Goal: Information Seeking & Learning: Learn about a topic

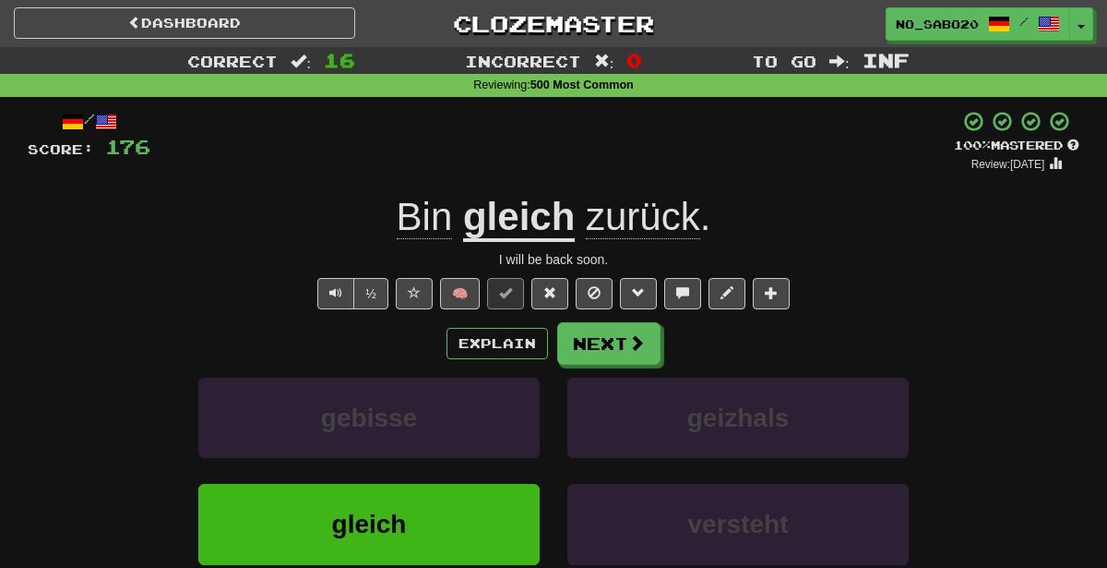
scroll to position [42, 0]
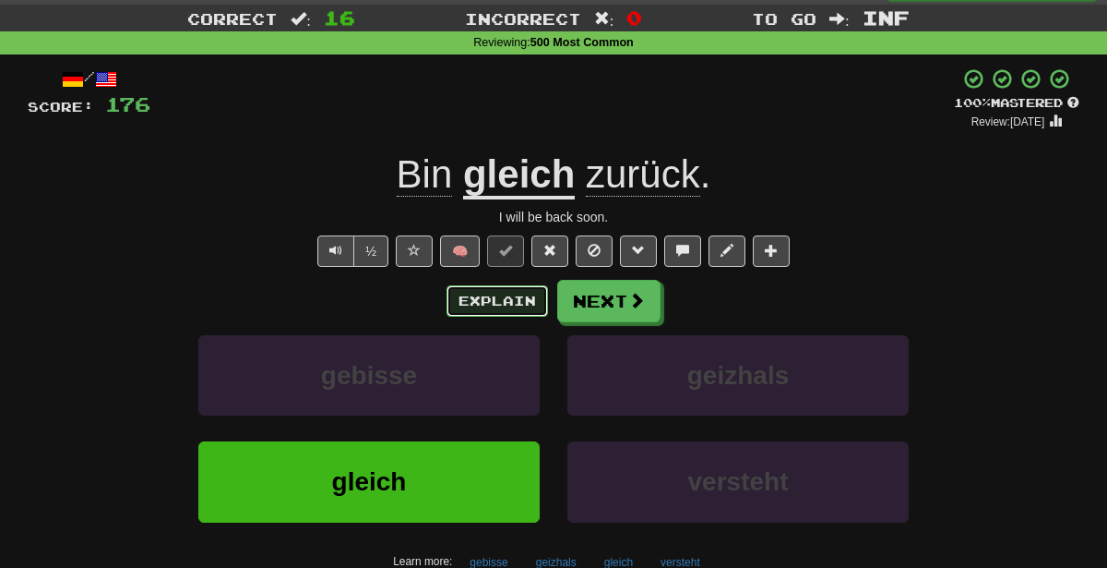
click at [482, 307] on button "Explain" at bounding box center [498, 300] width 102 height 31
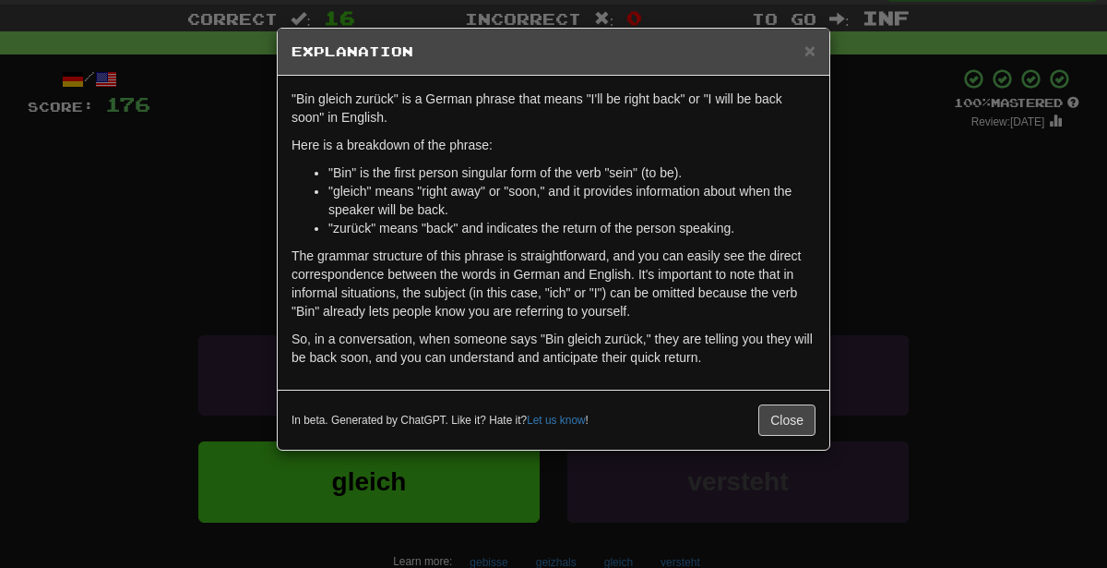
click at [482, 307] on p "The grammar structure of this phrase is straightforward, and you can easily see…" at bounding box center [554, 283] width 524 height 74
click at [852, 209] on div "× Explanation "Bin gleich zurück" is a German phrase that means "I'll be right …" at bounding box center [553, 284] width 1107 height 568
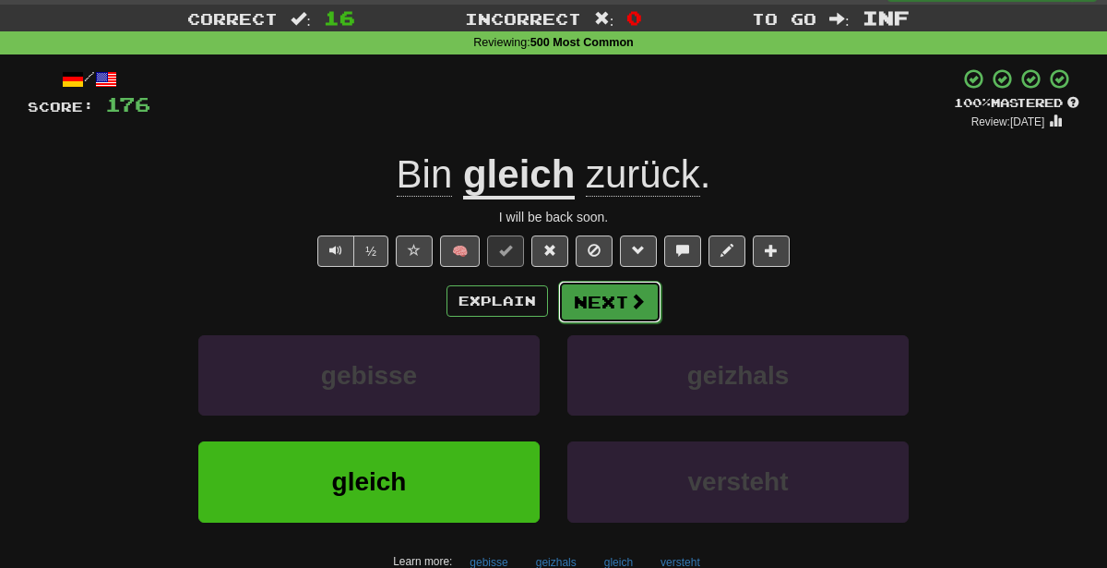
click at [616, 293] on button "Next" at bounding box center [609, 302] width 103 height 42
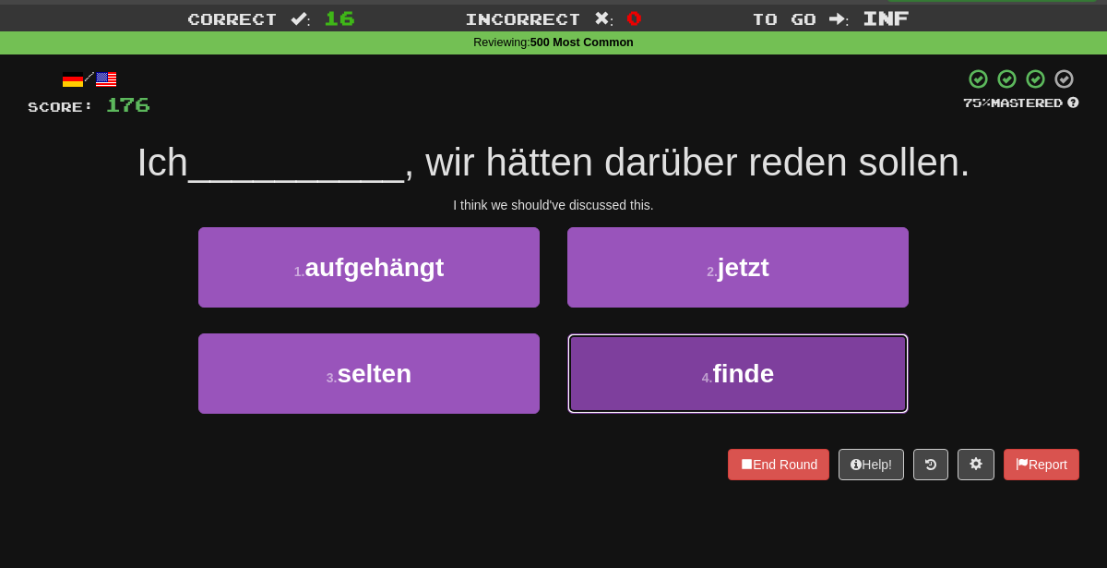
click at [629, 393] on button "4 . finde" at bounding box center [738, 373] width 341 height 80
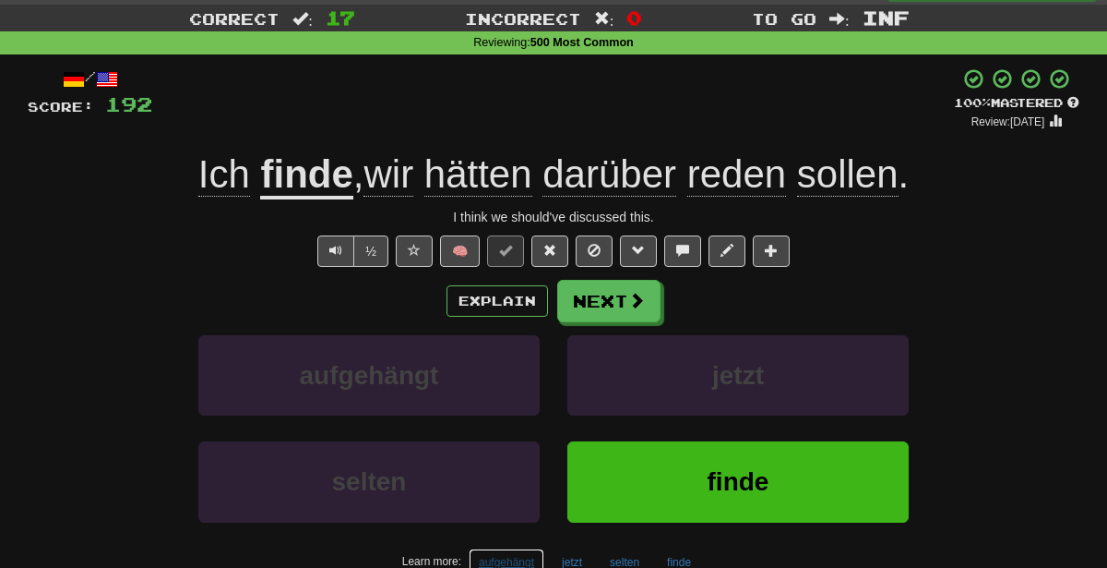
click at [498, 556] on button "aufgehängt" at bounding box center [507, 562] width 76 height 28
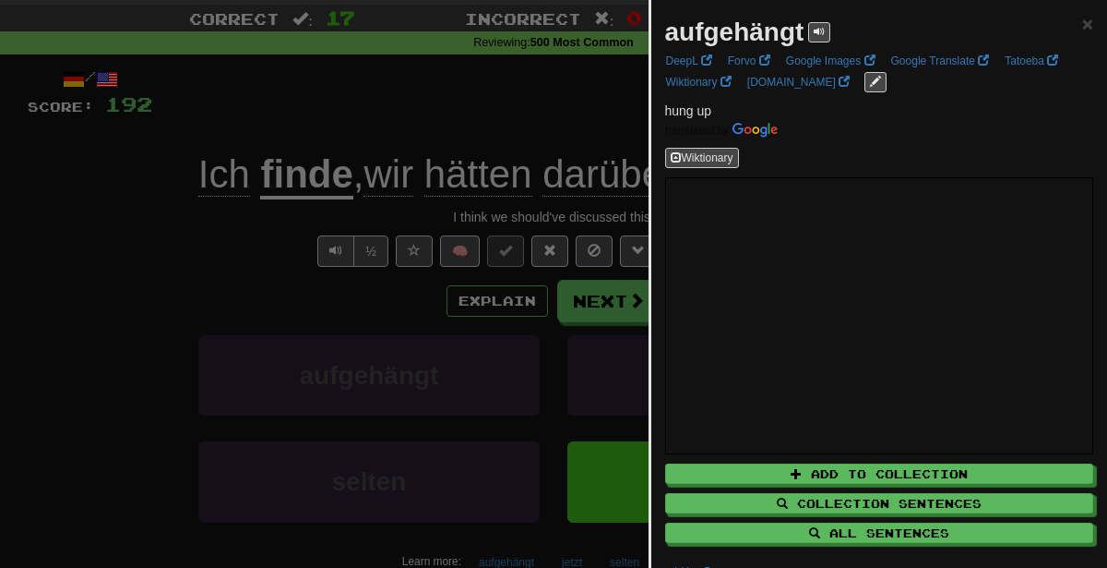
click at [243, 220] on div at bounding box center [553, 284] width 1107 height 568
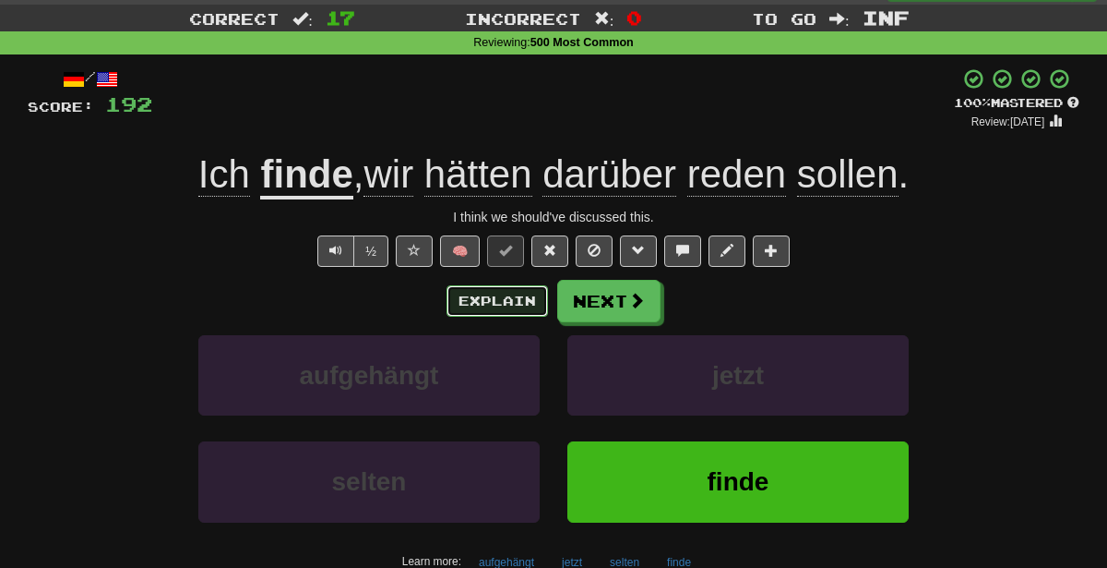
click at [503, 302] on button "Explain" at bounding box center [498, 300] width 102 height 31
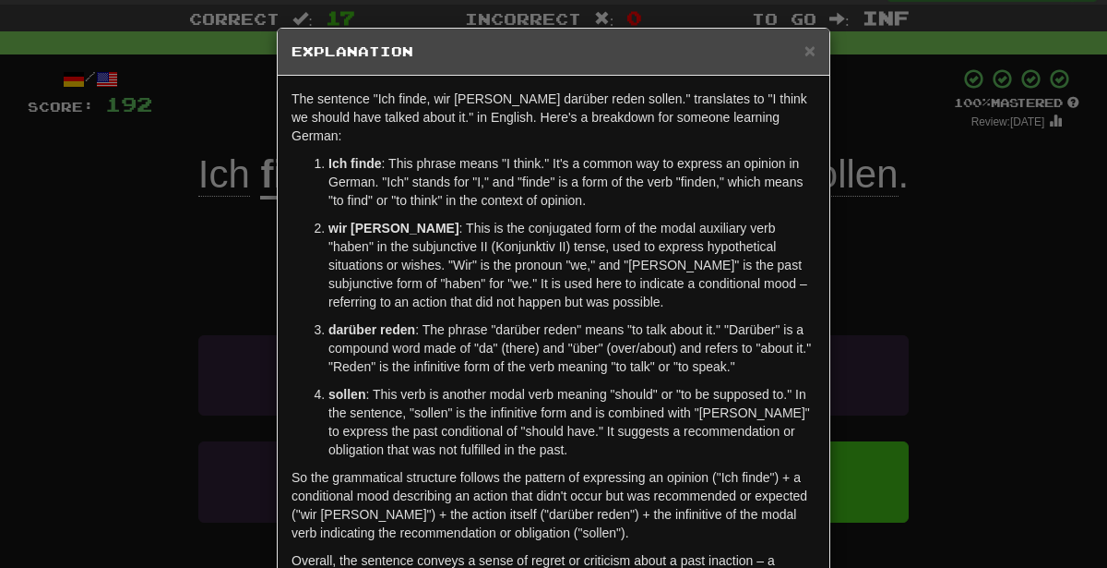
click at [956, 231] on div "× Explanation The sentence "Ich finde, wir [PERSON_NAME] darüber reden sollen."…" at bounding box center [553, 284] width 1107 height 568
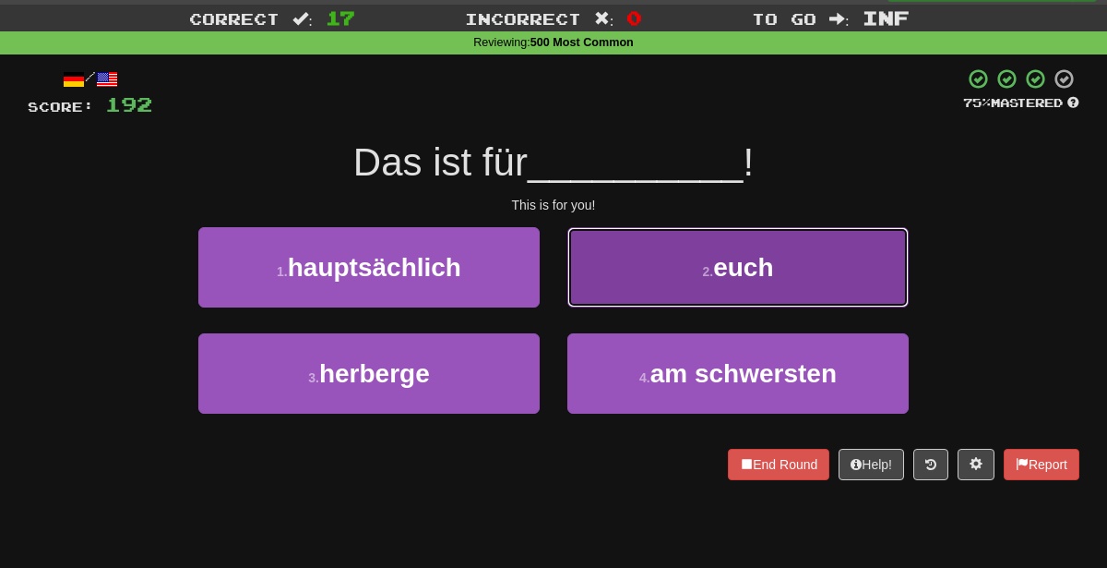
click at [655, 279] on button "2 . euch" at bounding box center [738, 267] width 341 height 80
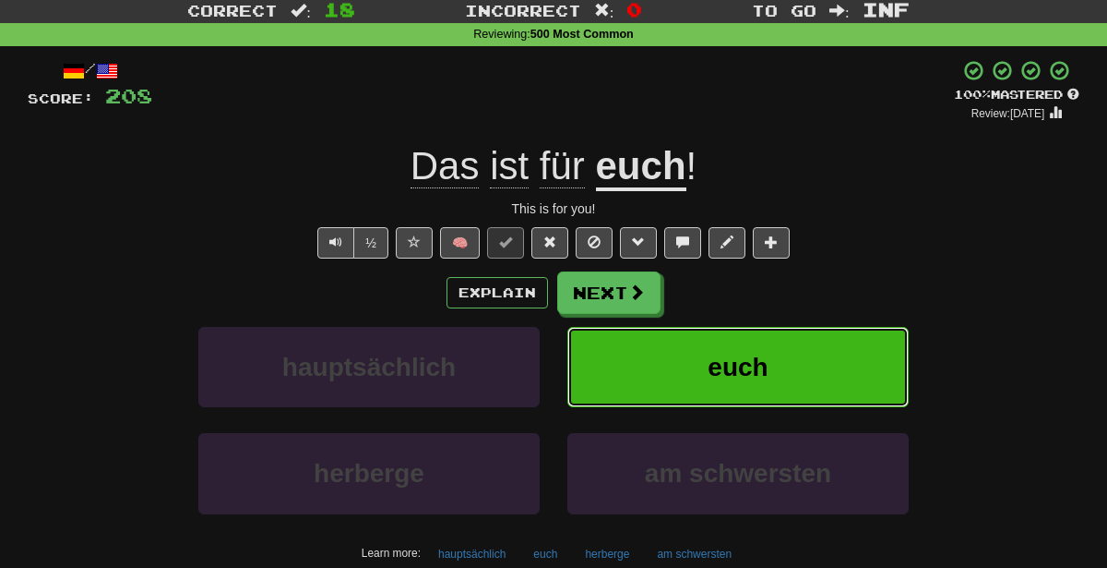
scroll to position [0, 0]
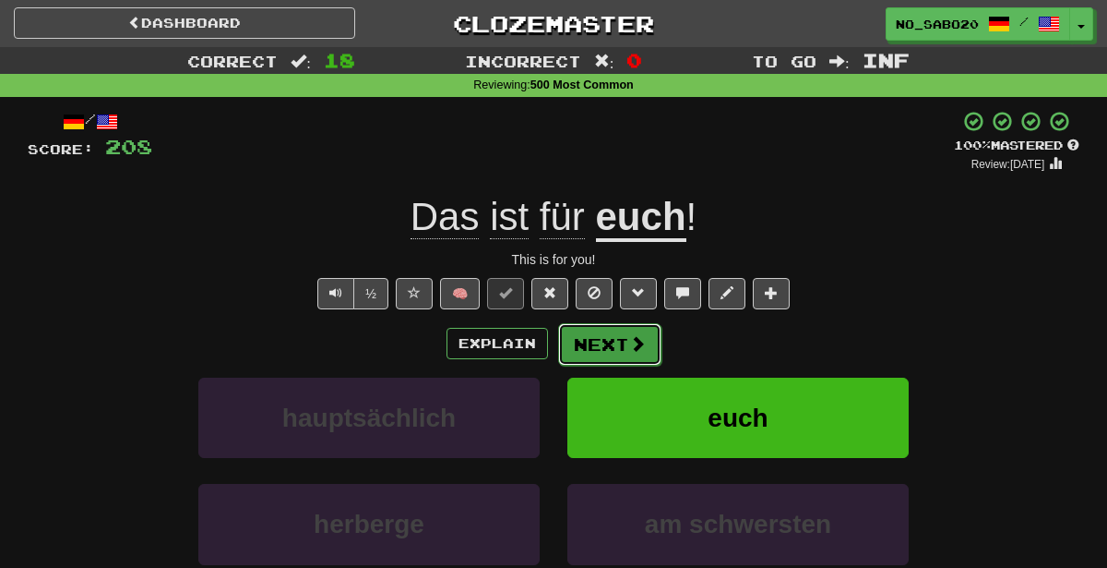
click at [606, 358] on button "Next" at bounding box center [609, 344] width 103 height 42
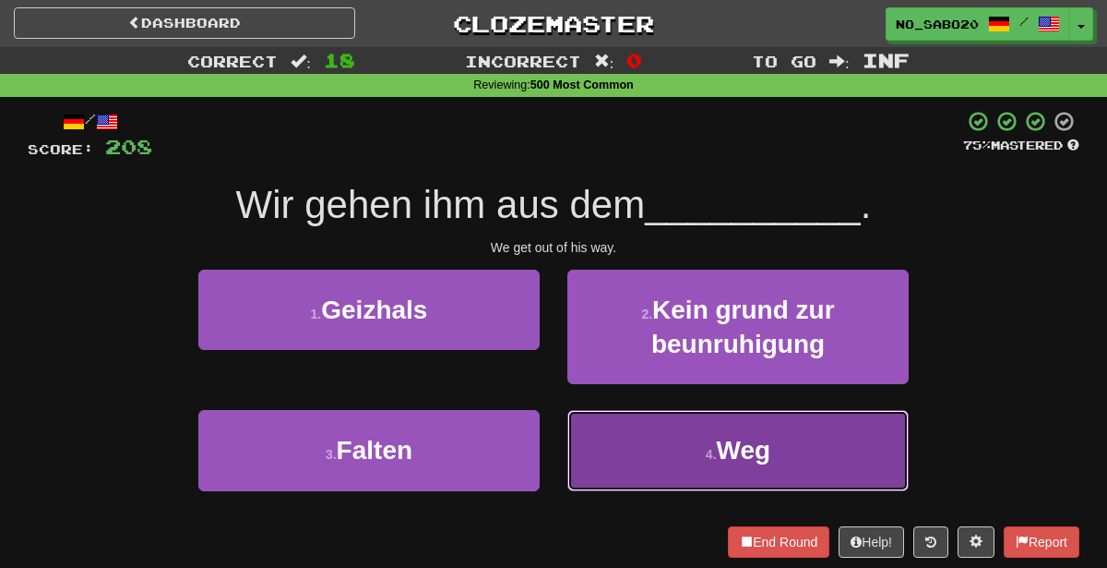
click at [649, 466] on button "4 . Weg" at bounding box center [738, 450] width 341 height 80
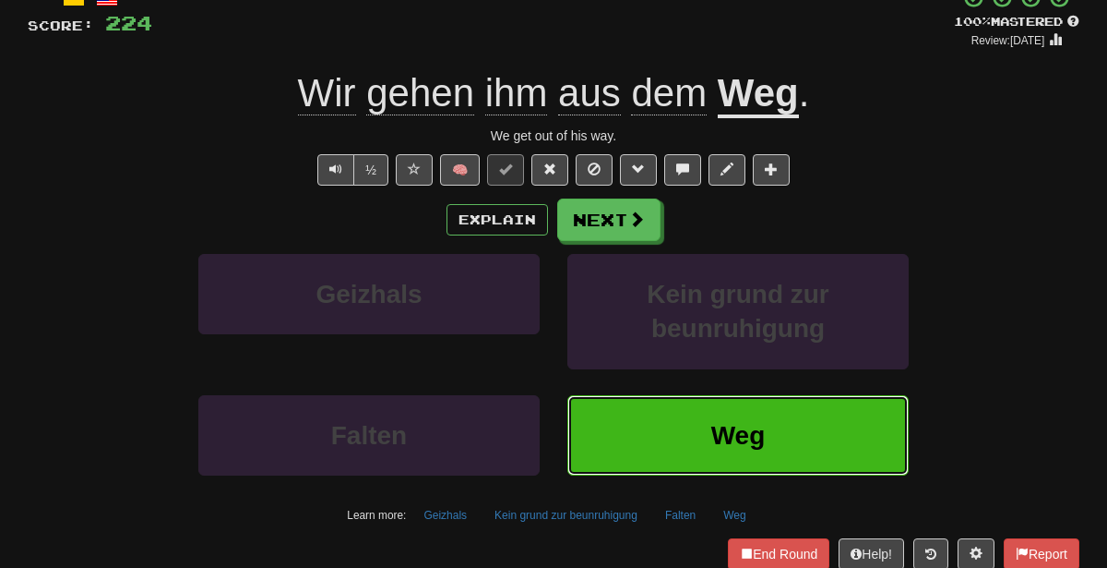
scroll to position [138, 0]
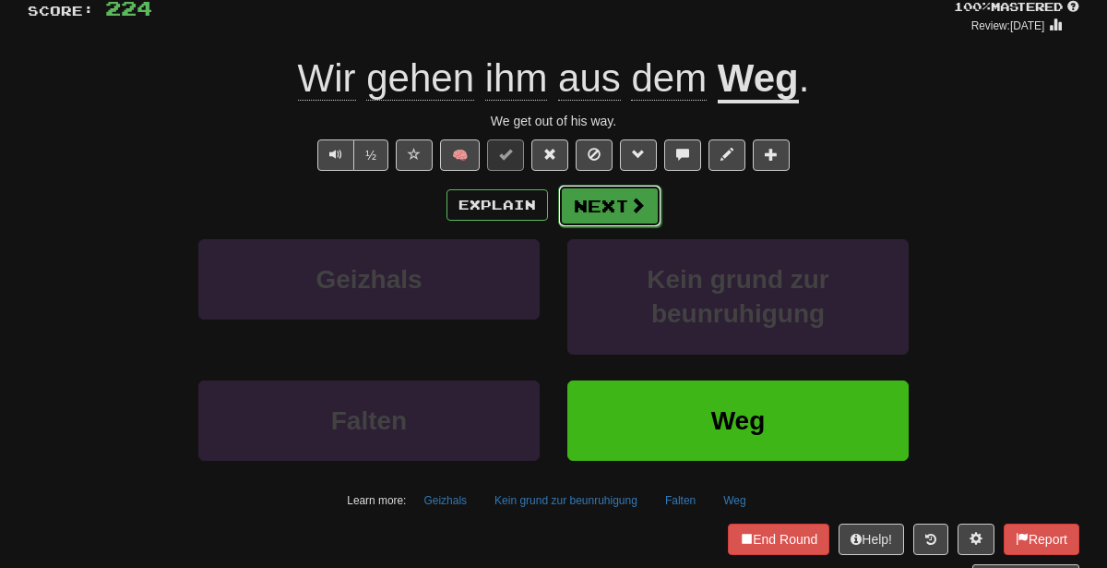
click at [622, 185] on button "Next" at bounding box center [609, 206] width 103 height 42
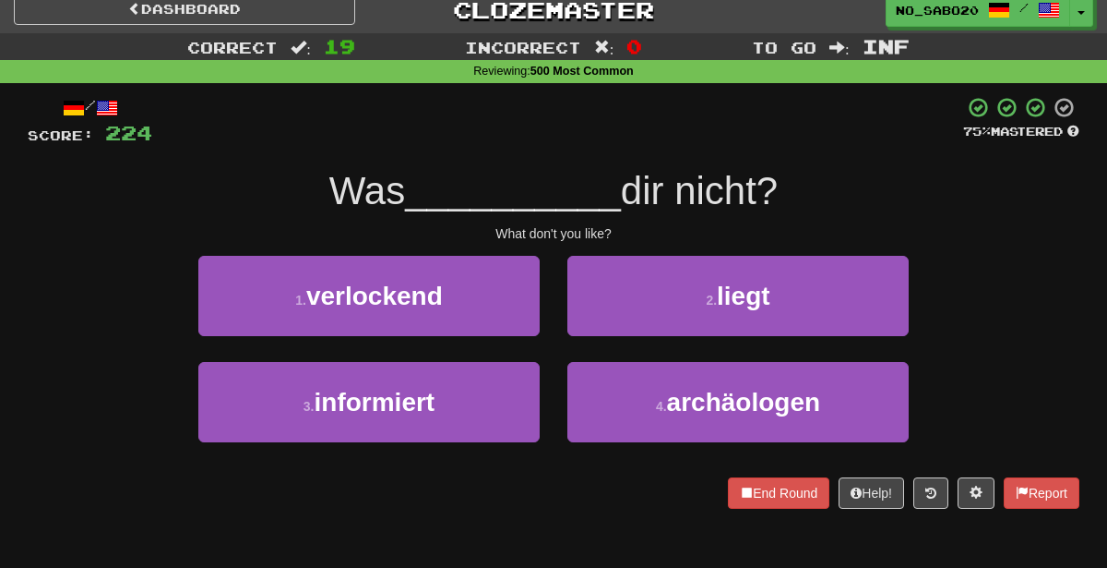
scroll to position [11, 0]
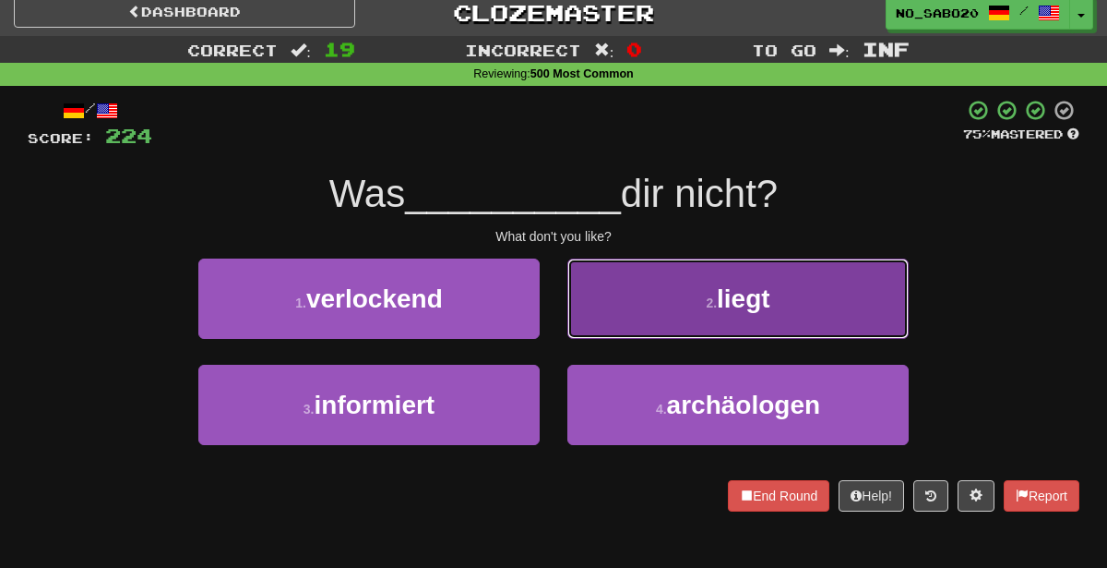
click at [673, 305] on button "2 . liegt" at bounding box center [738, 298] width 341 height 80
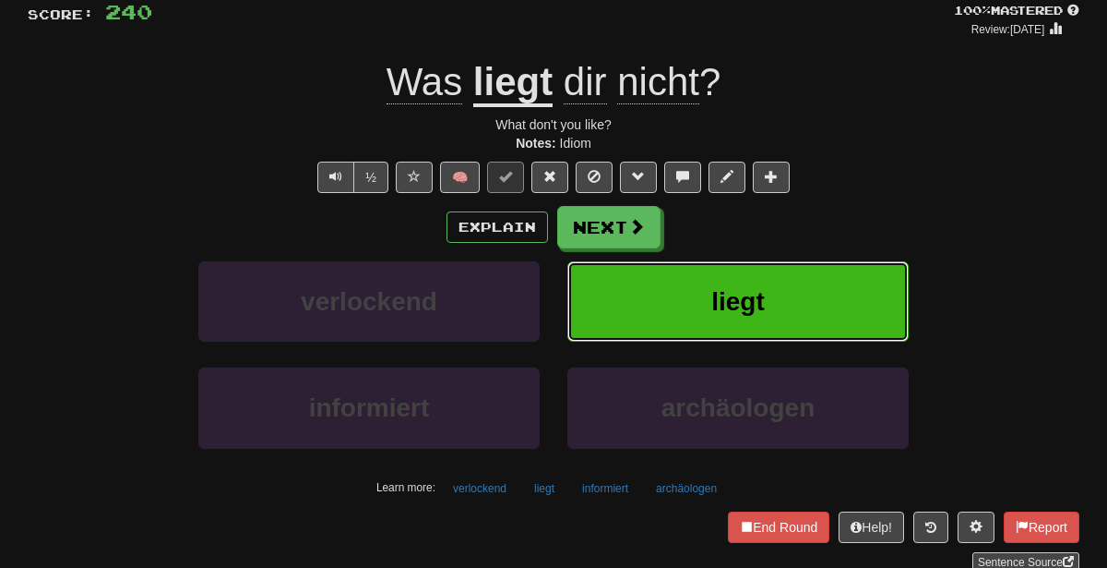
scroll to position [0, 0]
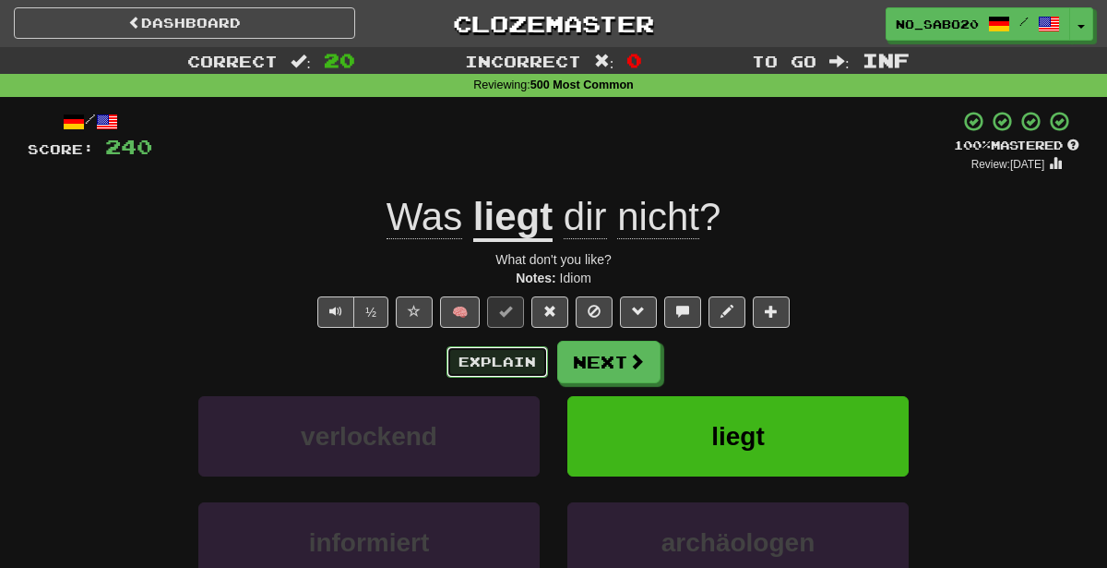
click at [484, 361] on button "Explain" at bounding box center [498, 361] width 102 height 31
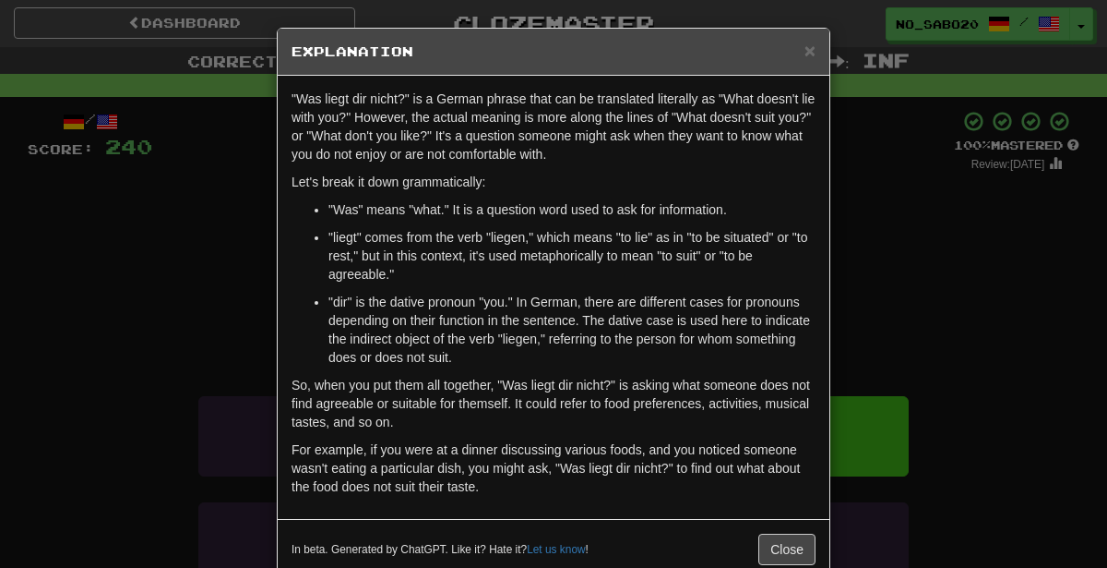
click at [216, 380] on div "× Explanation "Was liegt dir nicht?" is a German phrase that can be translated …" at bounding box center [553, 284] width 1107 height 568
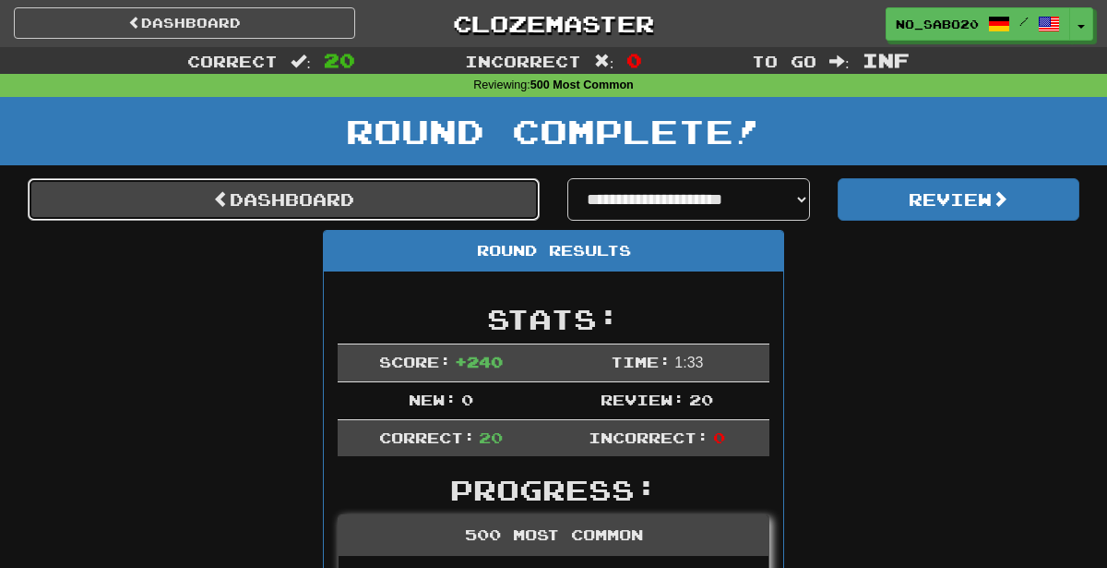
click at [475, 181] on link "Dashboard" at bounding box center [284, 199] width 512 height 42
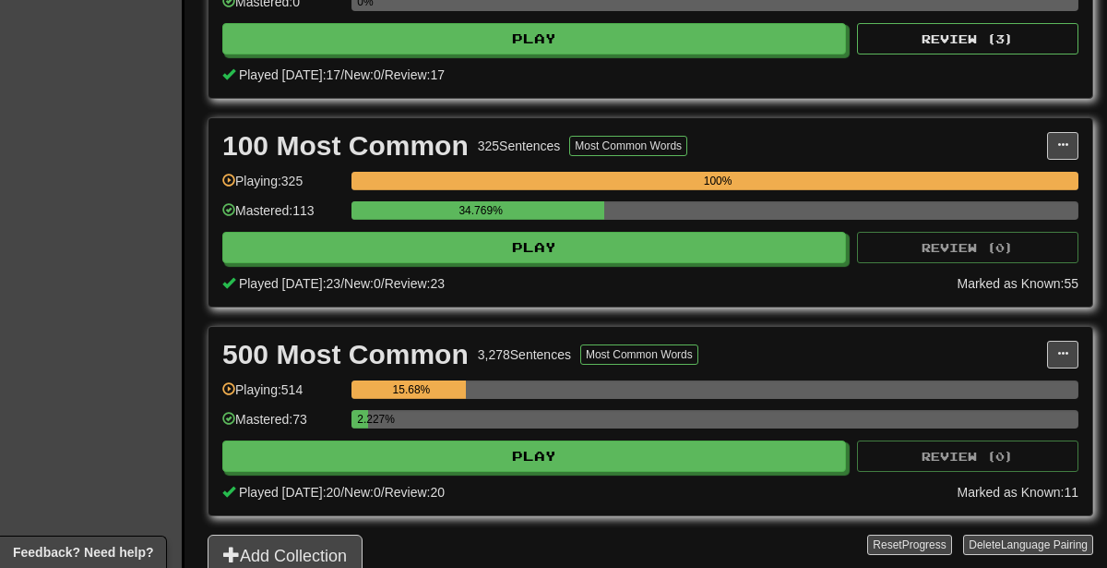
scroll to position [545, 0]
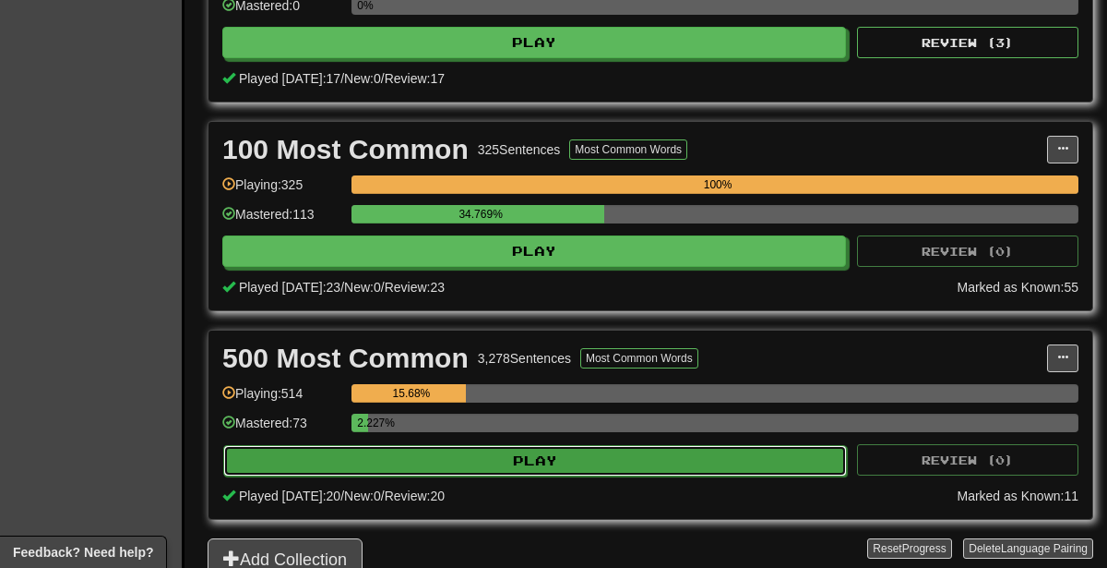
click at [504, 454] on button "Play" at bounding box center [535, 460] width 624 height 31
select select "********"
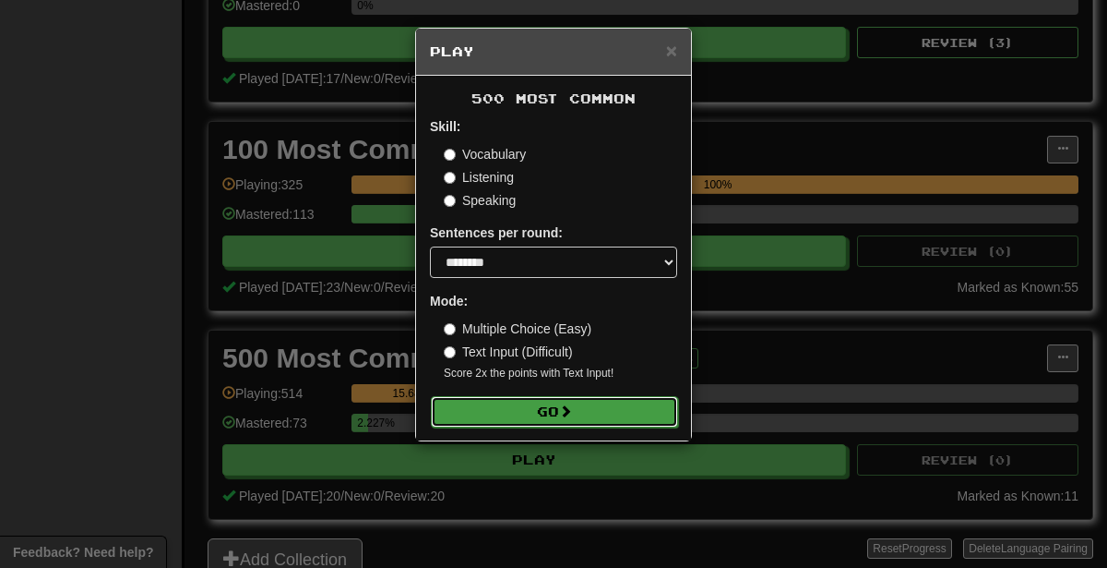
click at [602, 398] on button "Go" at bounding box center [554, 411] width 247 height 31
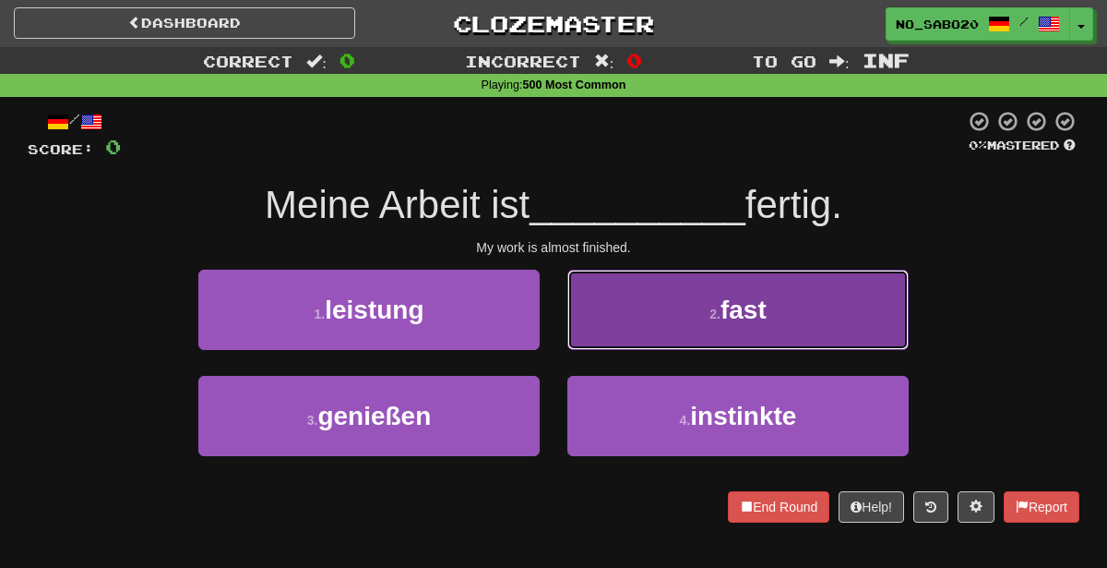
click at [679, 324] on button "2 . fast" at bounding box center [738, 309] width 341 height 80
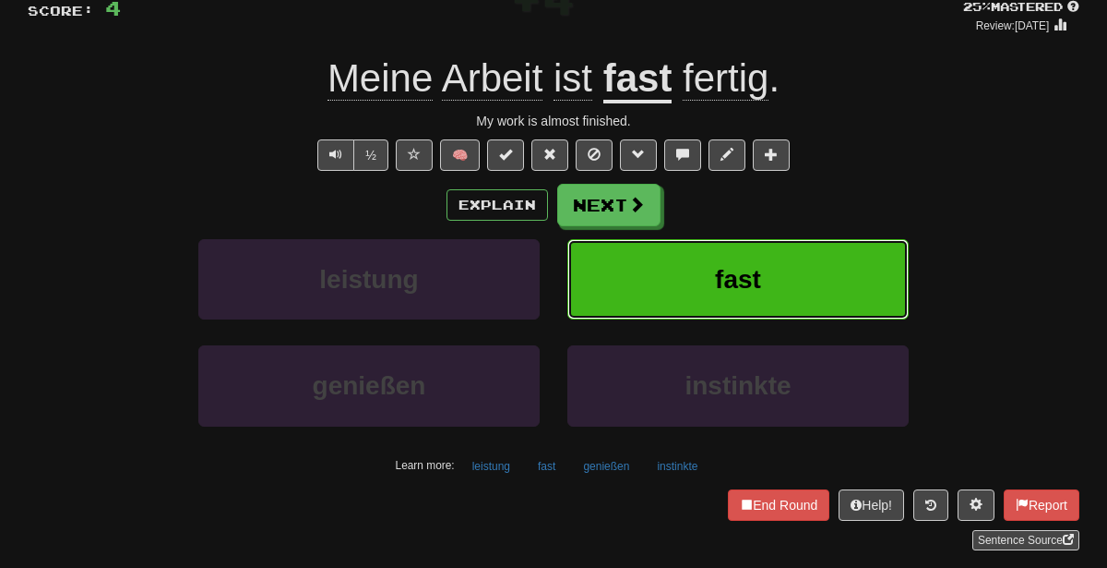
scroll to position [112, 0]
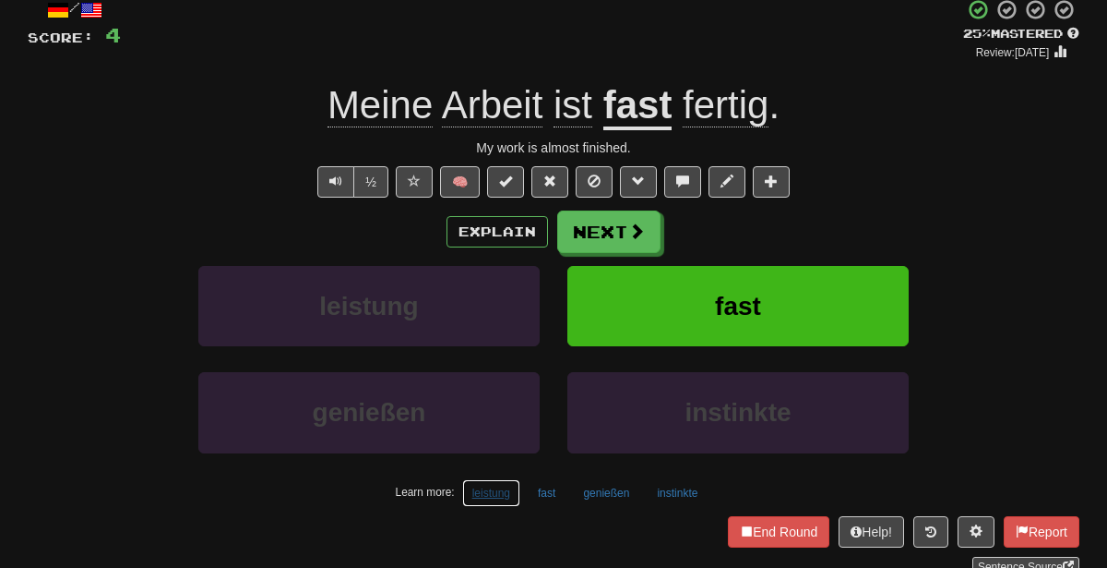
click at [484, 496] on button "leistung" at bounding box center [491, 493] width 58 height 28
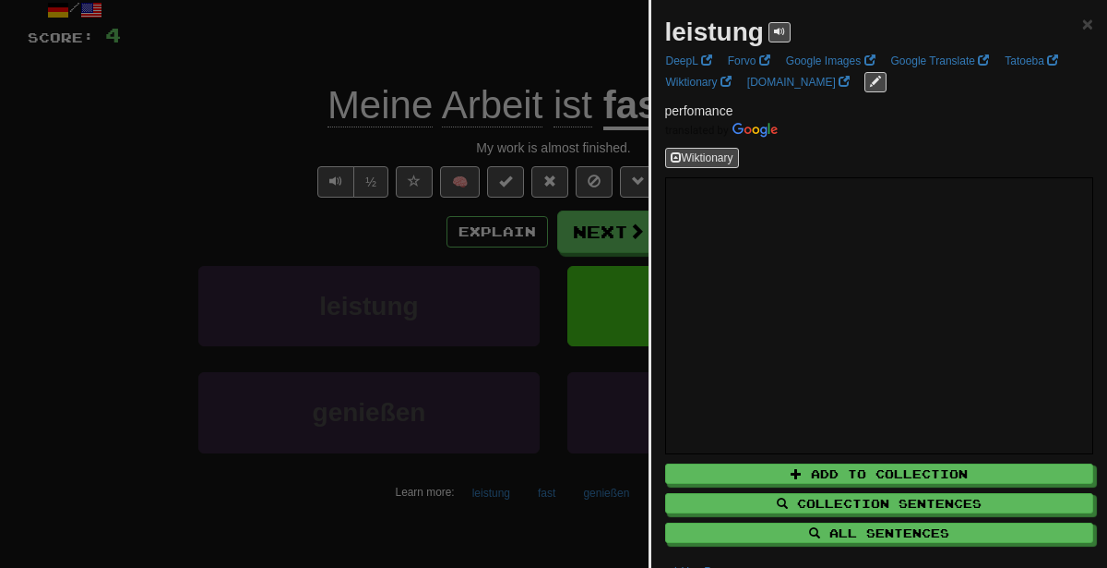
click at [441, 249] on div at bounding box center [553, 284] width 1107 height 568
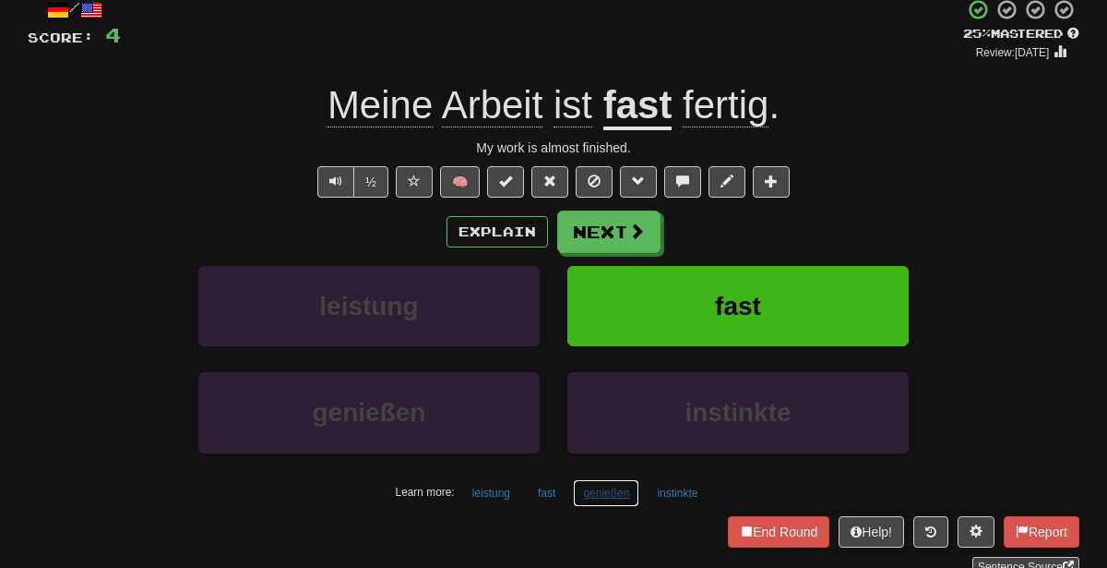
click at [617, 492] on button "genießen" at bounding box center [606, 493] width 66 height 28
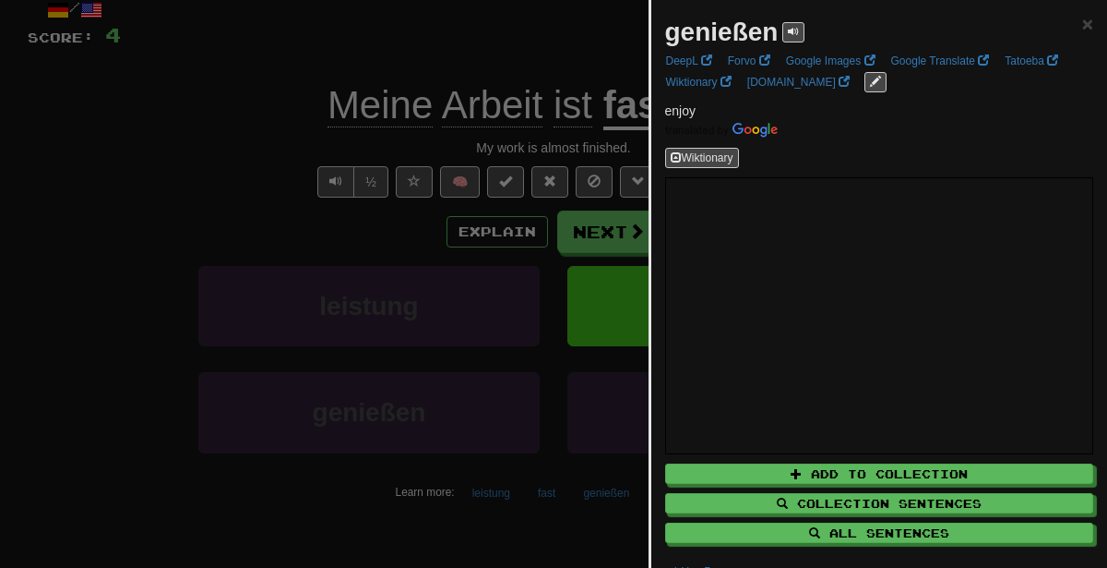
click at [453, 194] on div at bounding box center [553, 284] width 1107 height 568
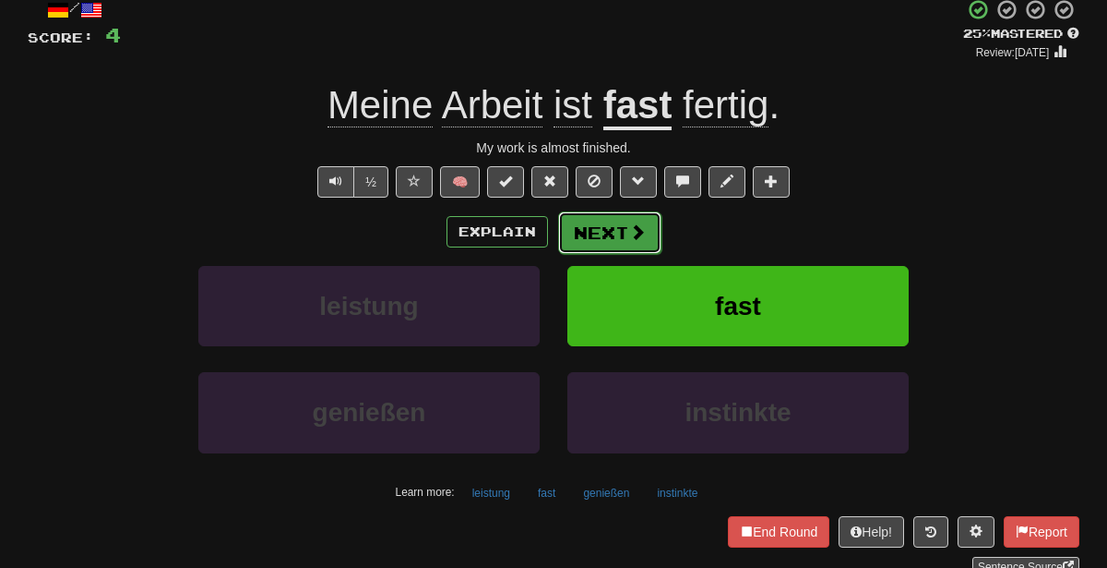
click at [600, 230] on button "Next" at bounding box center [609, 232] width 103 height 42
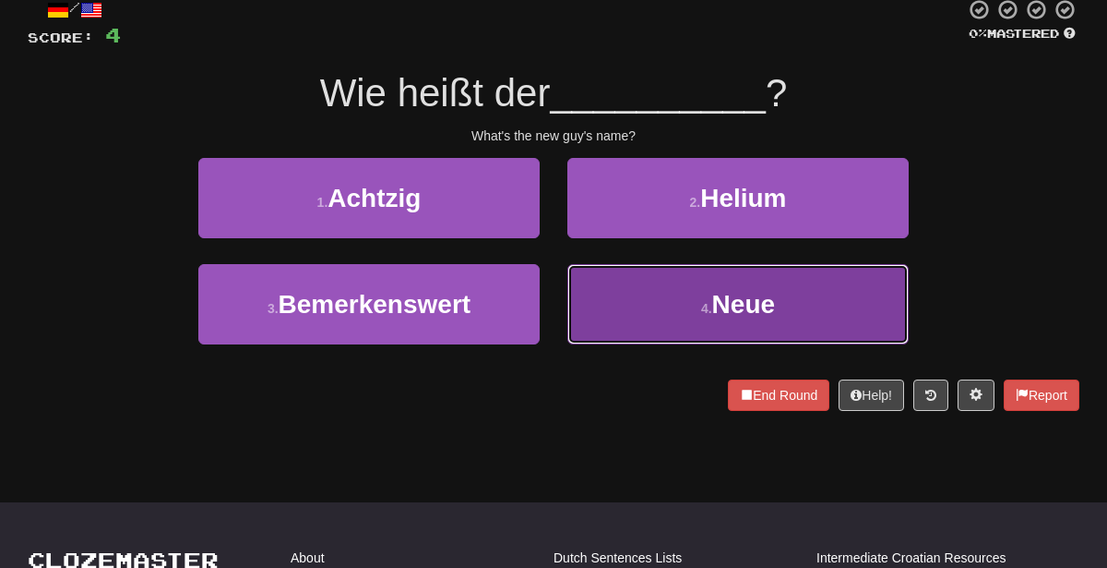
click at [628, 277] on button "4 . Neue" at bounding box center [738, 304] width 341 height 80
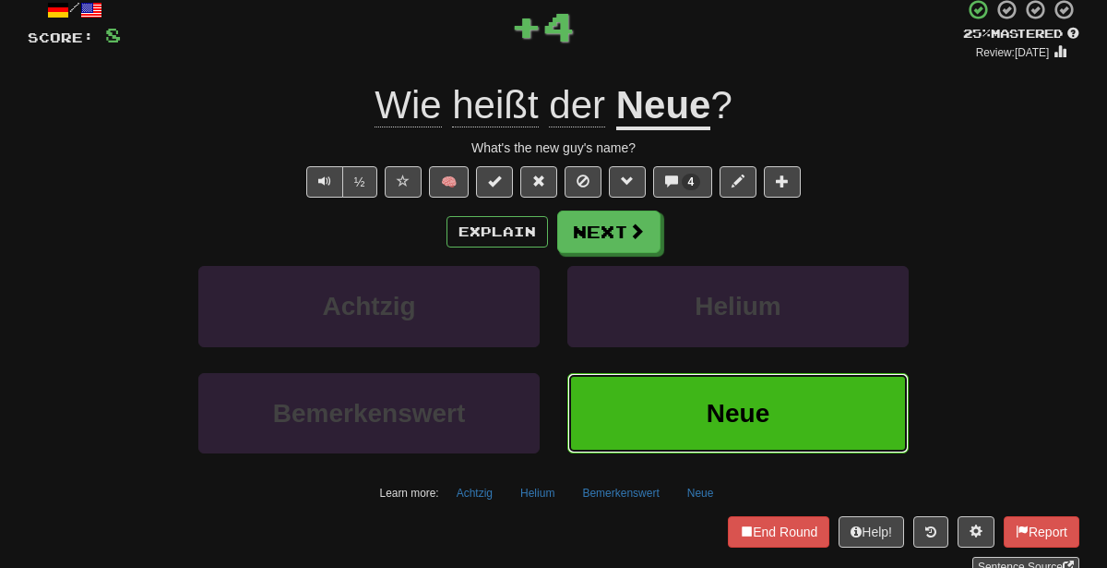
scroll to position [95, 0]
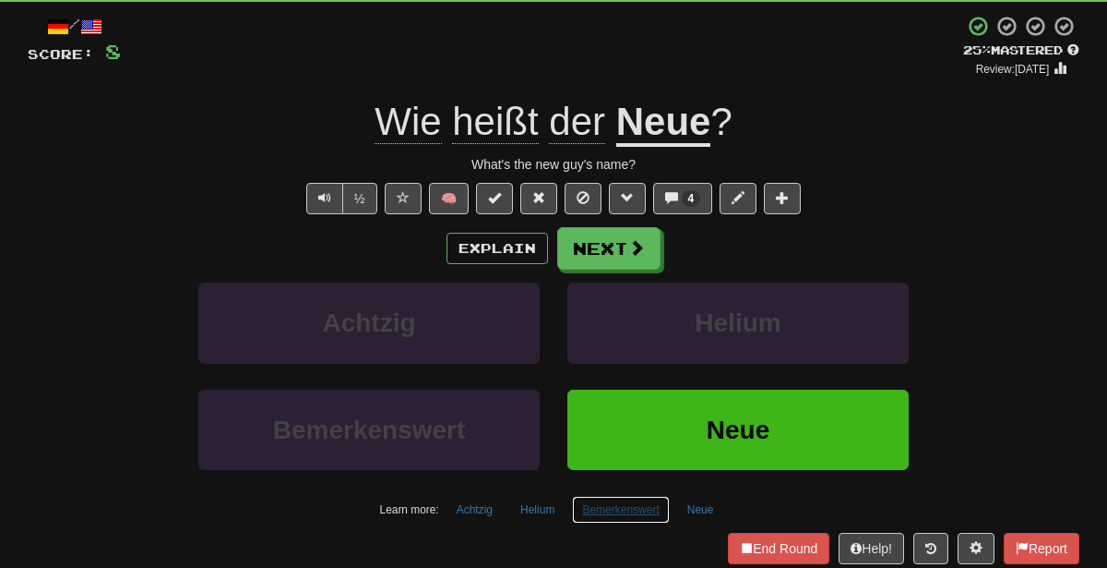
click at [636, 504] on button "Bemerkenswert" at bounding box center [620, 510] width 97 height 28
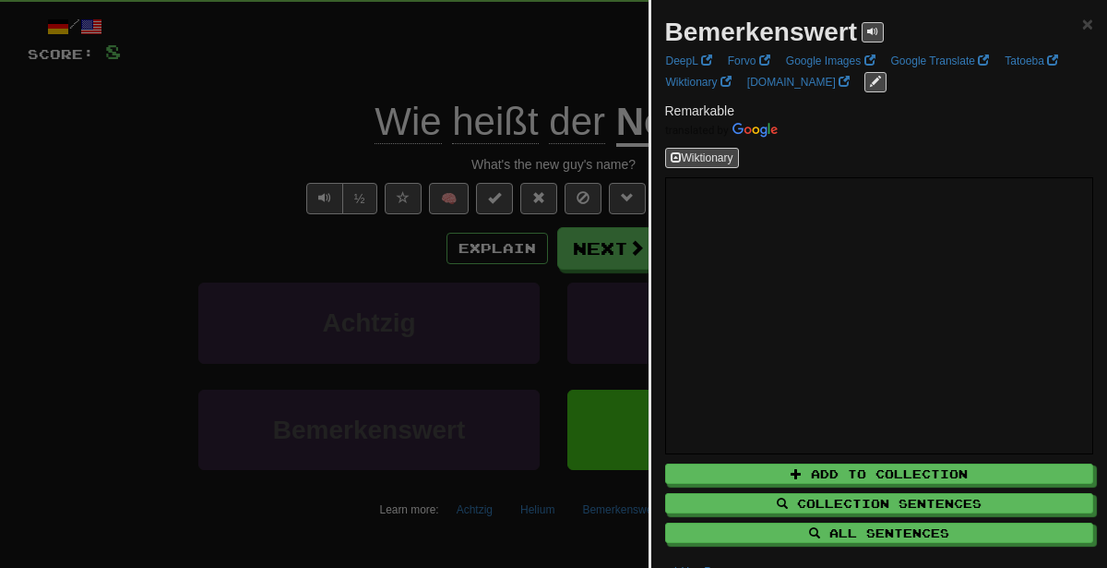
click at [494, 285] on div at bounding box center [553, 284] width 1107 height 568
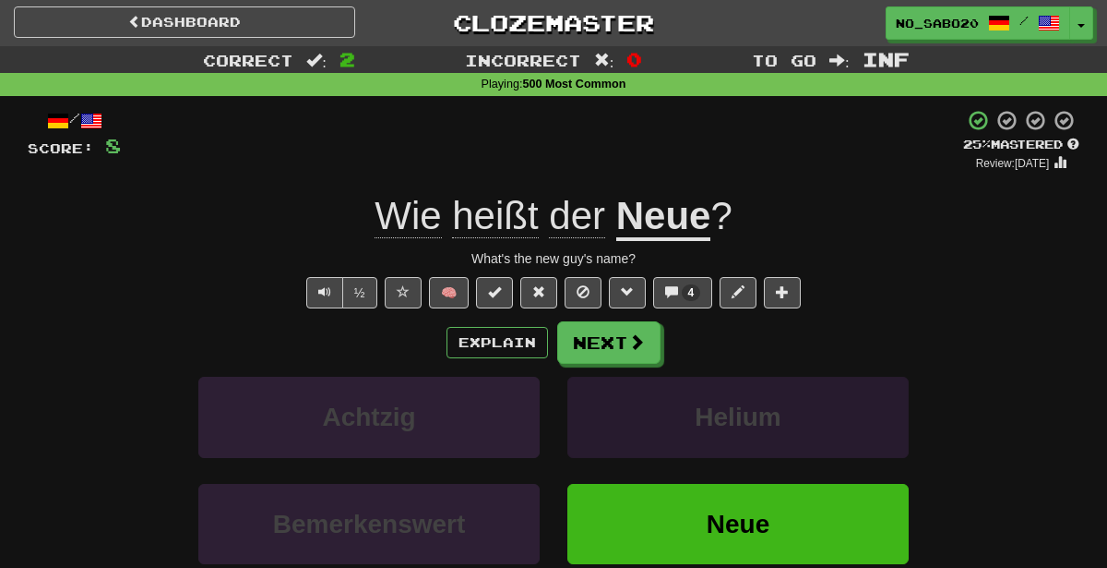
scroll to position [0, 0]
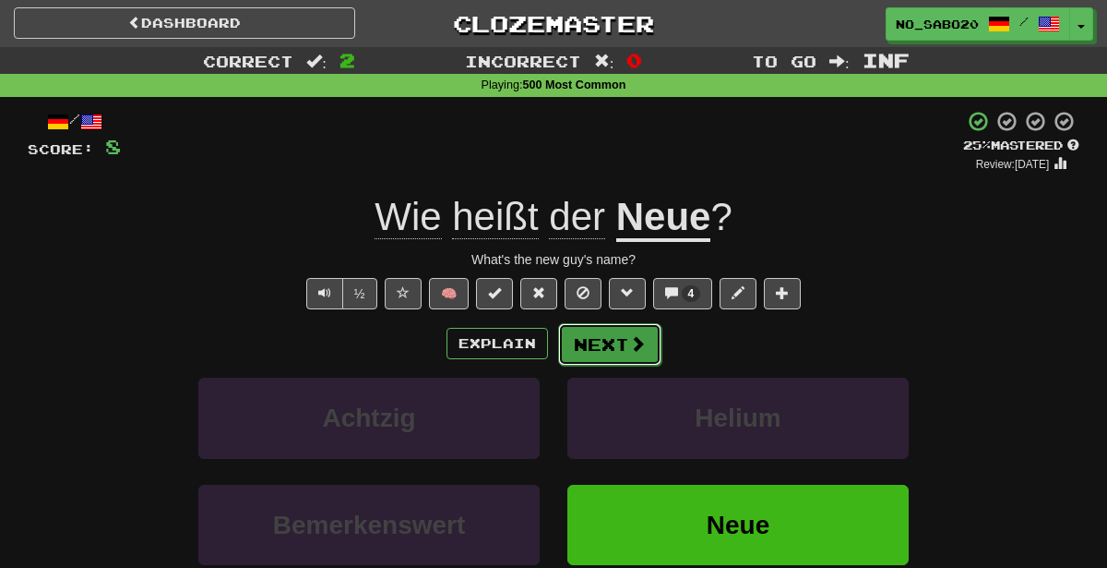
click at [619, 351] on button "Next" at bounding box center [609, 344] width 103 height 42
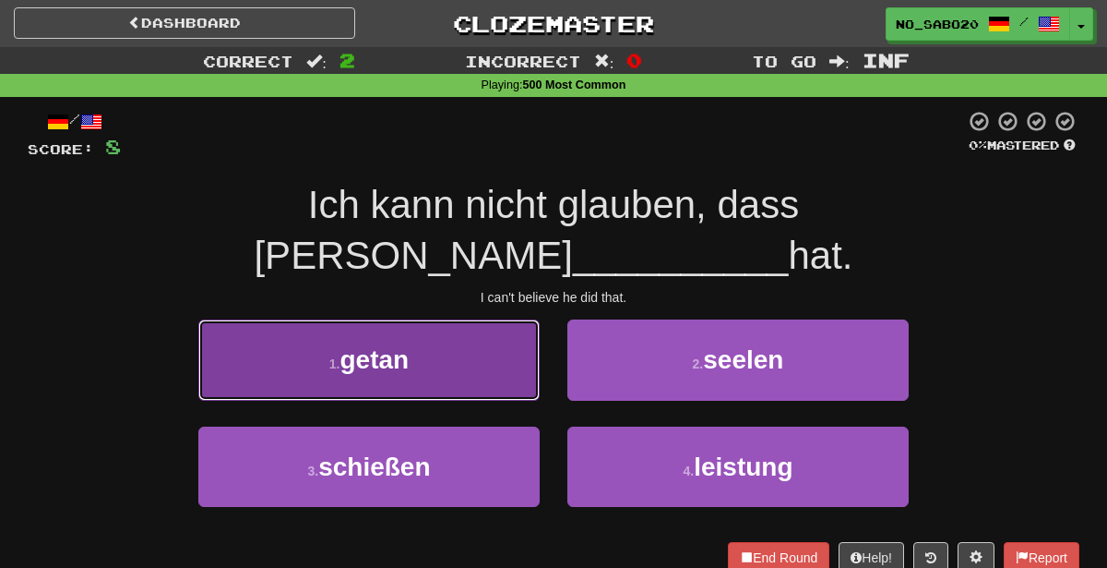
click at [484, 319] on button "1 . getan" at bounding box center [368, 359] width 341 height 80
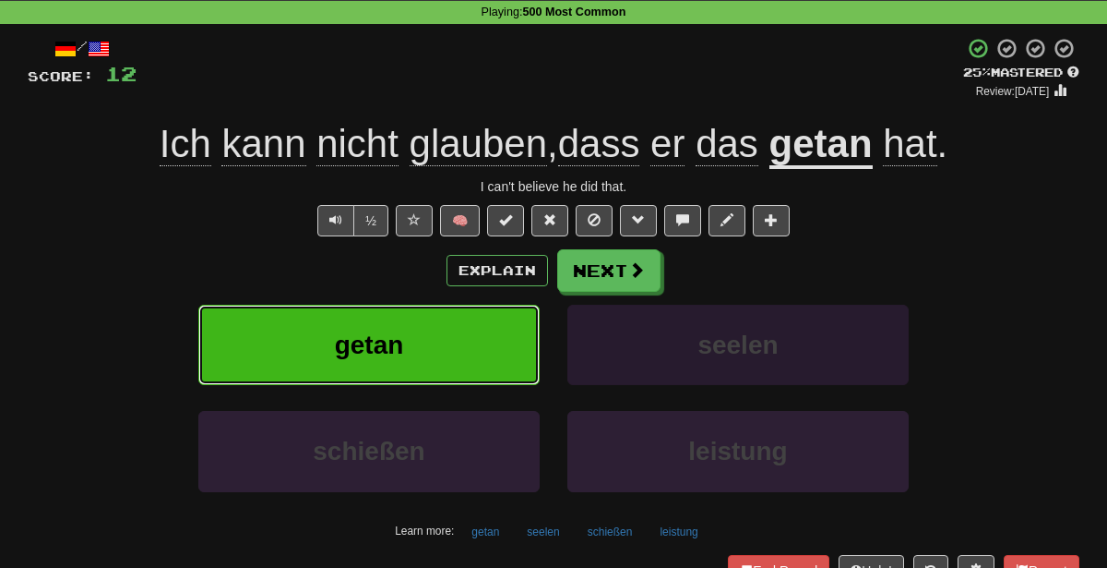
scroll to position [52, 0]
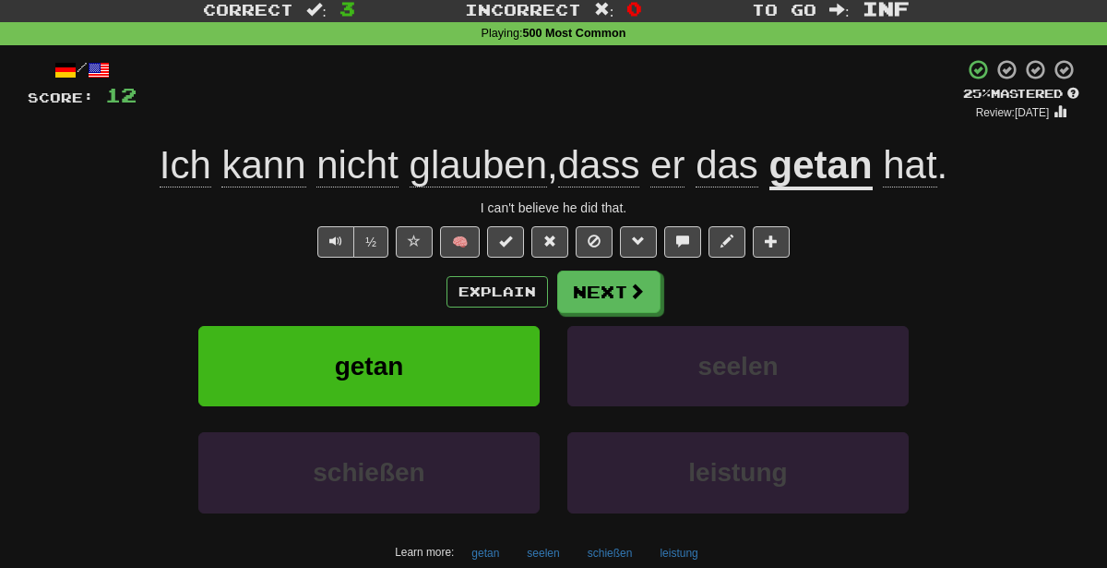
click at [535, 533] on div "schießen" at bounding box center [369, 485] width 369 height 106
click at [544, 544] on button "seelen" at bounding box center [543, 553] width 53 height 28
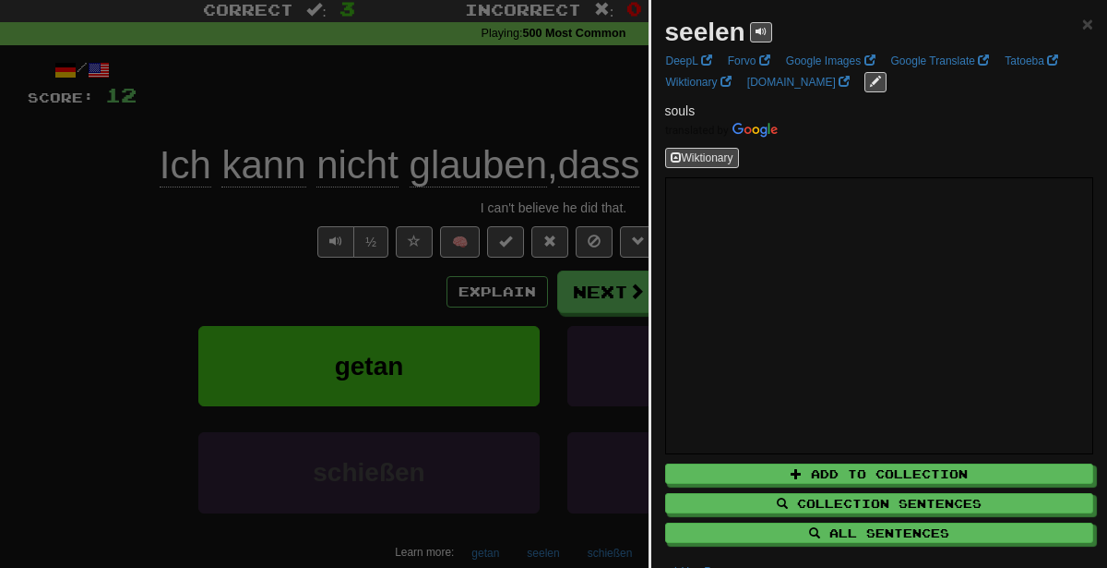
click at [460, 234] on div at bounding box center [553, 284] width 1107 height 568
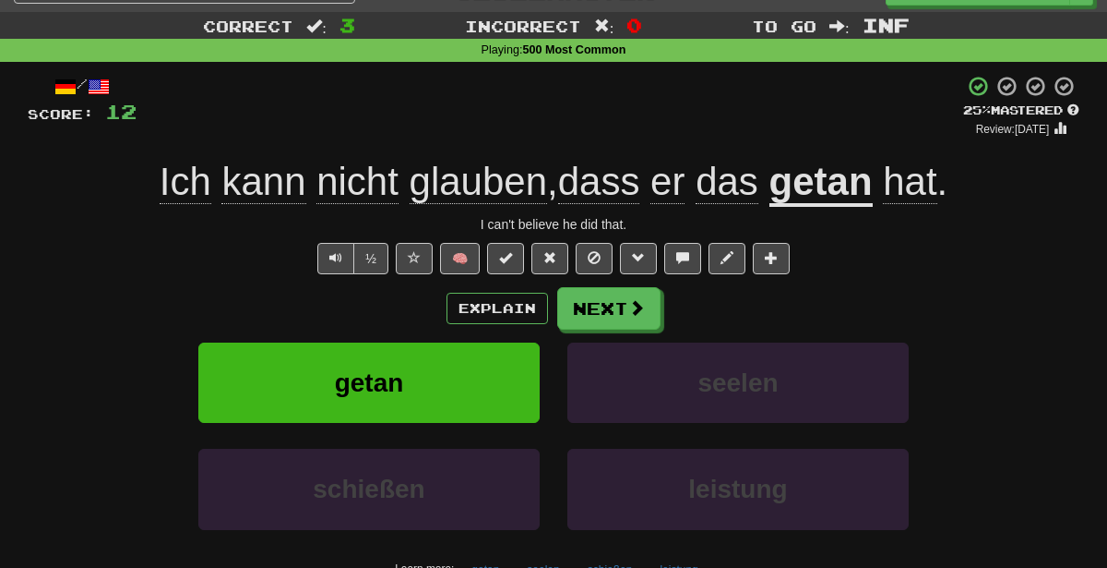
scroll to position [37, 0]
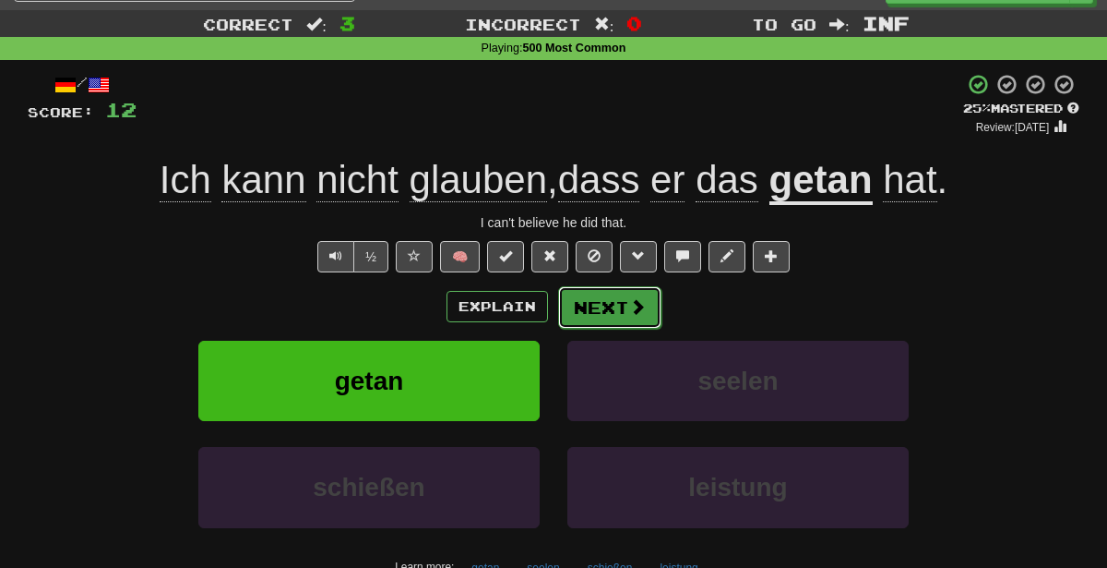
click at [625, 298] on button "Next" at bounding box center [609, 307] width 103 height 42
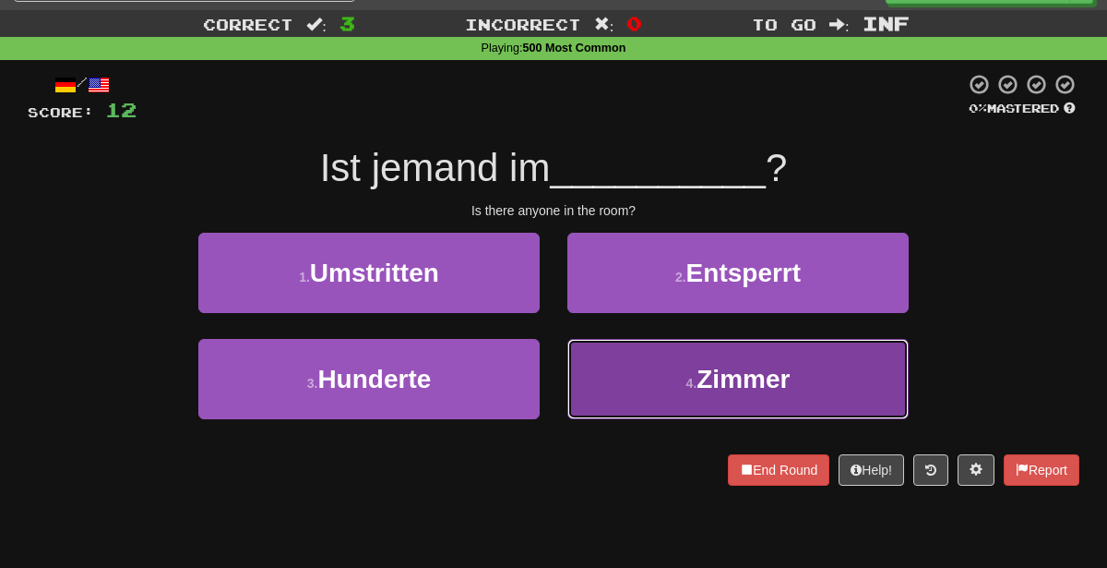
click at [668, 398] on button "4 . Zimmer" at bounding box center [738, 379] width 341 height 80
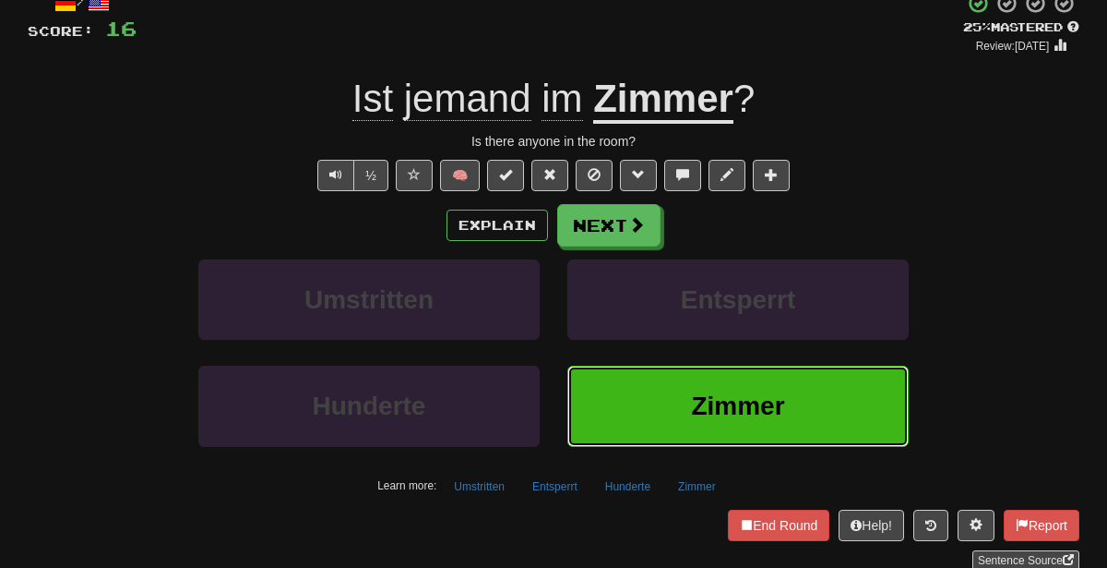
scroll to position [125, 0]
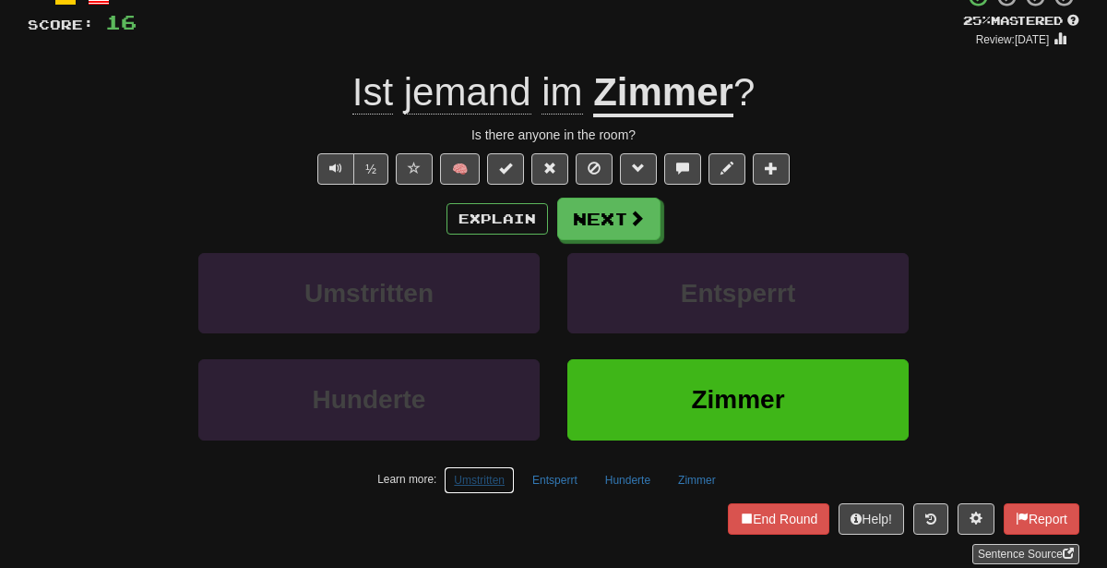
click at [453, 470] on button "Umstritten" at bounding box center [479, 480] width 71 height 28
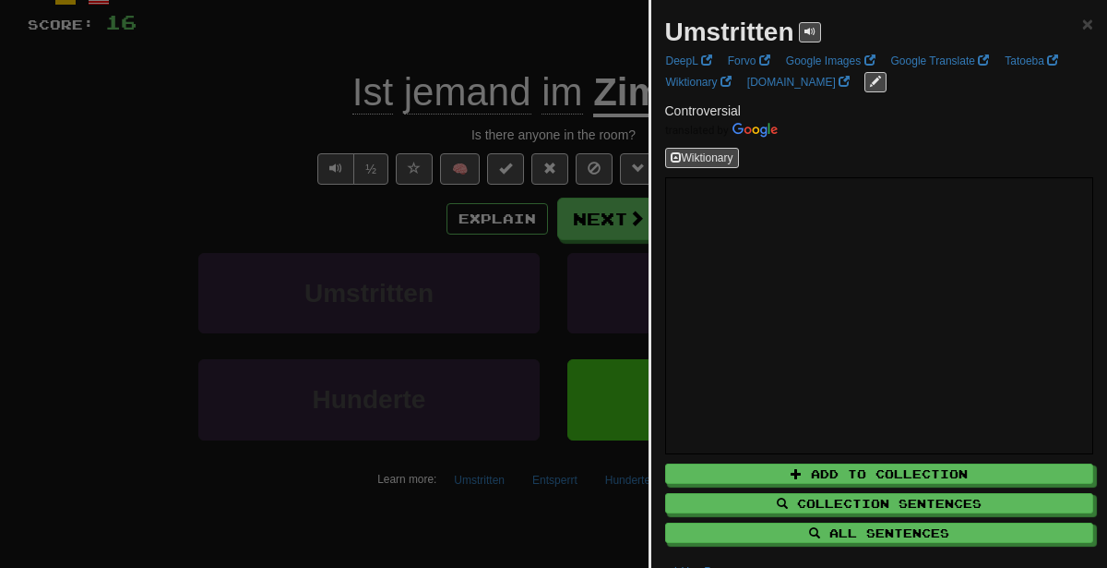
click at [434, 269] on div at bounding box center [553, 284] width 1107 height 568
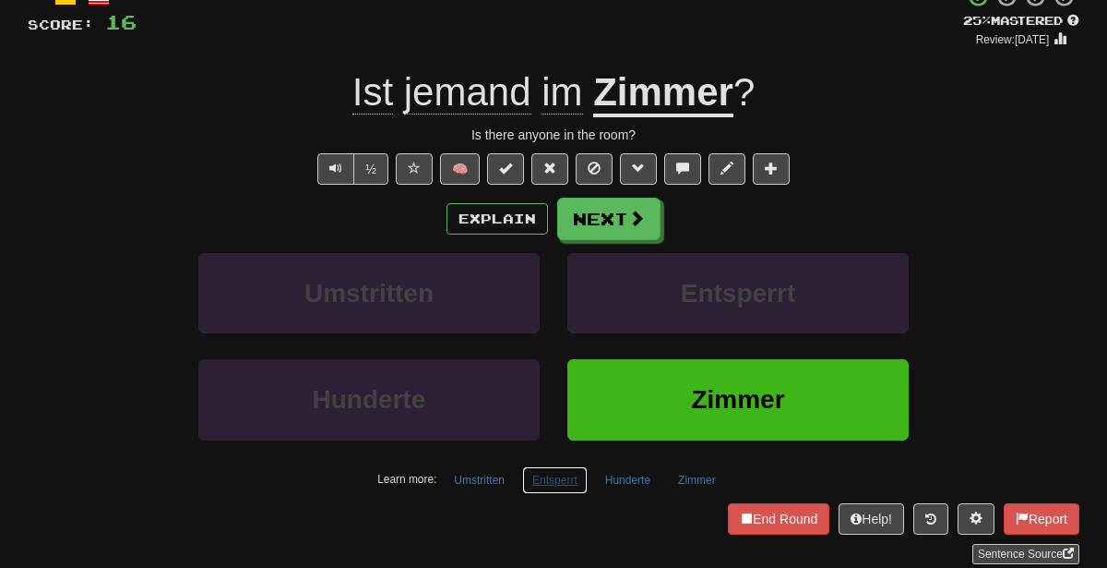
click at [542, 478] on button "Entsperrt" at bounding box center [555, 480] width 66 height 28
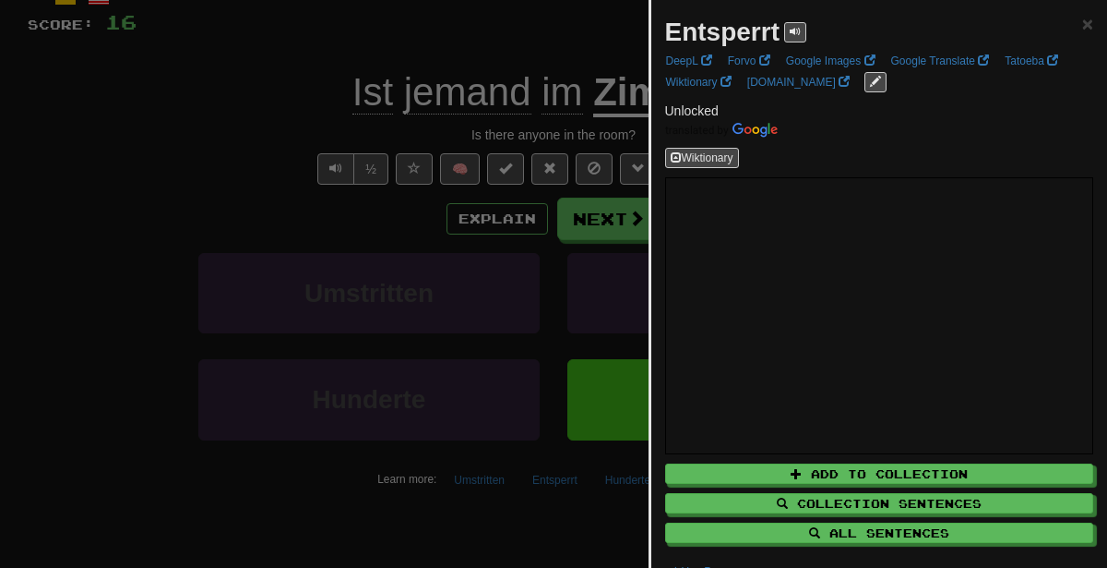
click at [544, 315] on div at bounding box center [553, 284] width 1107 height 568
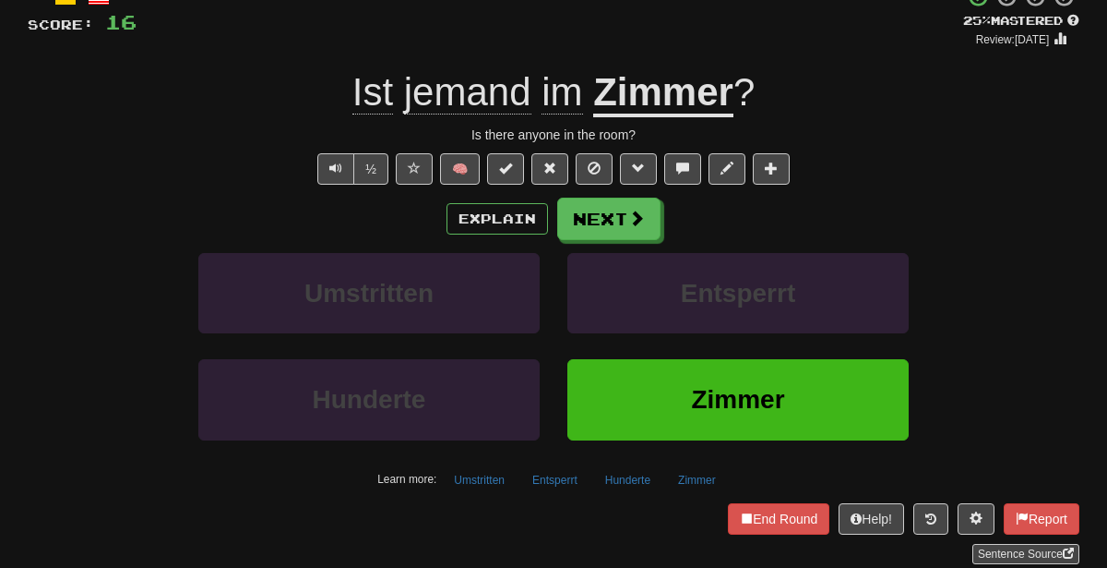
click at [638, 454] on div "Zimmer" at bounding box center [738, 412] width 369 height 106
click at [632, 466] on button "Hunderte" at bounding box center [628, 480] width 66 height 28
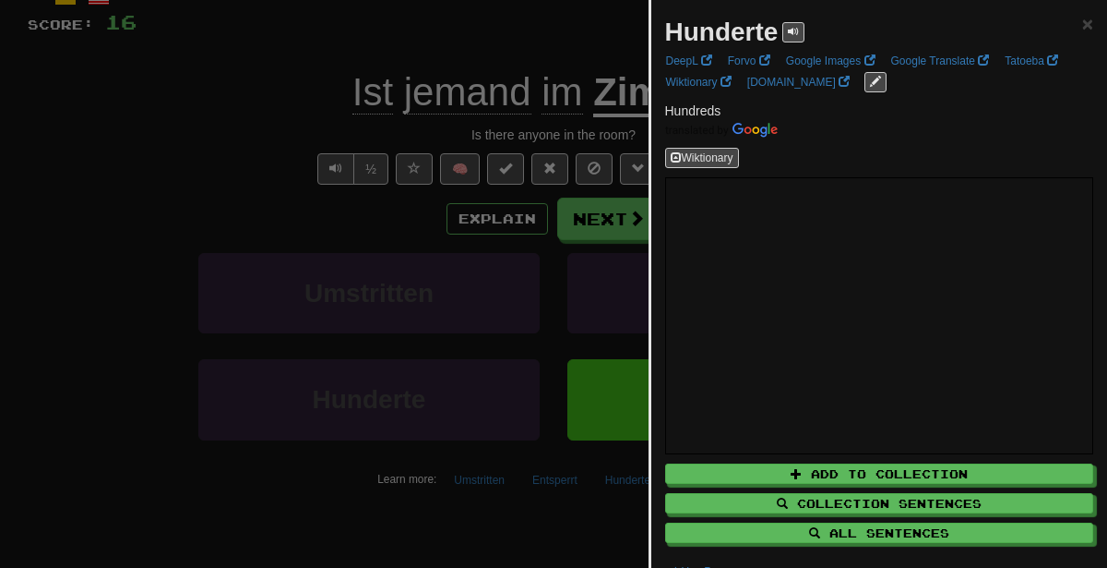
click at [462, 151] on div at bounding box center [553, 284] width 1107 height 568
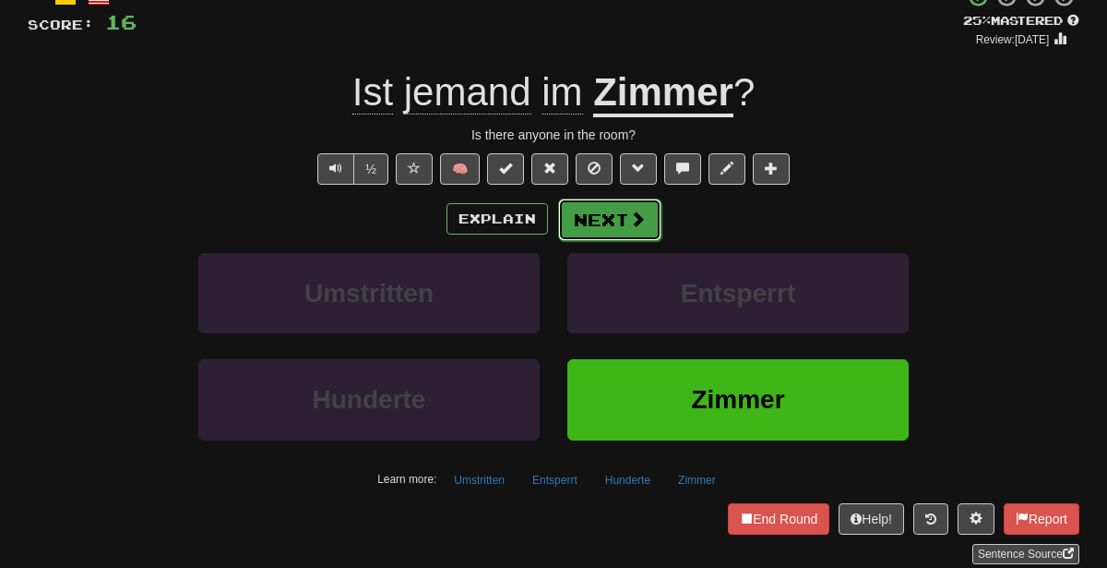
click at [580, 222] on button "Next" at bounding box center [609, 219] width 103 height 42
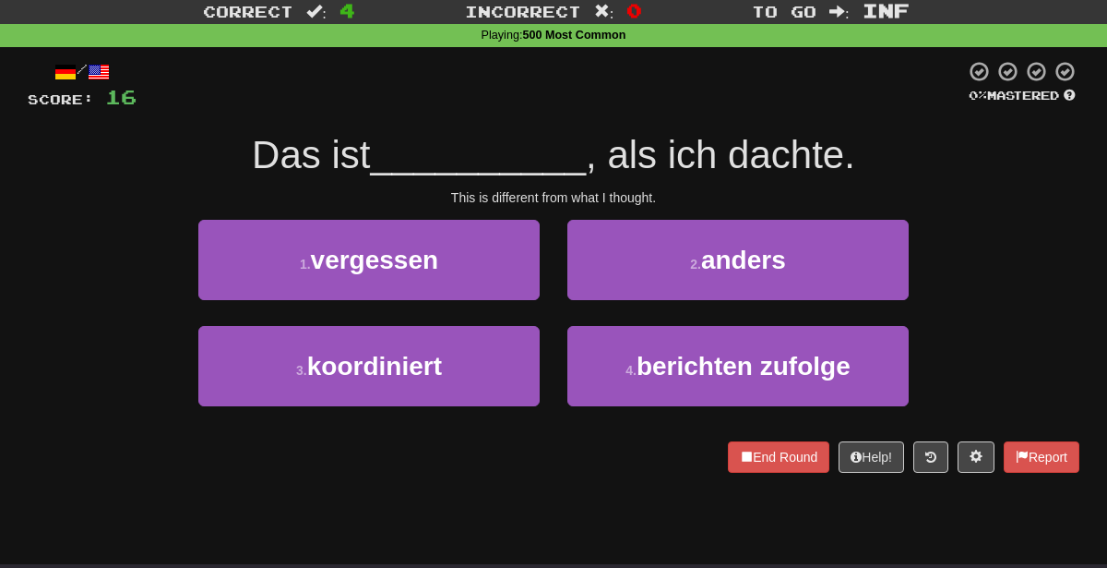
scroll to position [12, 0]
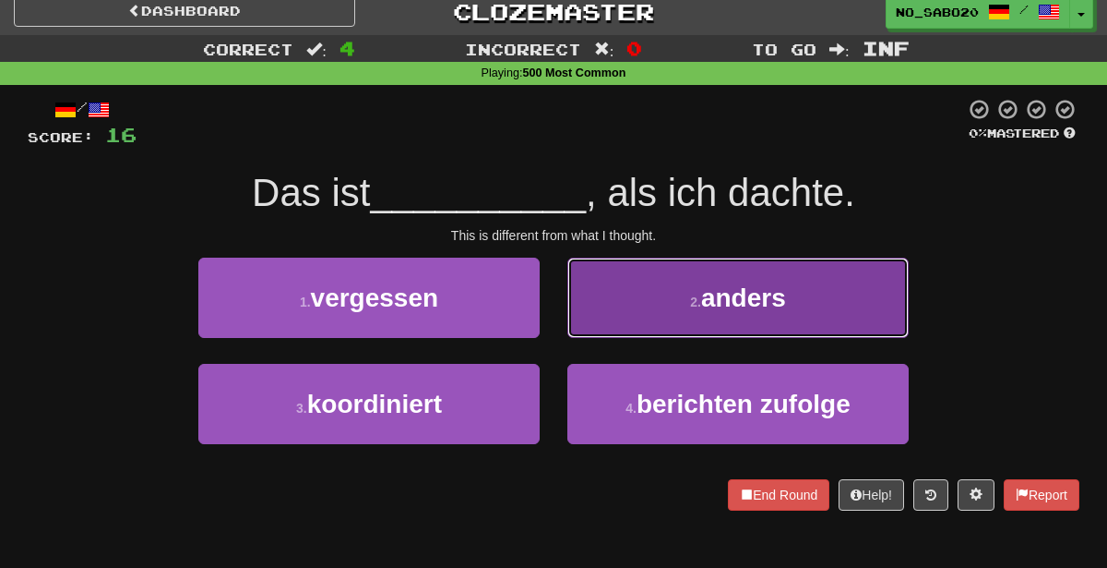
click at [722, 300] on span "anders" at bounding box center [743, 297] width 85 height 29
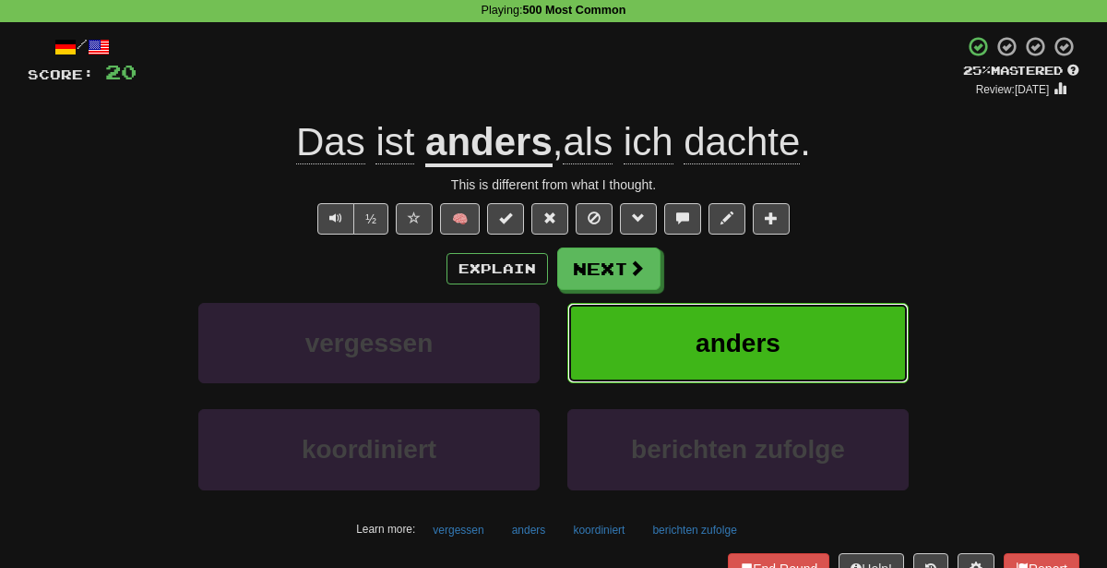
scroll to position [77, 0]
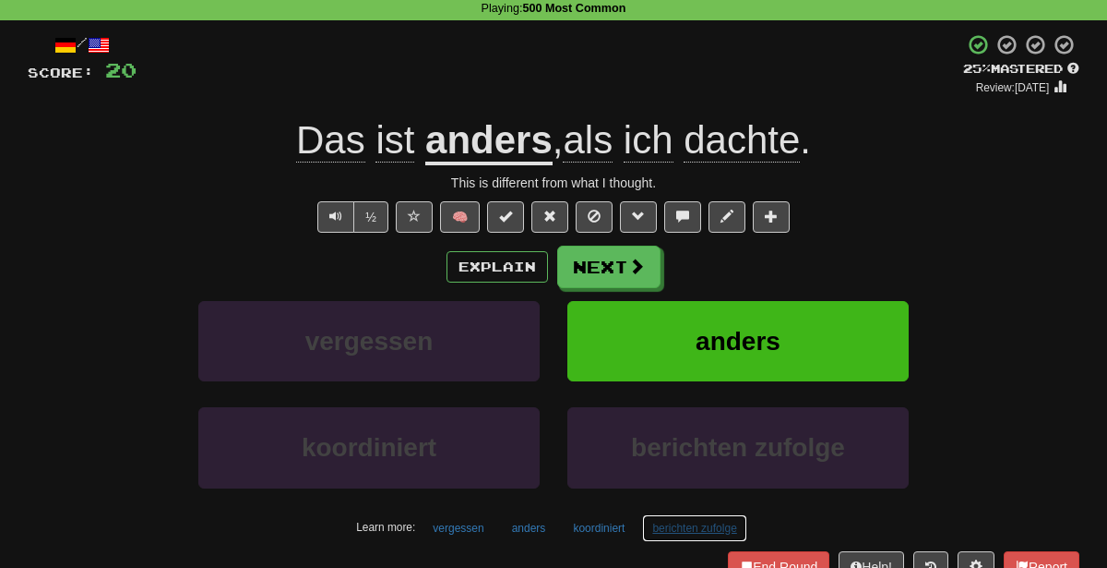
click at [716, 519] on button "berichten zufolge" at bounding box center [694, 528] width 104 height 28
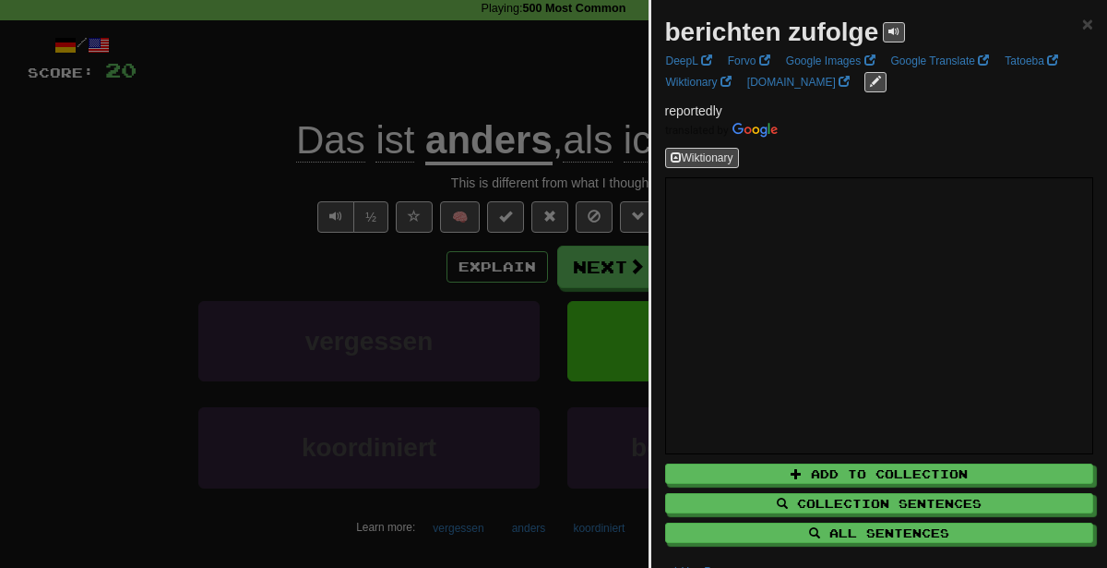
click at [371, 489] on div at bounding box center [553, 284] width 1107 height 568
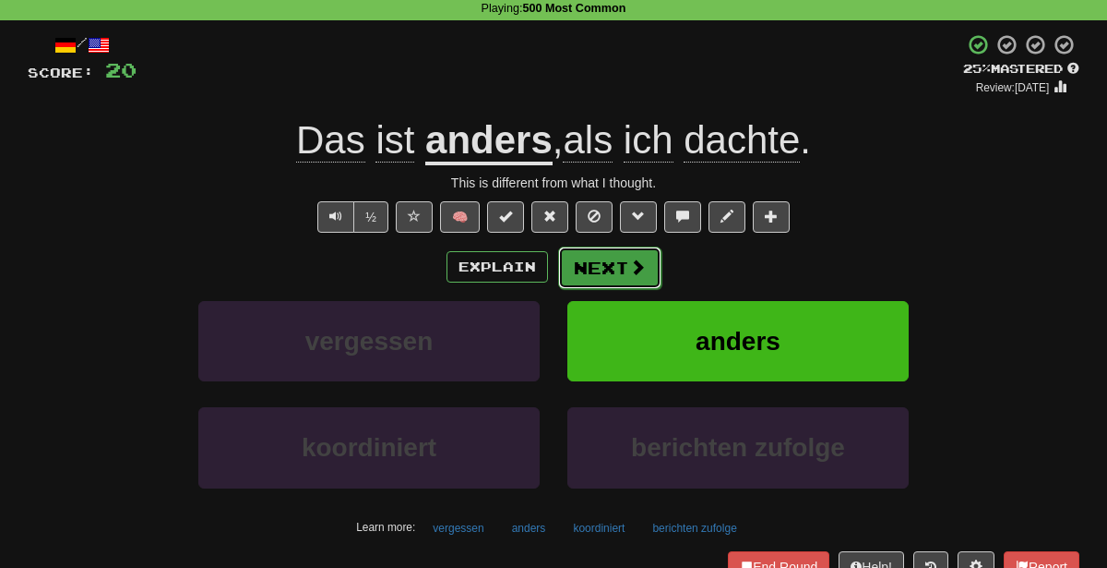
click at [639, 271] on span at bounding box center [637, 266] width 17 height 17
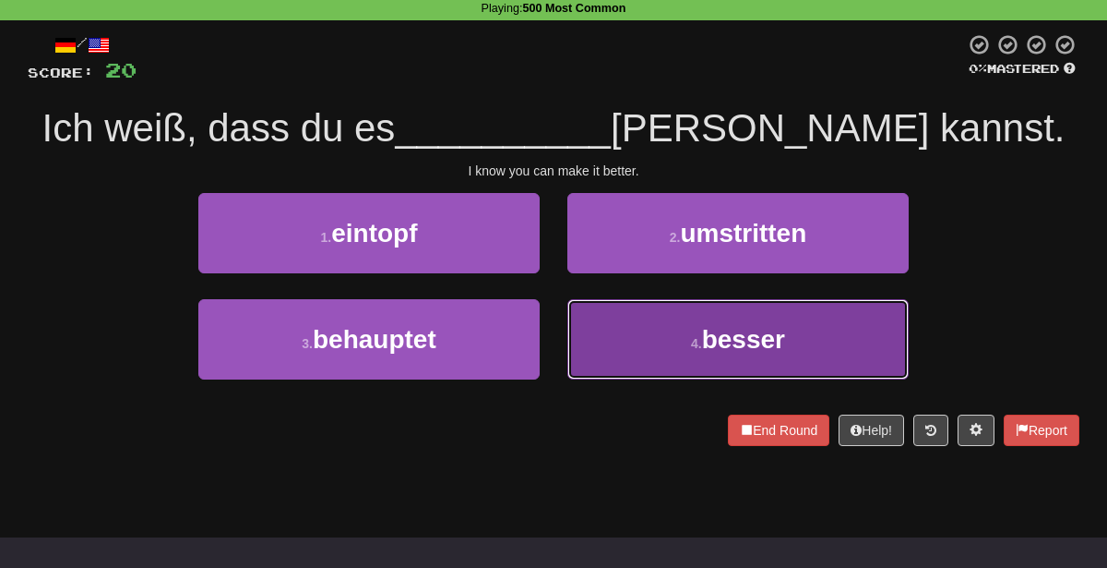
click at [691, 345] on small "4 ." at bounding box center [696, 343] width 11 height 15
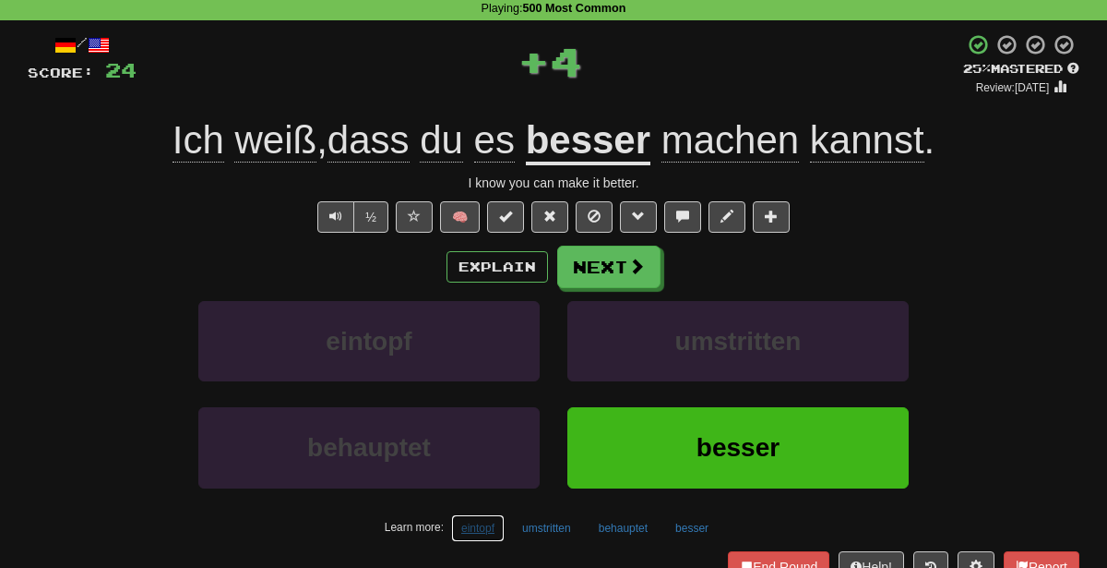
click at [470, 516] on button "eintopf" at bounding box center [478, 528] width 54 height 28
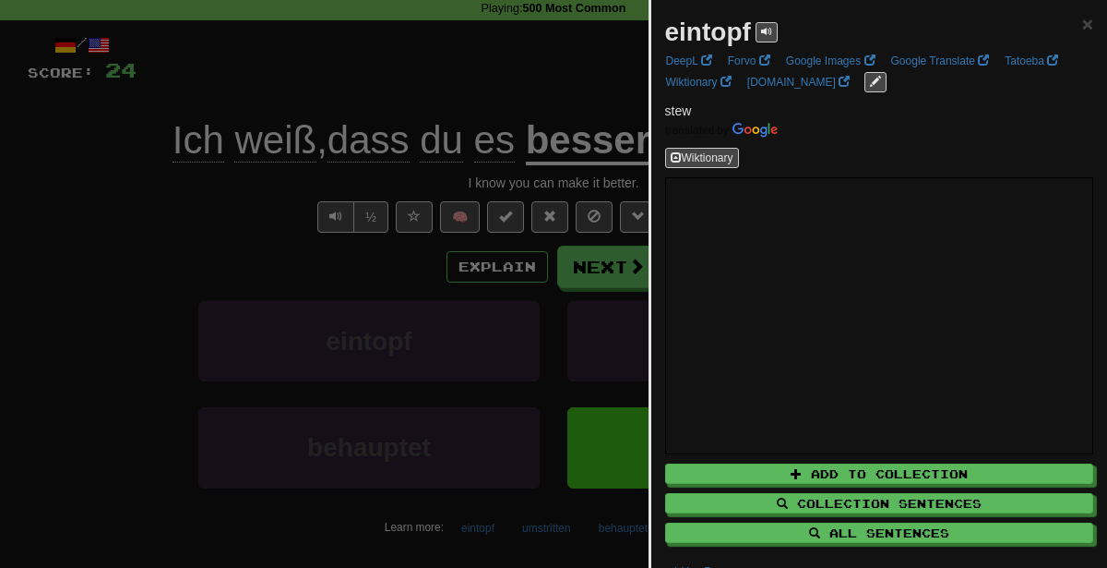
click at [467, 124] on div at bounding box center [553, 284] width 1107 height 568
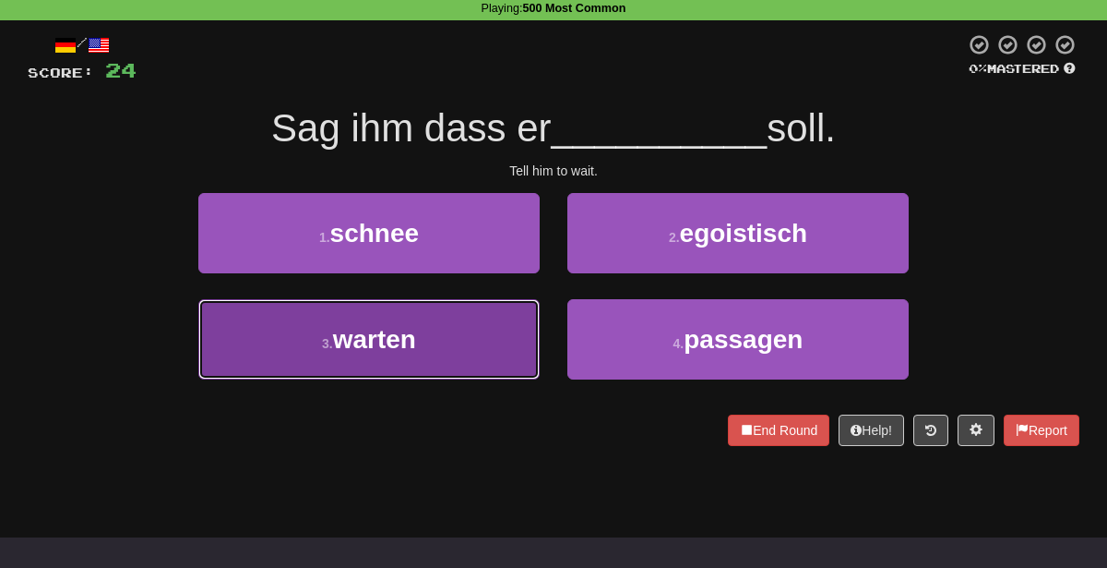
click at [492, 353] on button "3 . warten" at bounding box center [368, 339] width 341 height 80
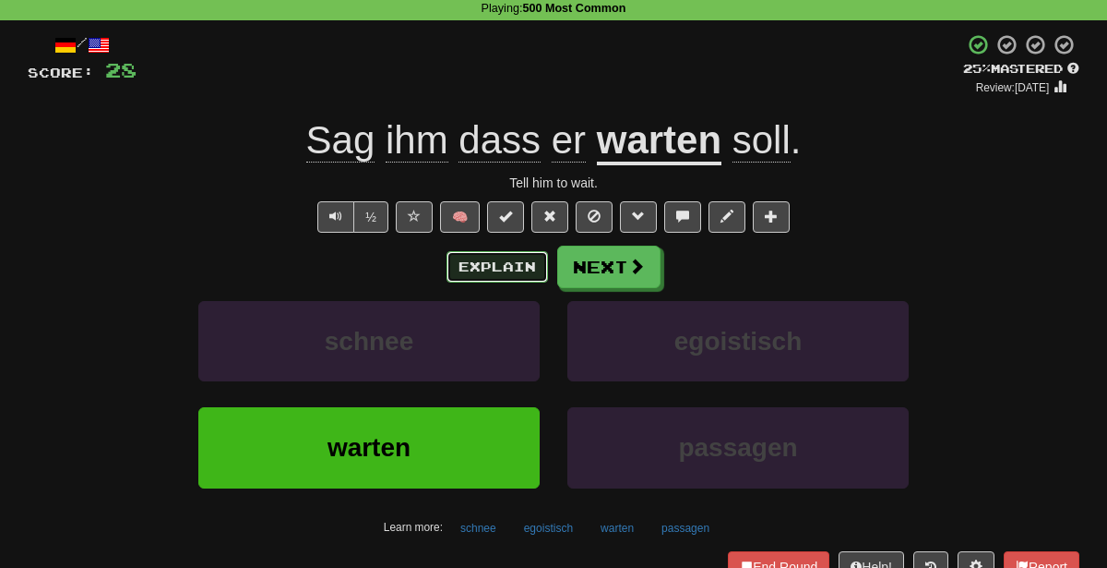
click at [479, 272] on button "Explain" at bounding box center [498, 266] width 102 height 31
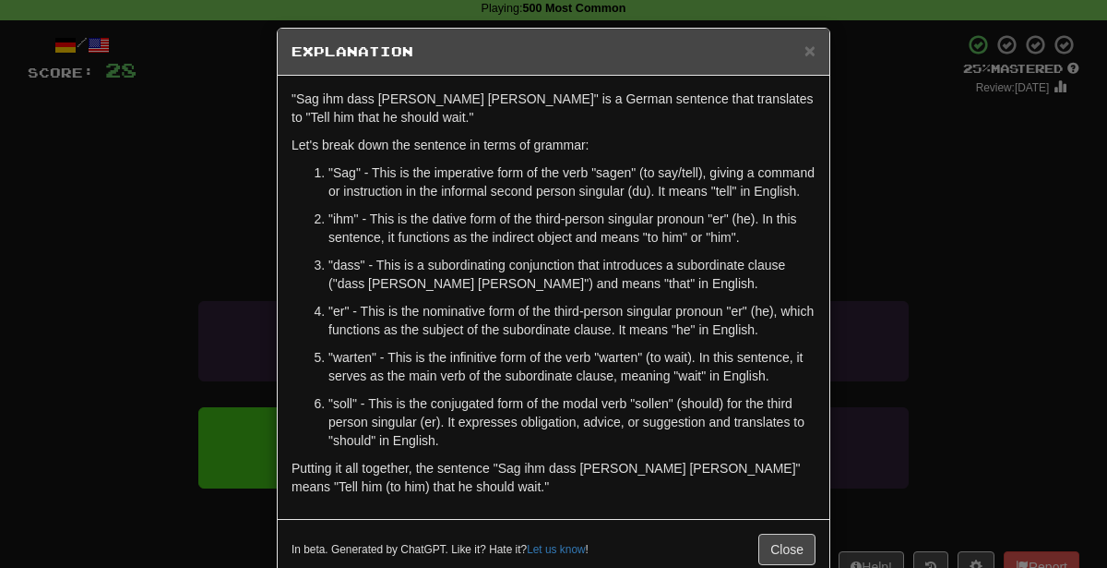
click at [958, 292] on div "× Explanation "Sag ihm dass er warten soll" is a German sentence that translate…" at bounding box center [553, 284] width 1107 height 568
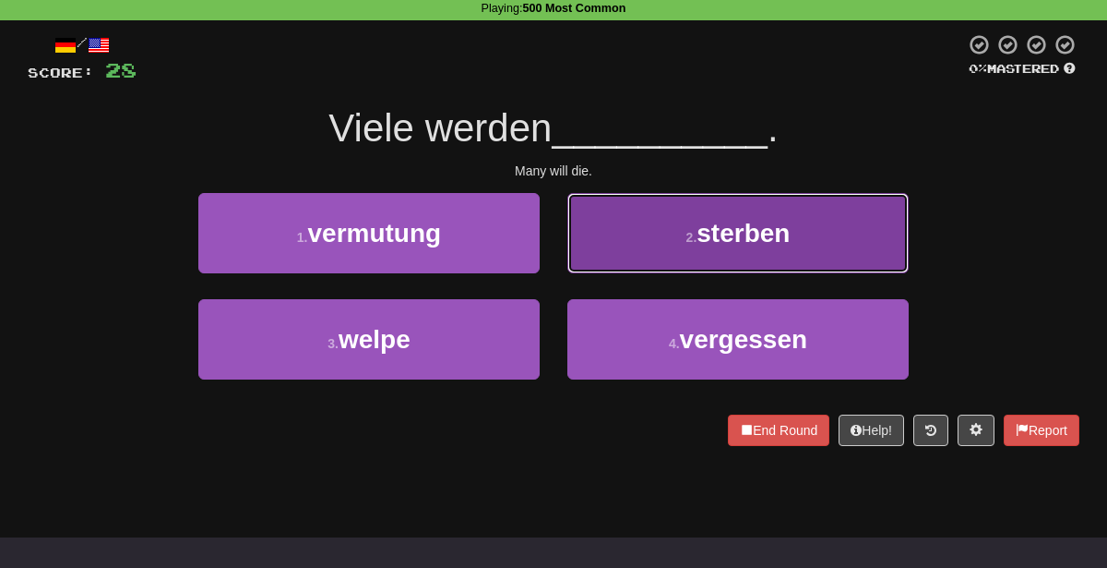
click at [660, 241] on button "2 . sterben" at bounding box center [738, 233] width 341 height 80
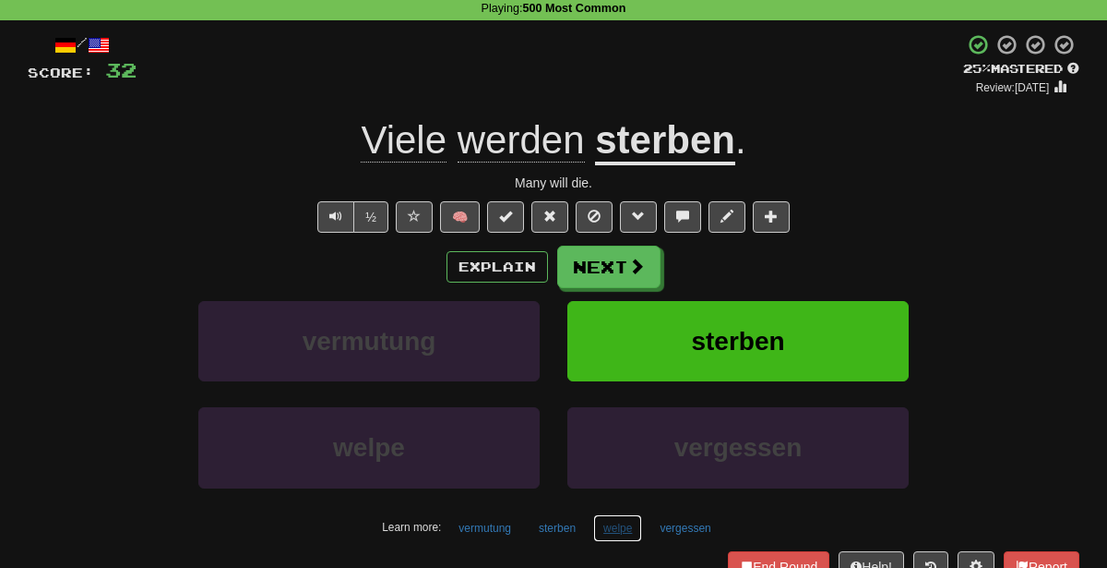
click at [606, 529] on button "welpe" at bounding box center [617, 528] width 49 height 28
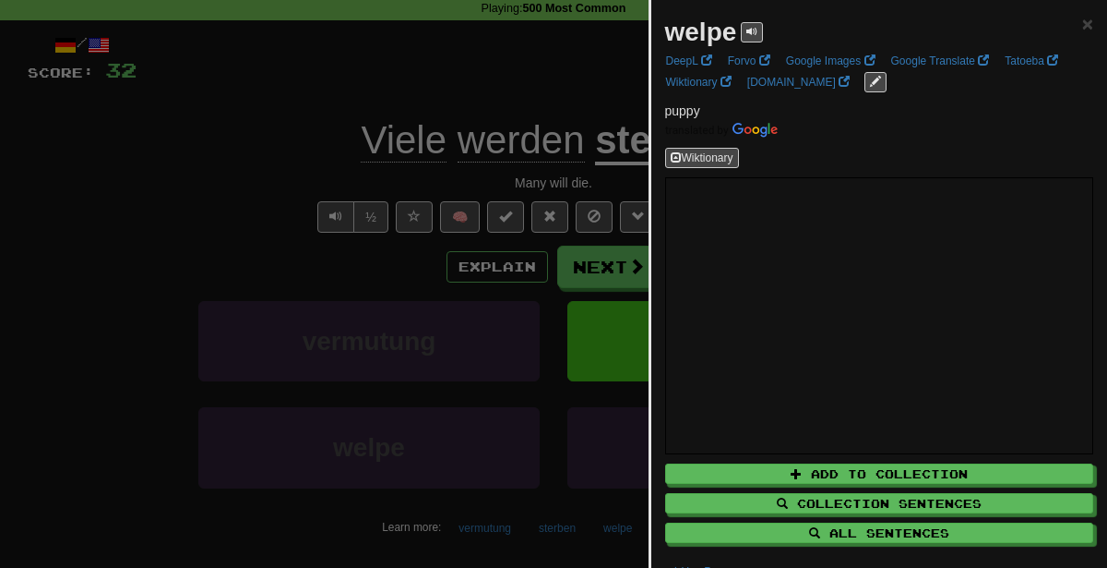
click at [247, 291] on div at bounding box center [553, 284] width 1107 height 568
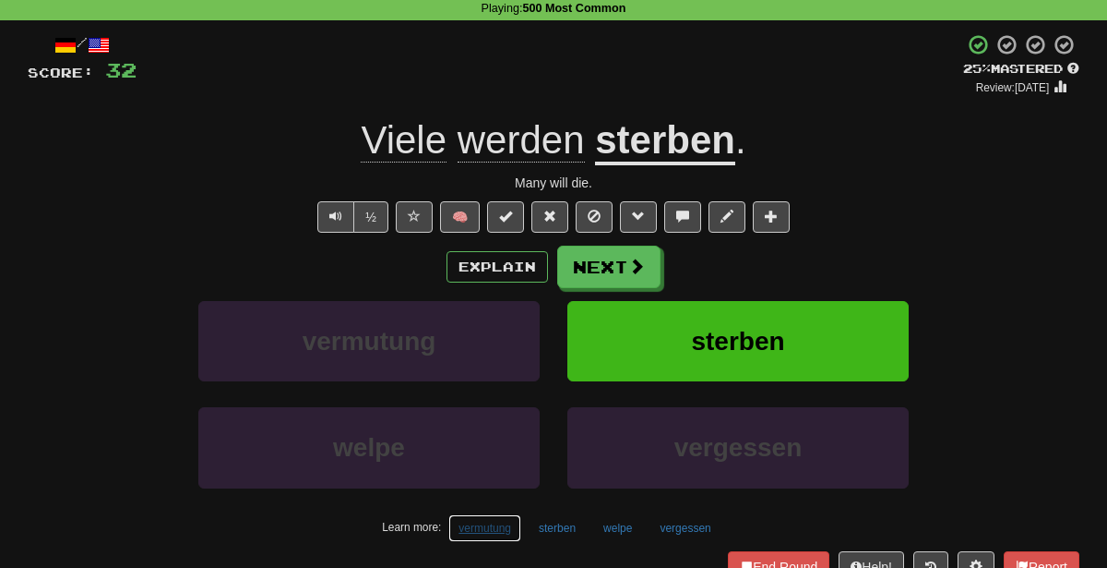
click at [489, 514] on button "vermutung" at bounding box center [484, 528] width 73 height 28
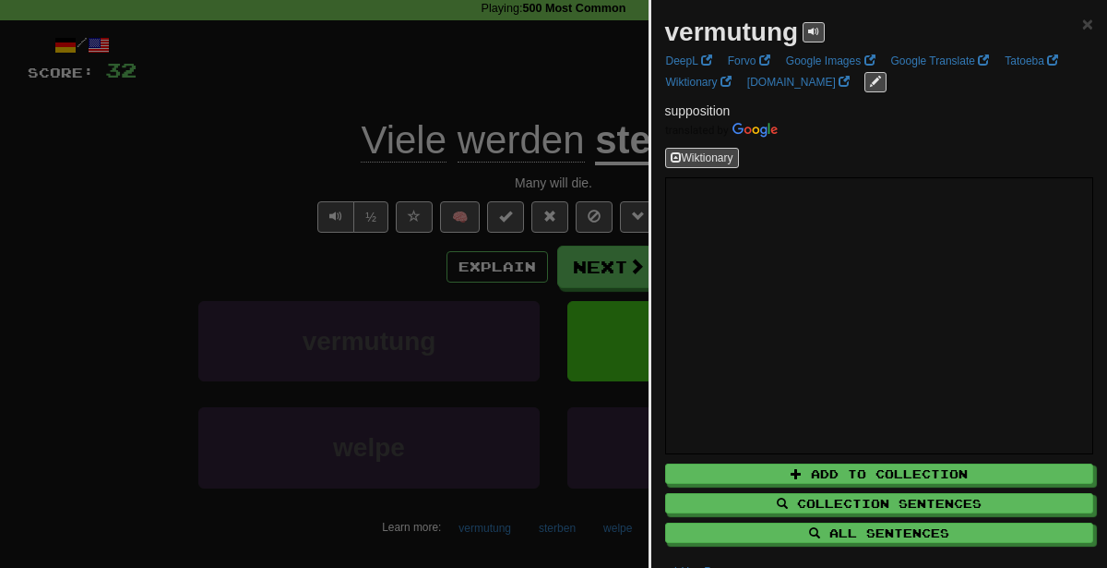
click at [277, 285] on div at bounding box center [553, 284] width 1107 height 568
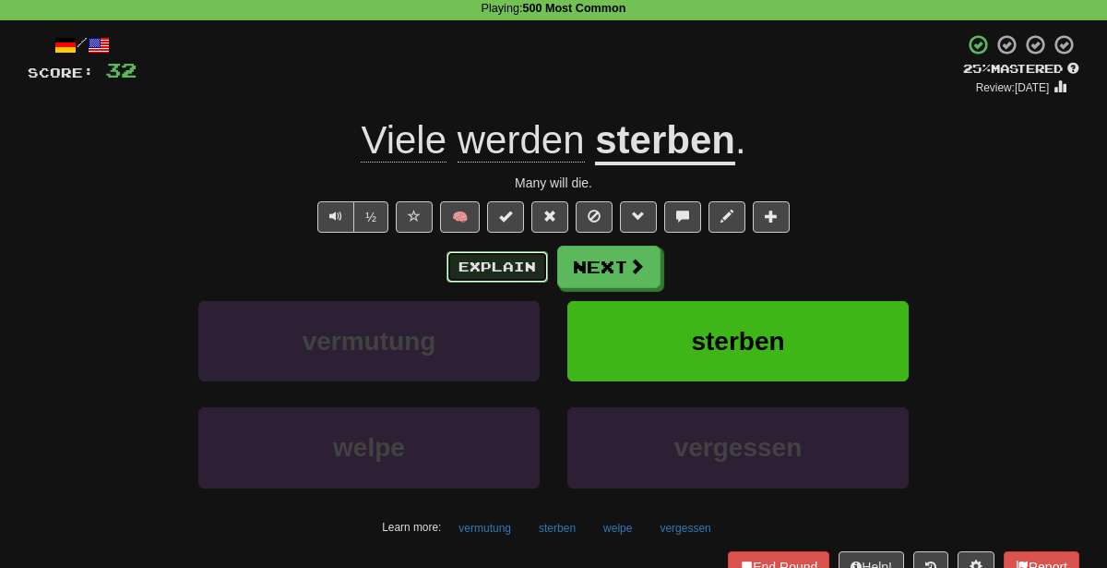
click at [481, 263] on button "Explain" at bounding box center [498, 266] width 102 height 31
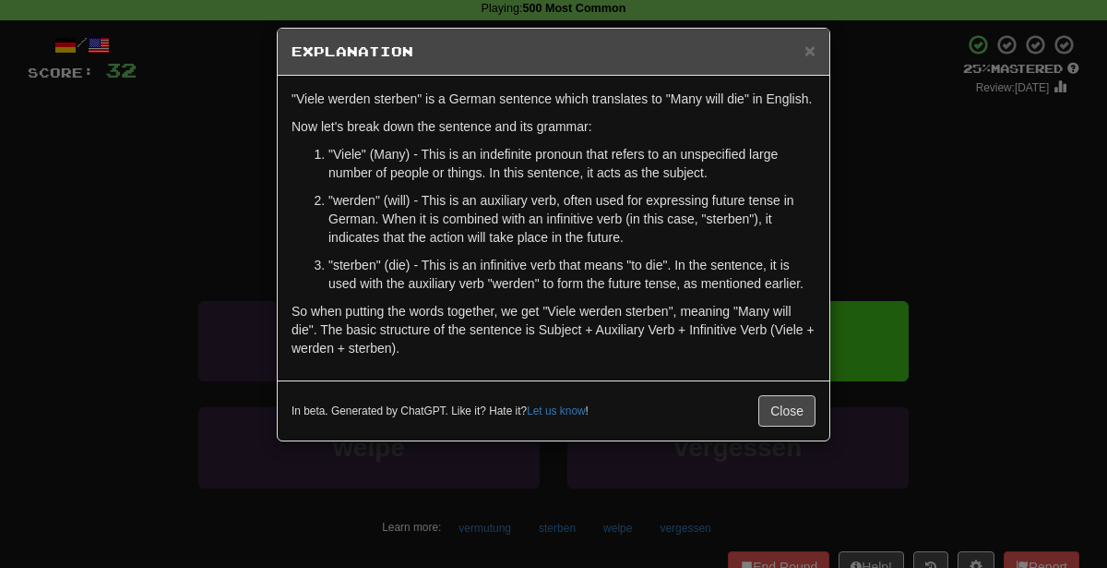
click at [1029, 183] on div "× Explanation "Viele werden sterben" is a German sentence which translates to "…" at bounding box center [553, 284] width 1107 height 568
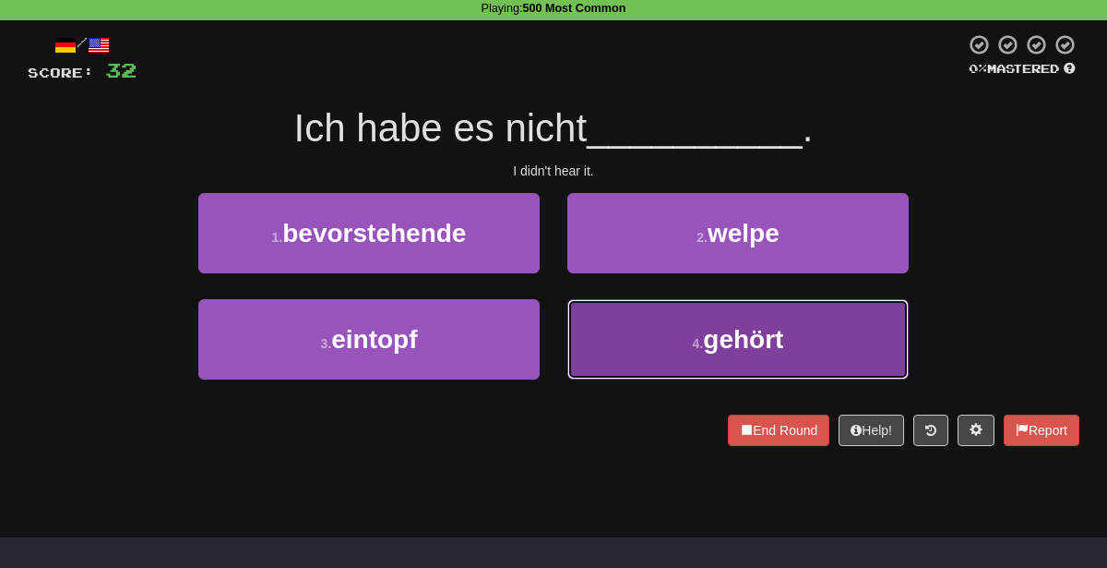
click at [610, 371] on button "4 . gehört" at bounding box center [738, 339] width 341 height 80
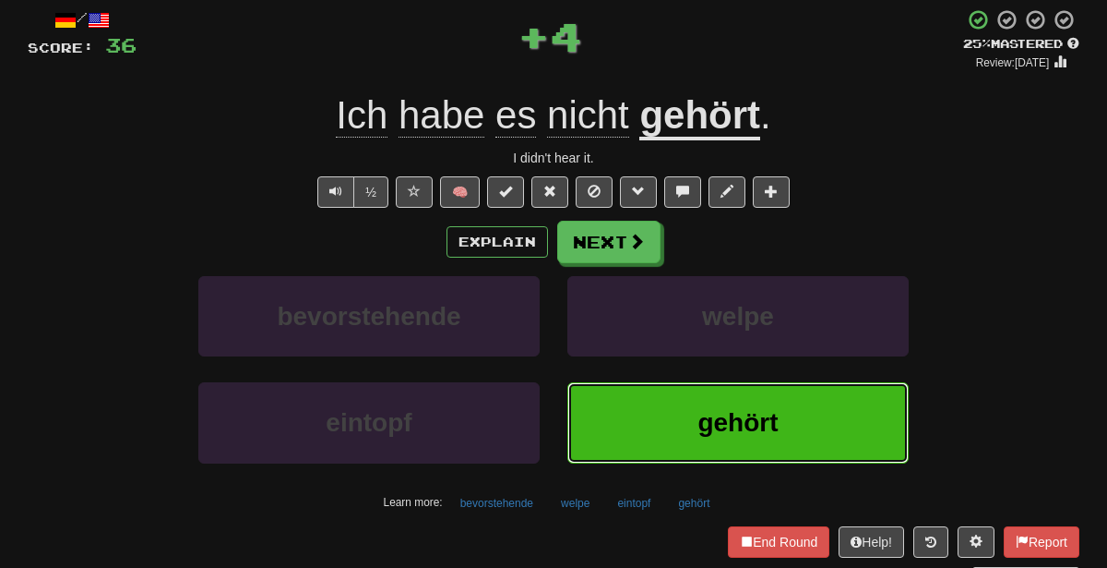
scroll to position [99, 0]
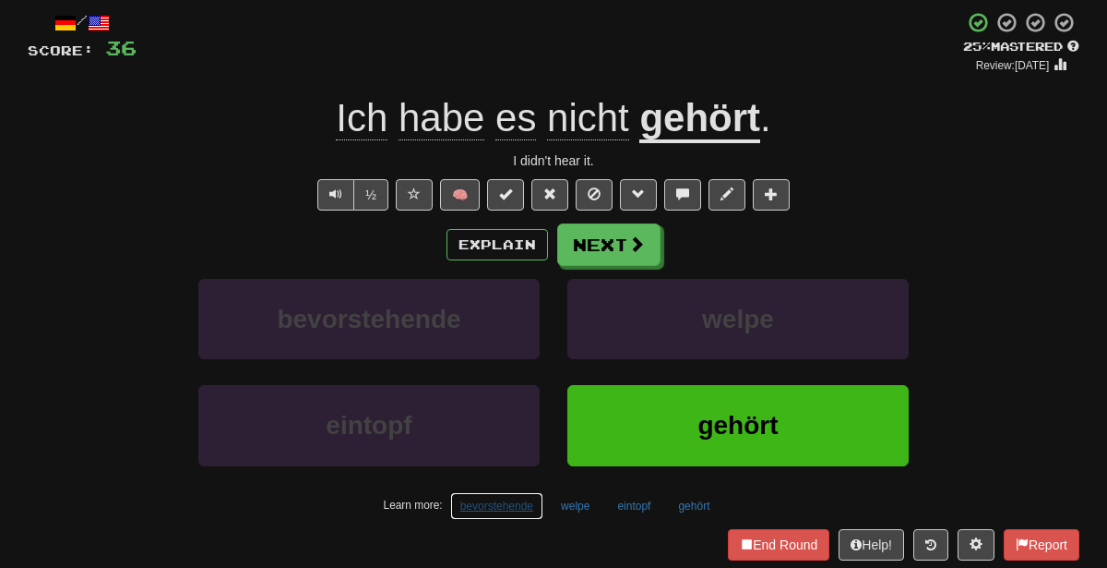
click at [506, 498] on button "bevorstehende" at bounding box center [496, 506] width 93 height 28
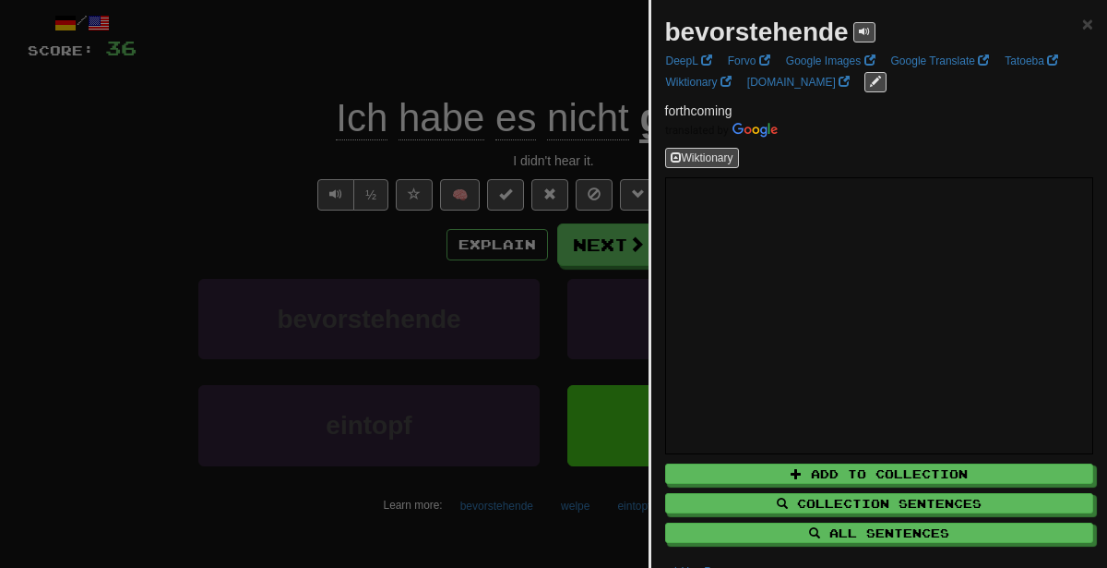
click at [463, 252] on div at bounding box center [553, 284] width 1107 height 568
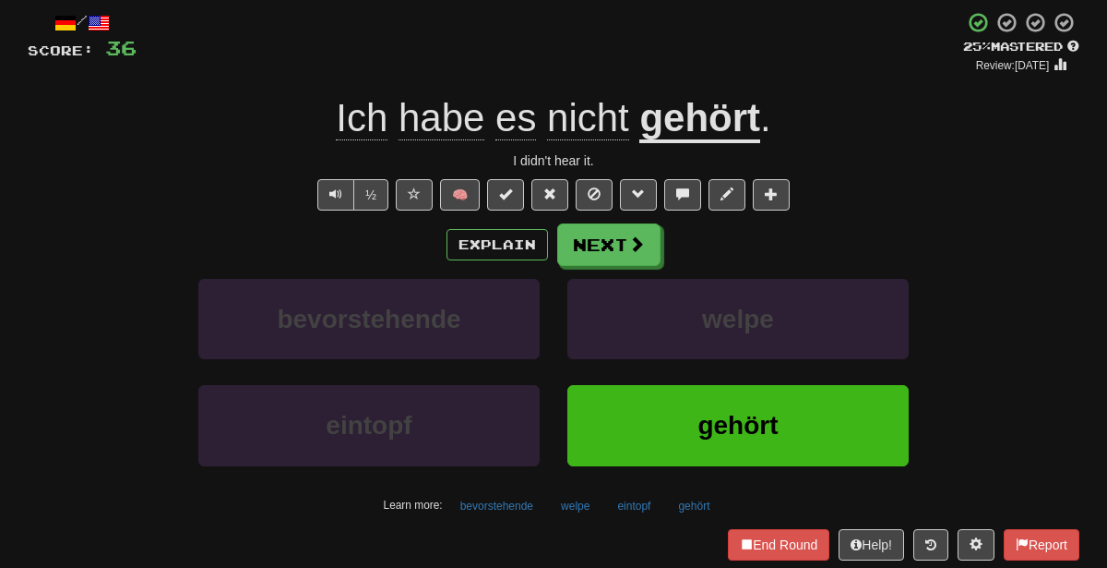
scroll to position [0, 0]
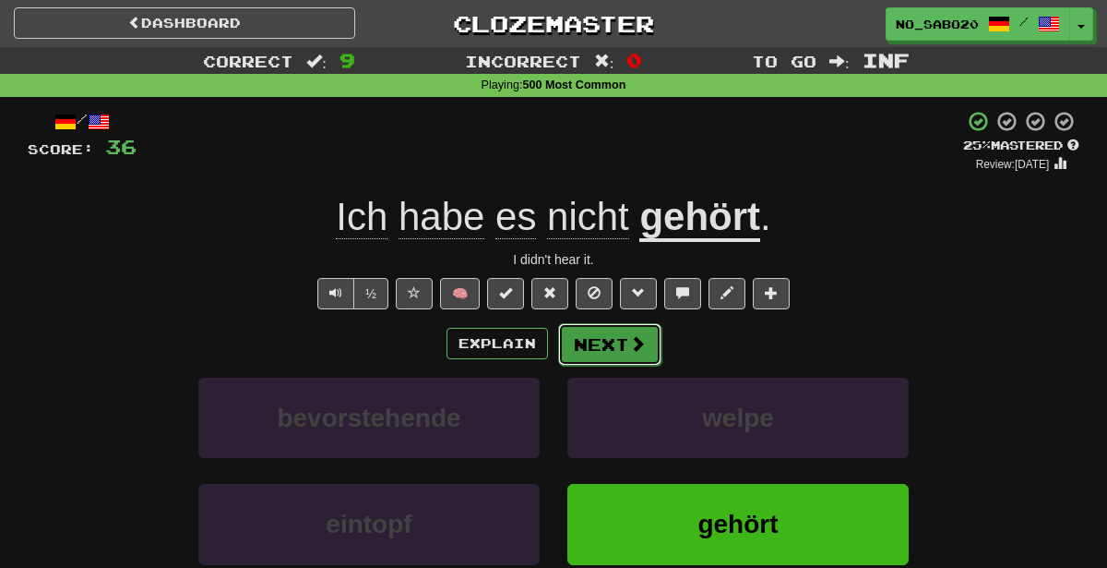
click at [629, 351] on span at bounding box center [637, 343] width 17 height 17
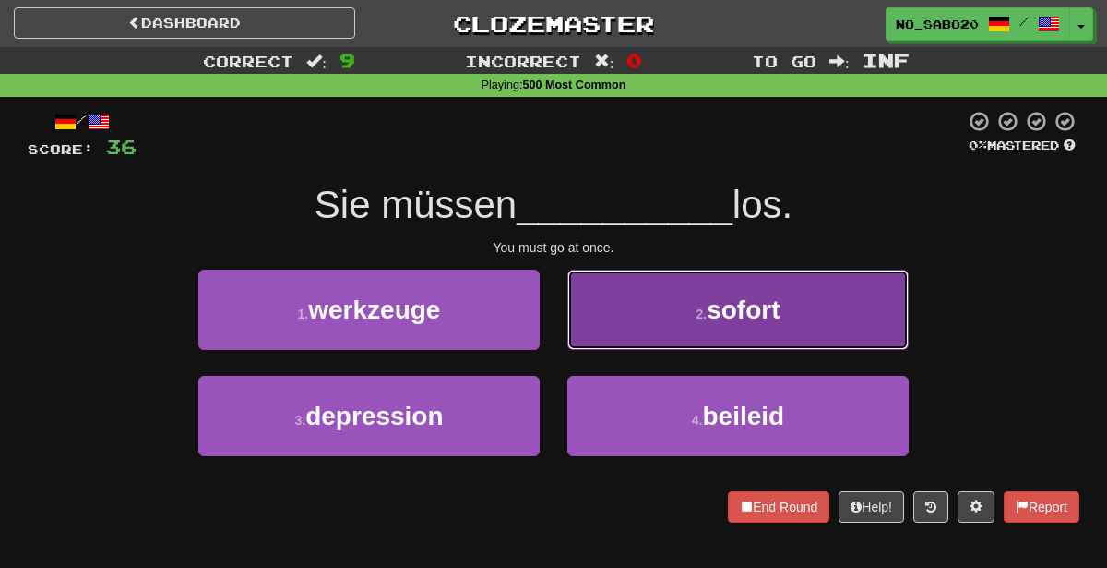
click at [661, 312] on button "2 . sofort" at bounding box center [738, 309] width 341 height 80
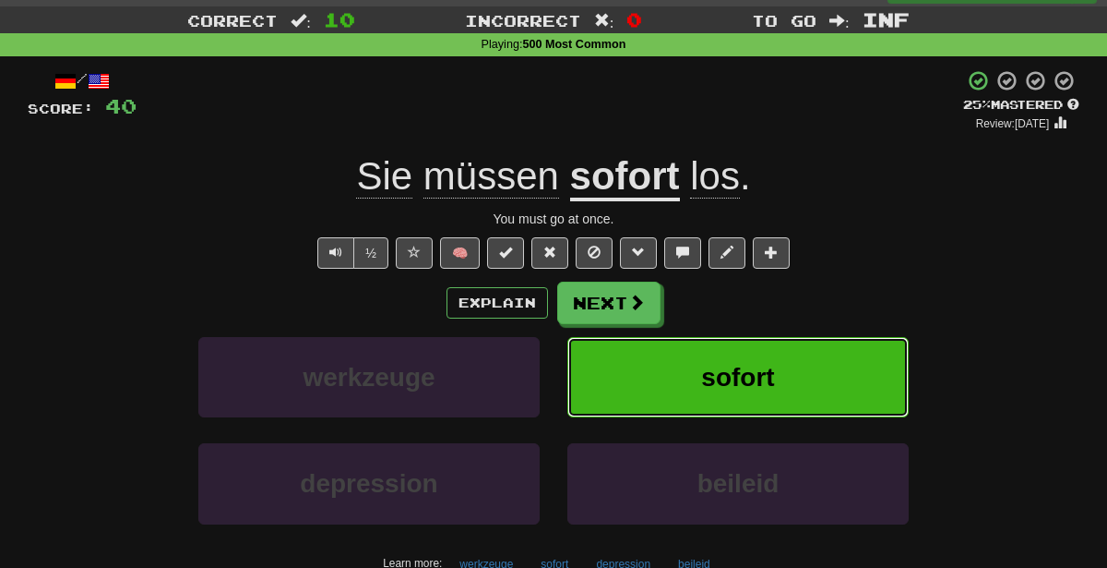
scroll to position [44, 0]
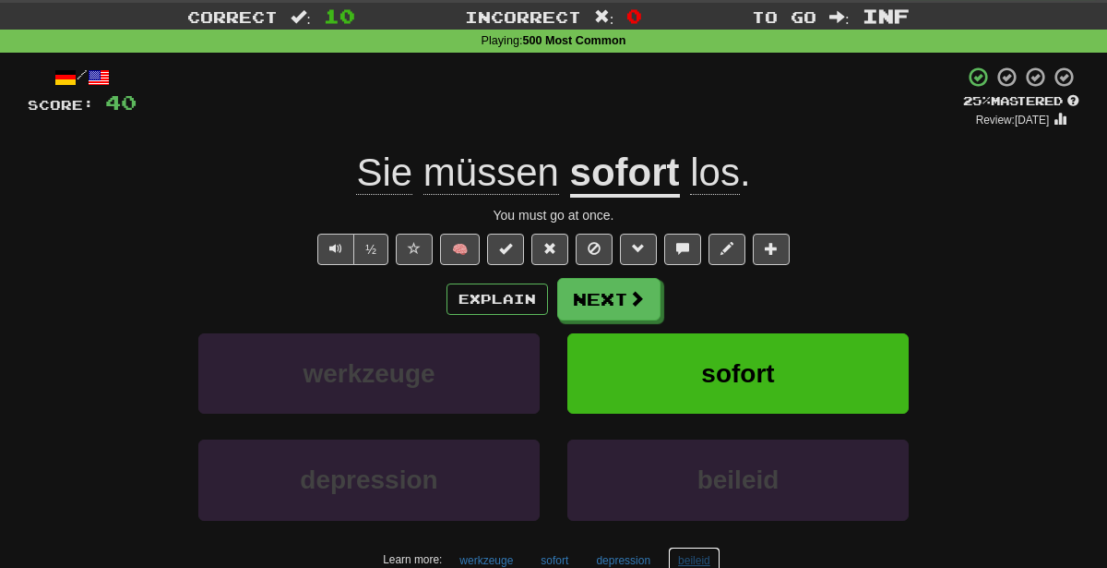
click at [690, 556] on button "beileid" at bounding box center [694, 560] width 53 height 28
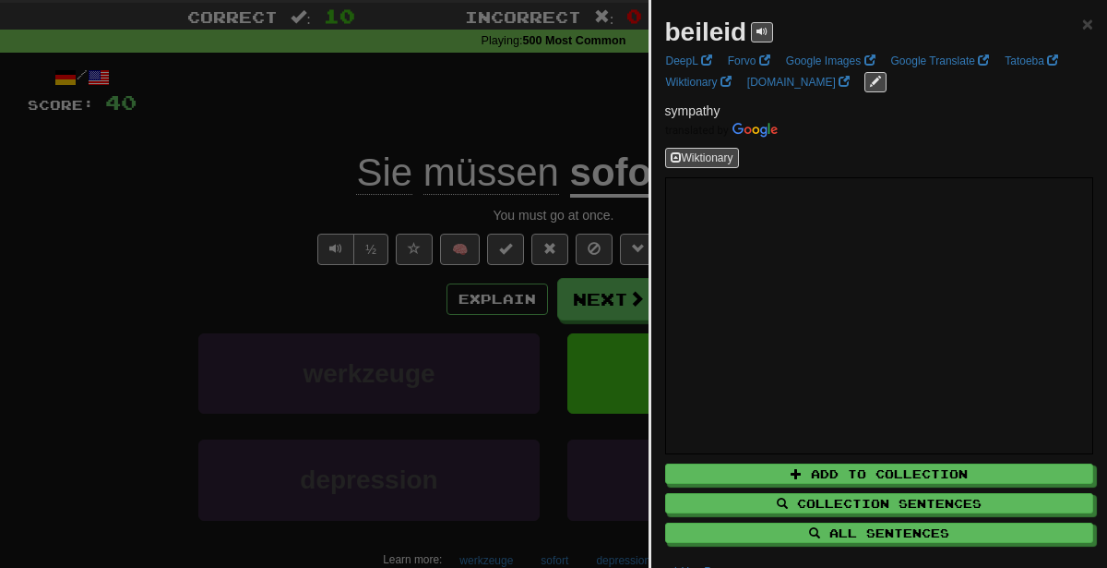
click at [261, 331] on div at bounding box center [553, 284] width 1107 height 568
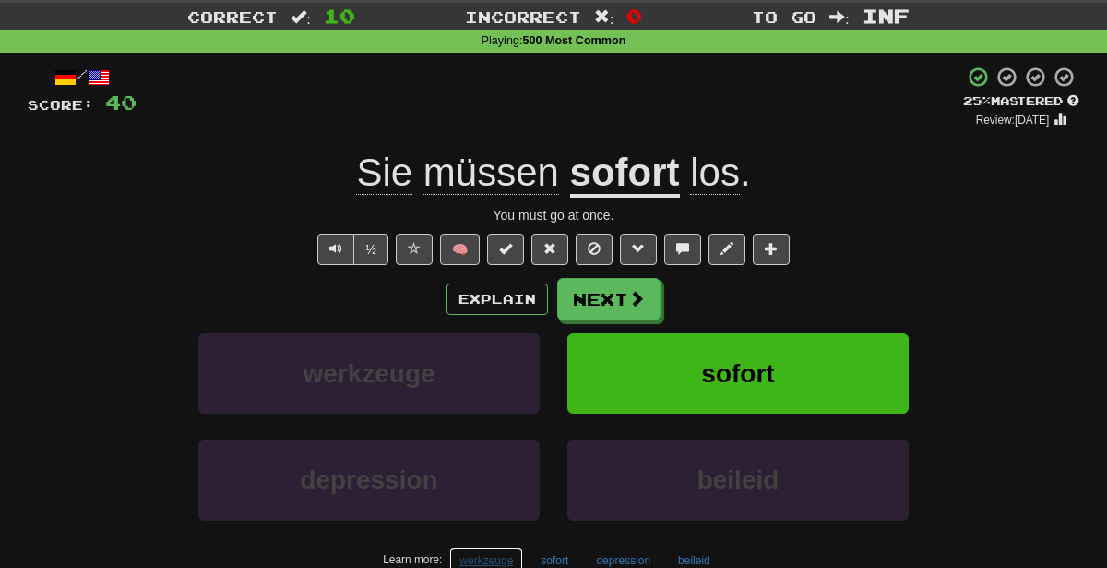
click at [459, 557] on button "werkzeuge" at bounding box center [486, 560] width 74 height 28
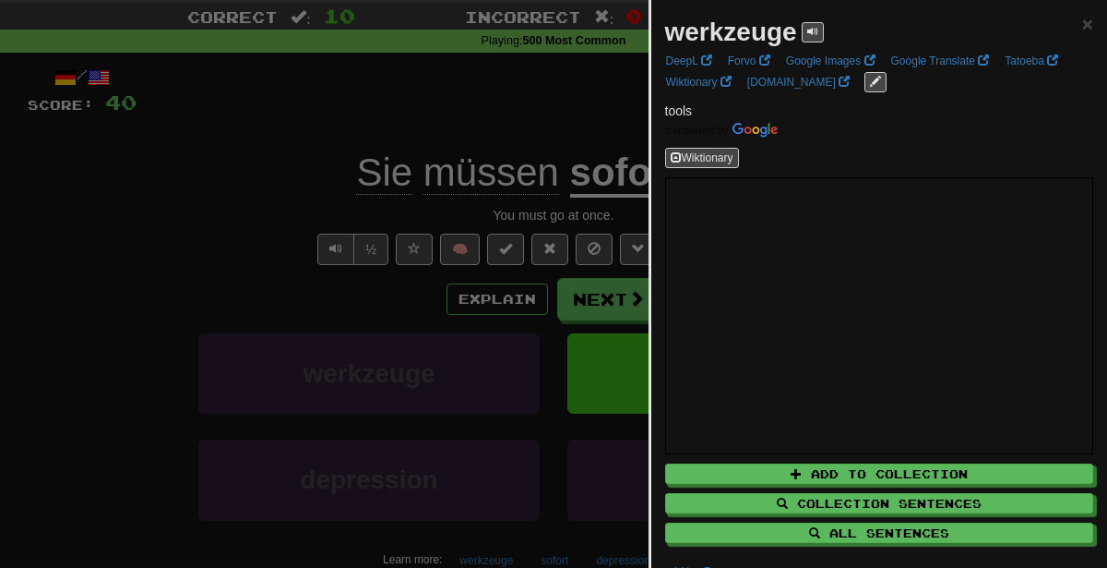
click at [439, 375] on div at bounding box center [553, 284] width 1107 height 568
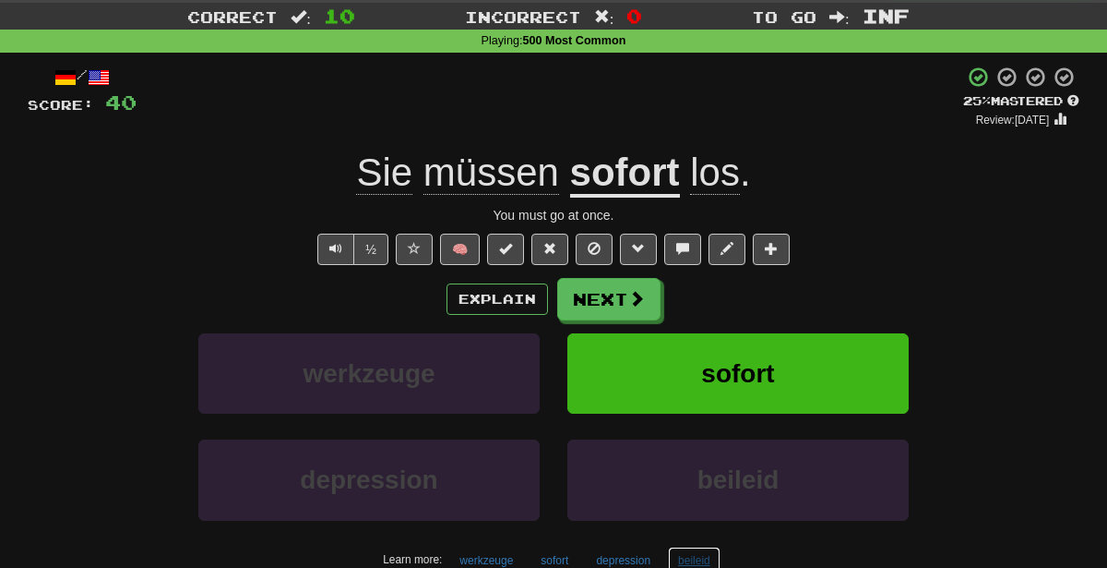
click at [684, 554] on button "beileid" at bounding box center [694, 560] width 53 height 28
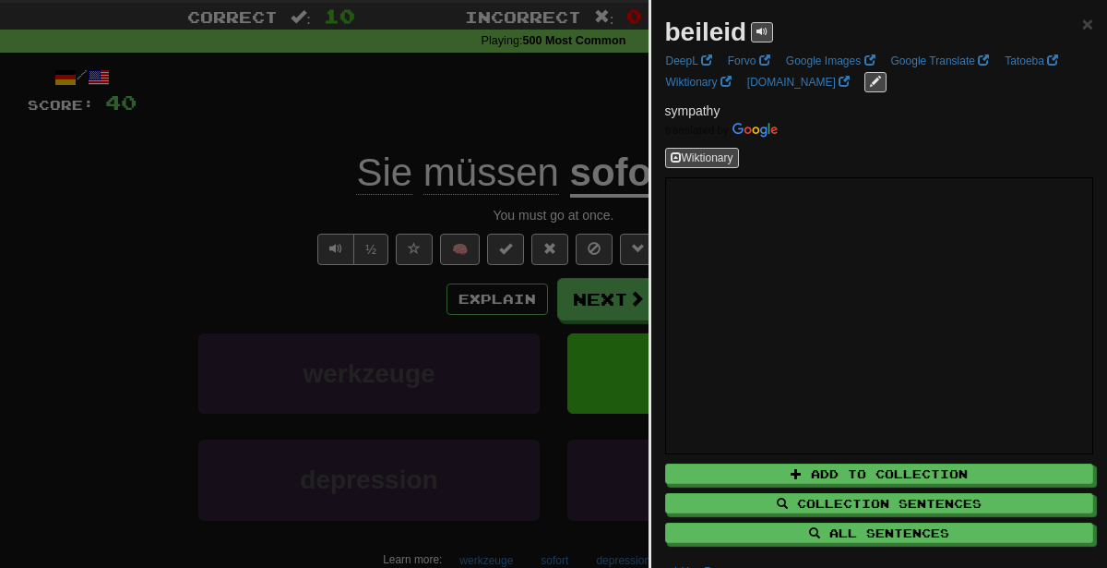
click at [422, 78] on div at bounding box center [553, 284] width 1107 height 568
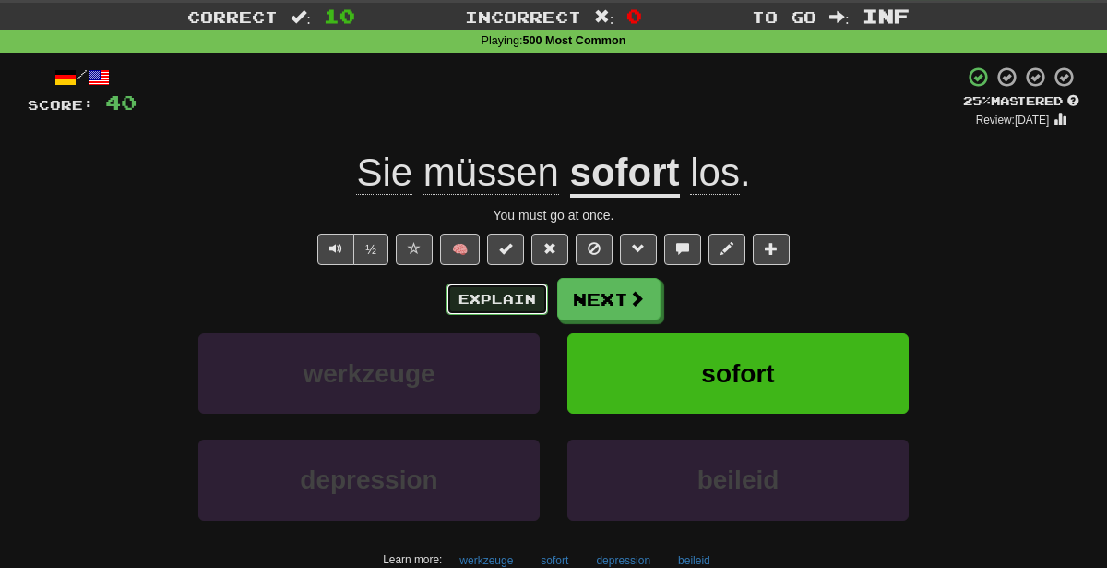
click at [515, 302] on button "Explain" at bounding box center [498, 298] width 102 height 31
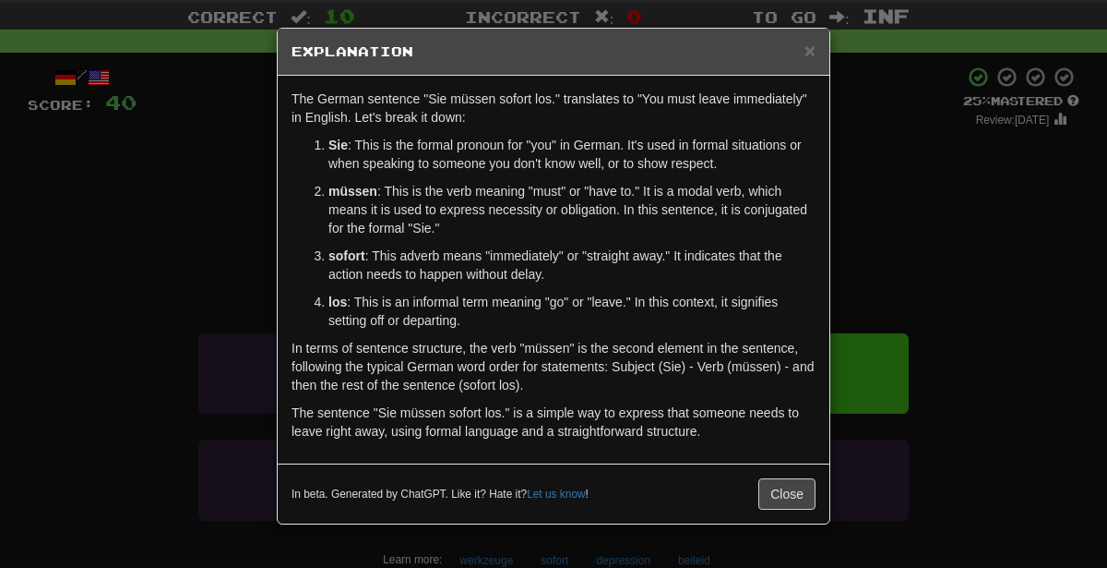
click at [977, 321] on div "× Explanation The German sentence "Sie müssen sofort los." translates to "You m…" at bounding box center [553, 284] width 1107 height 568
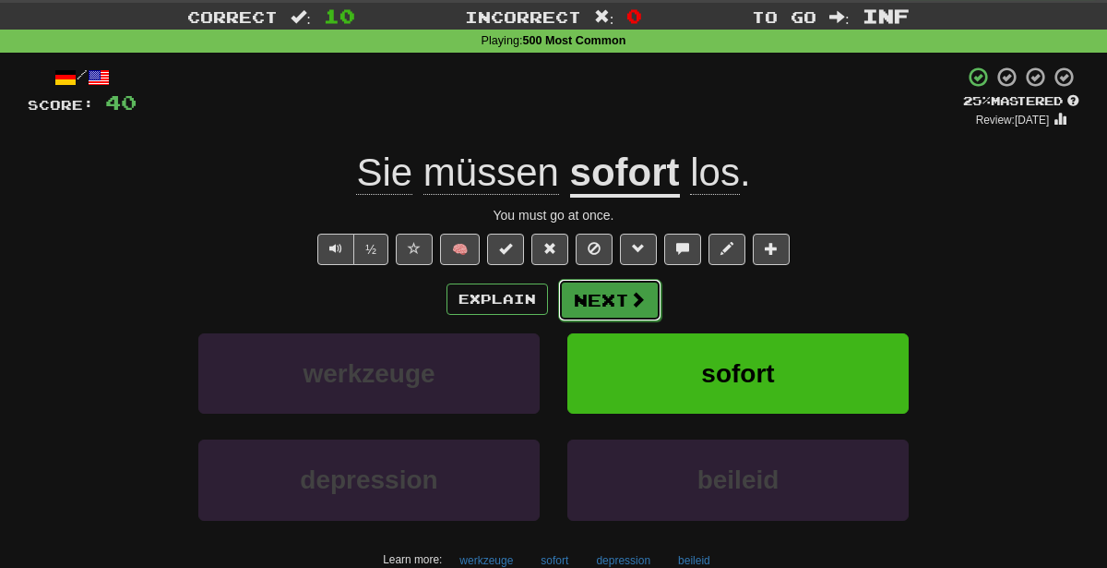
click at [615, 297] on button "Next" at bounding box center [609, 300] width 103 height 42
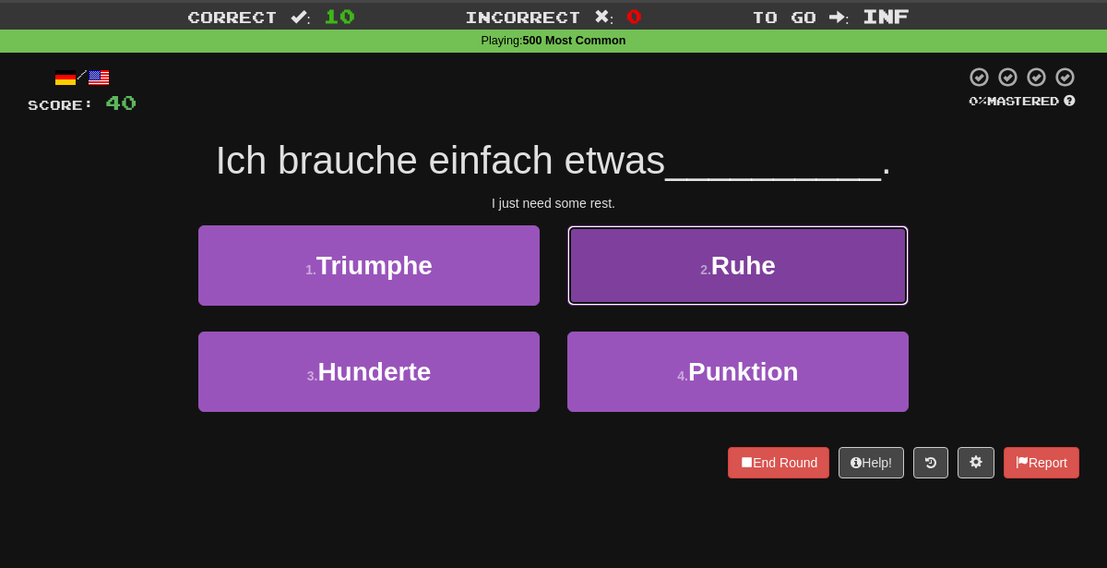
click at [679, 277] on button "2 . Ruhe" at bounding box center [738, 265] width 341 height 80
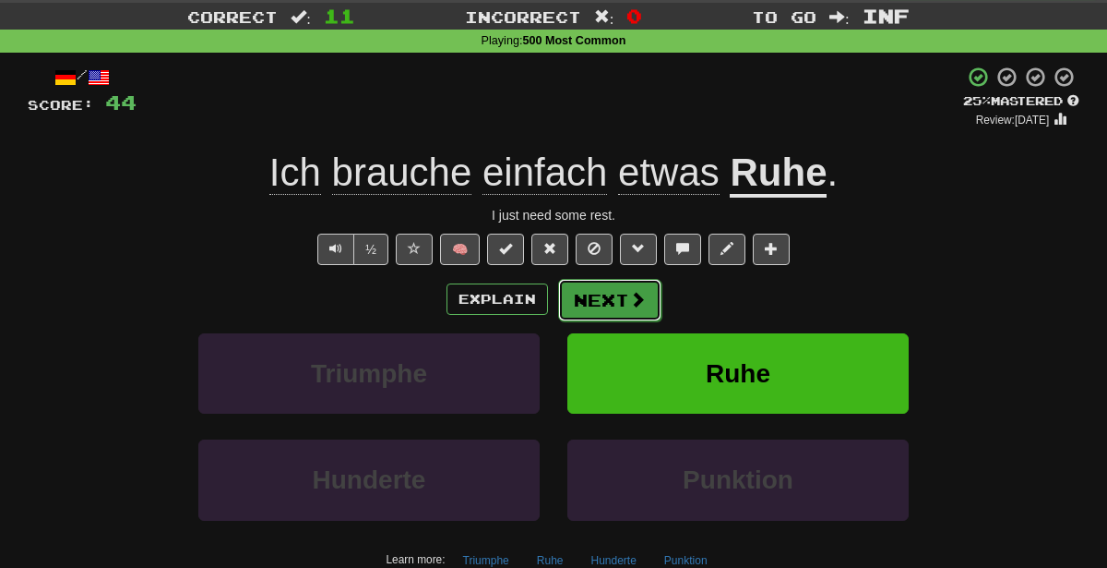
click at [597, 300] on button "Next" at bounding box center [609, 300] width 103 height 42
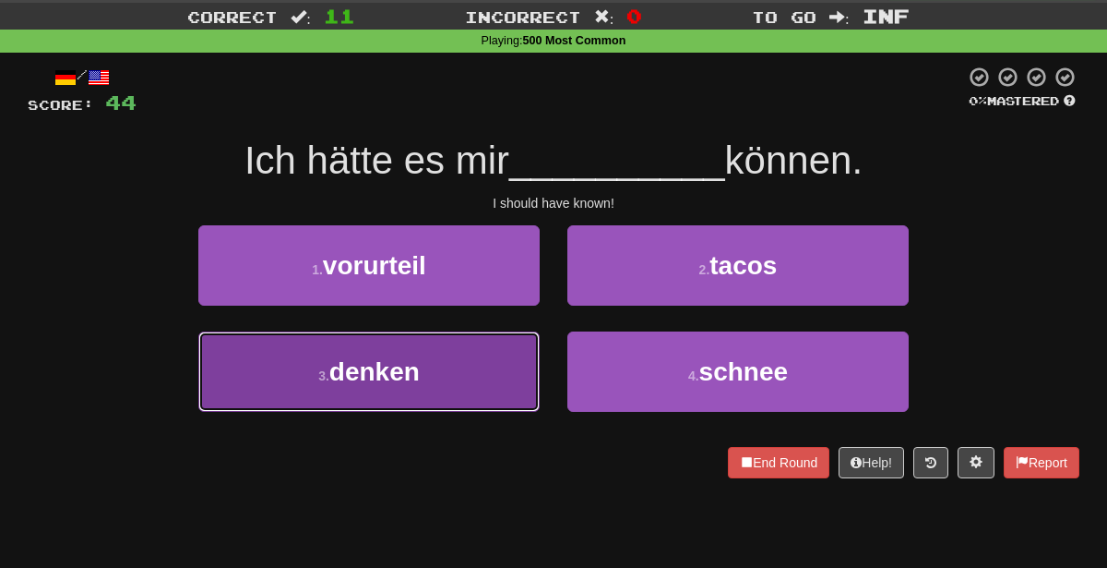
click at [466, 367] on button "3 . denken" at bounding box center [368, 371] width 341 height 80
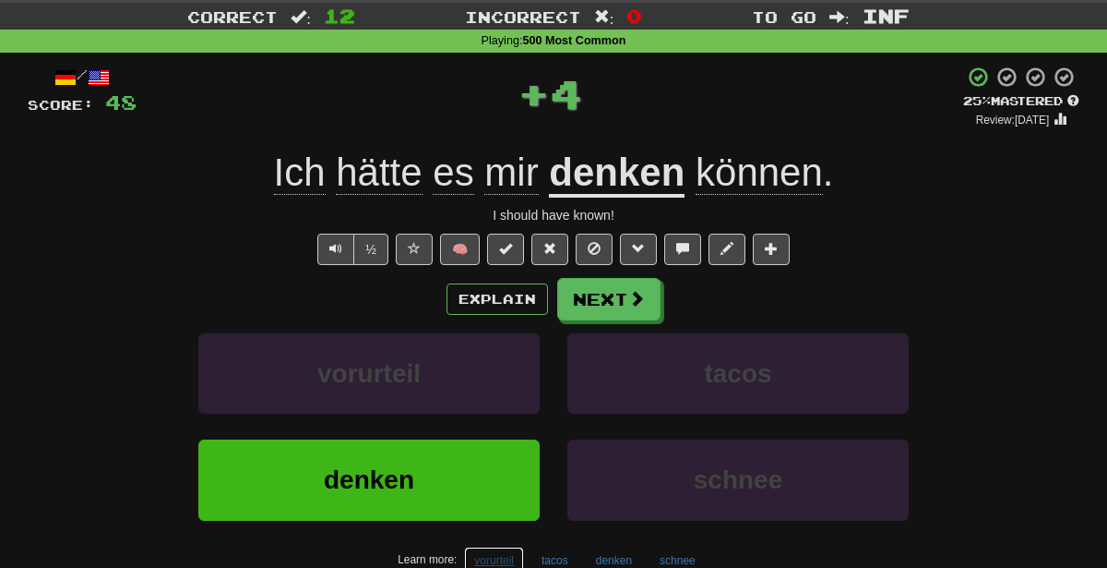
click at [502, 556] on button "vorurteil" at bounding box center [494, 560] width 60 height 28
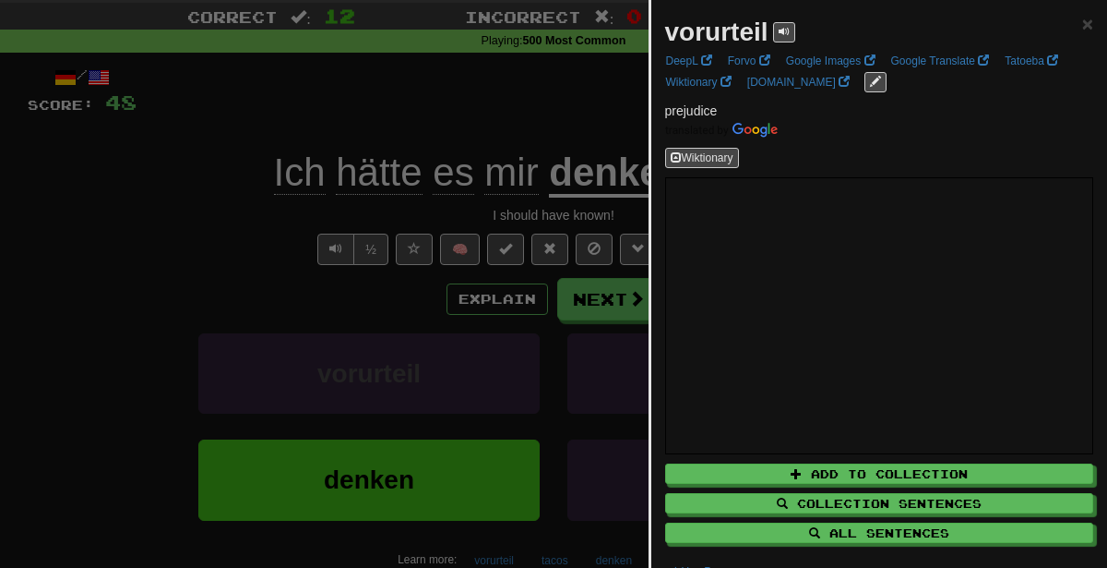
click at [349, 250] on div at bounding box center [553, 284] width 1107 height 568
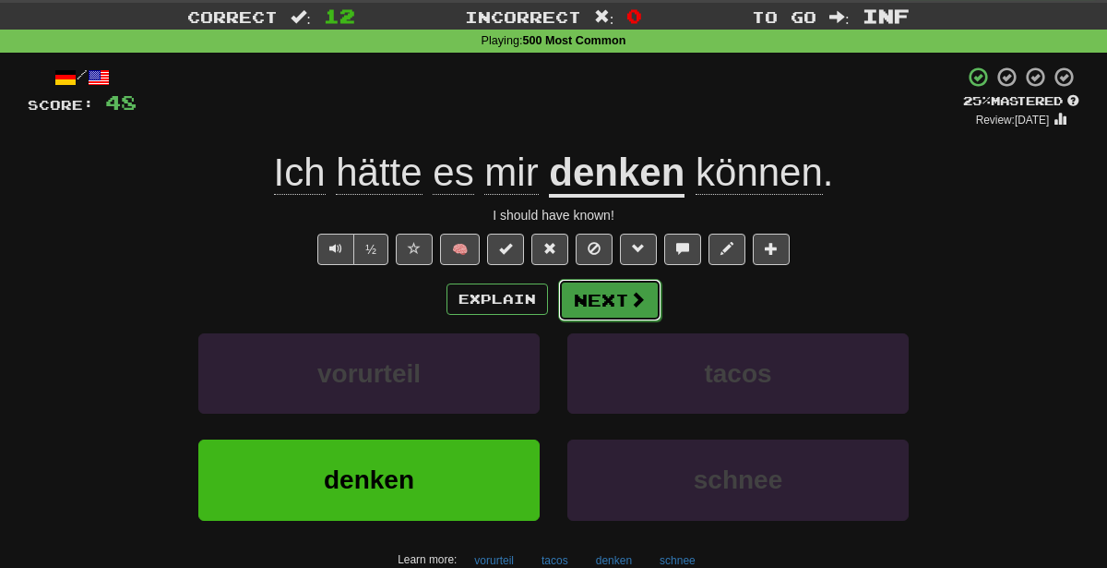
click at [609, 296] on button "Next" at bounding box center [609, 300] width 103 height 42
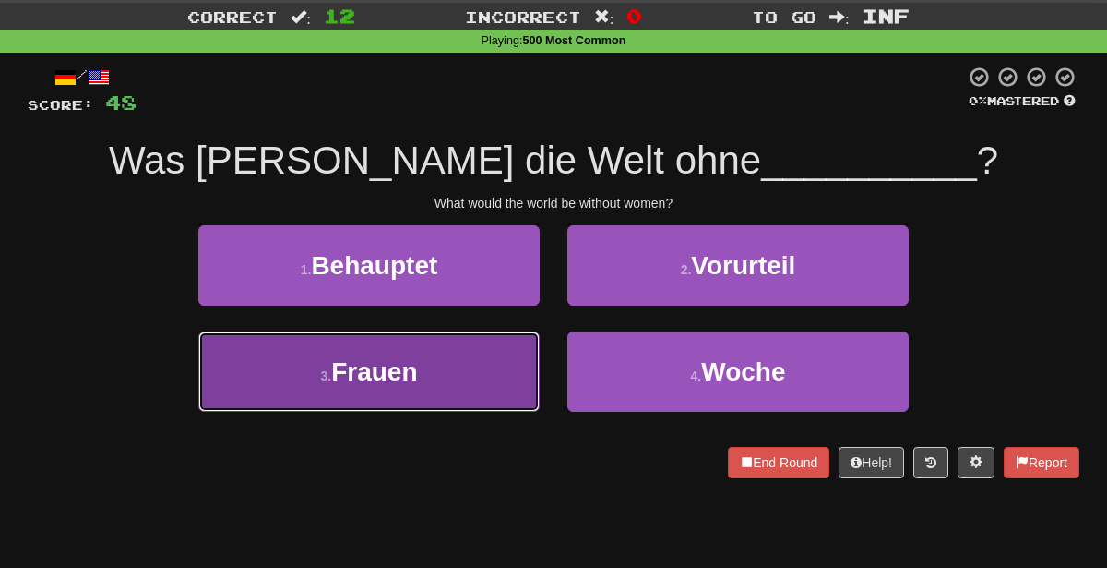
click at [450, 385] on button "3 . Frauen" at bounding box center [368, 371] width 341 height 80
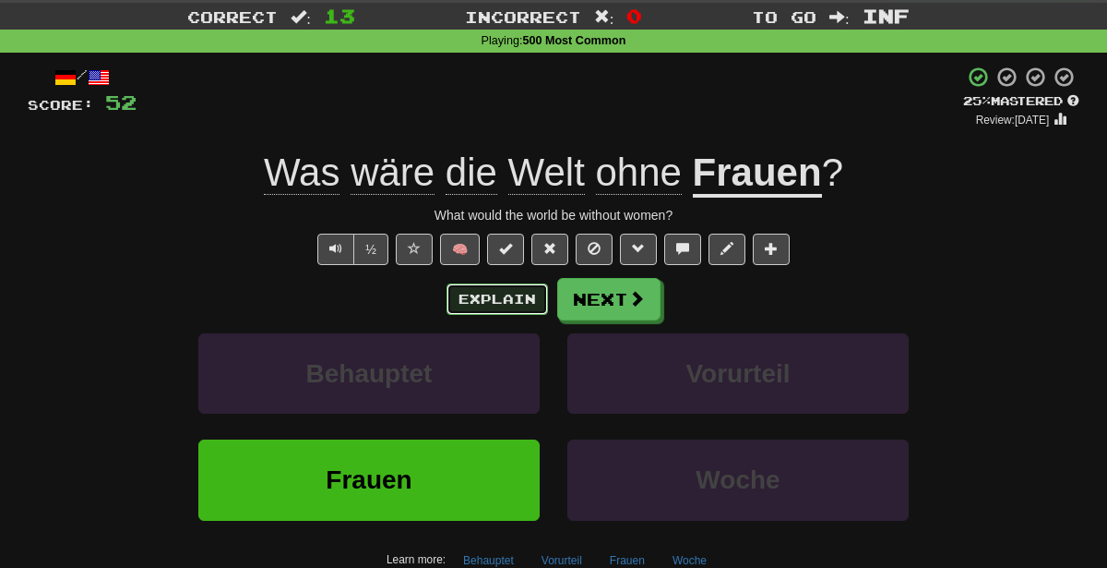
click at [482, 284] on button "Explain" at bounding box center [498, 298] width 102 height 31
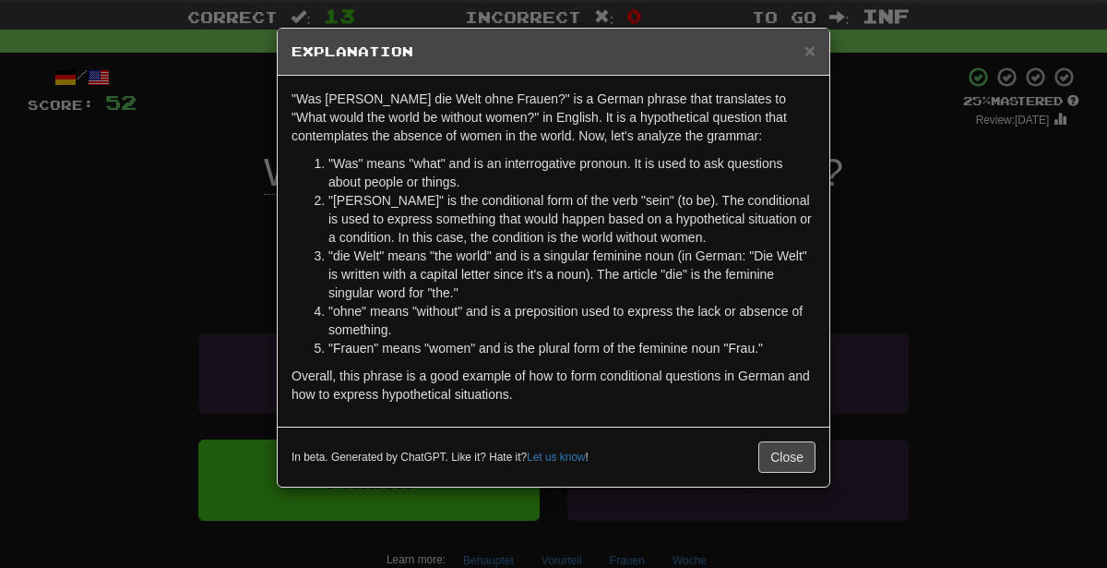
click at [962, 287] on div "× Explanation "Was wäre die Welt ohne Frauen?" is a German phrase that translat…" at bounding box center [553, 284] width 1107 height 568
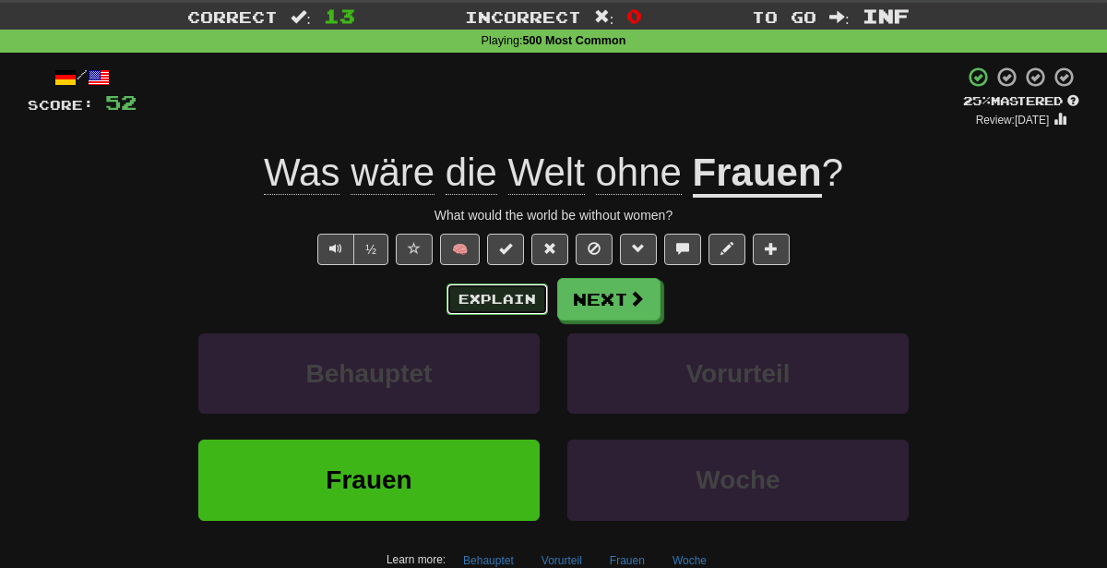
click at [472, 295] on button "Explain" at bounding box center [498, 298] width 102 height 31
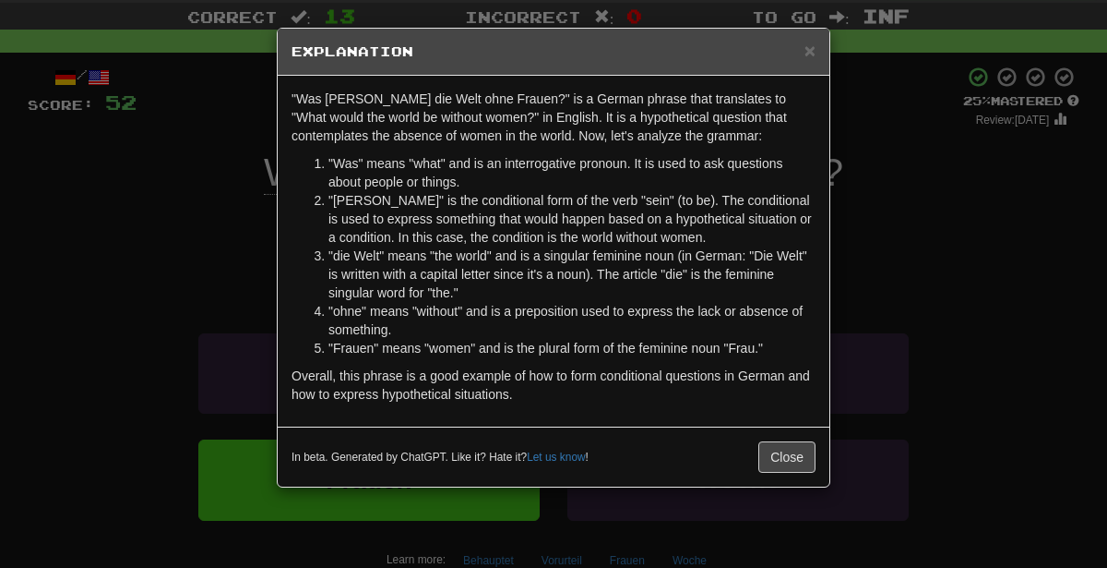
click at [919, 303] on div "× Explanation "Was wäre die Welt ohne Frauen?" is a German phrase that translat…" at bounding box center [553, 284] width 1107 height 568
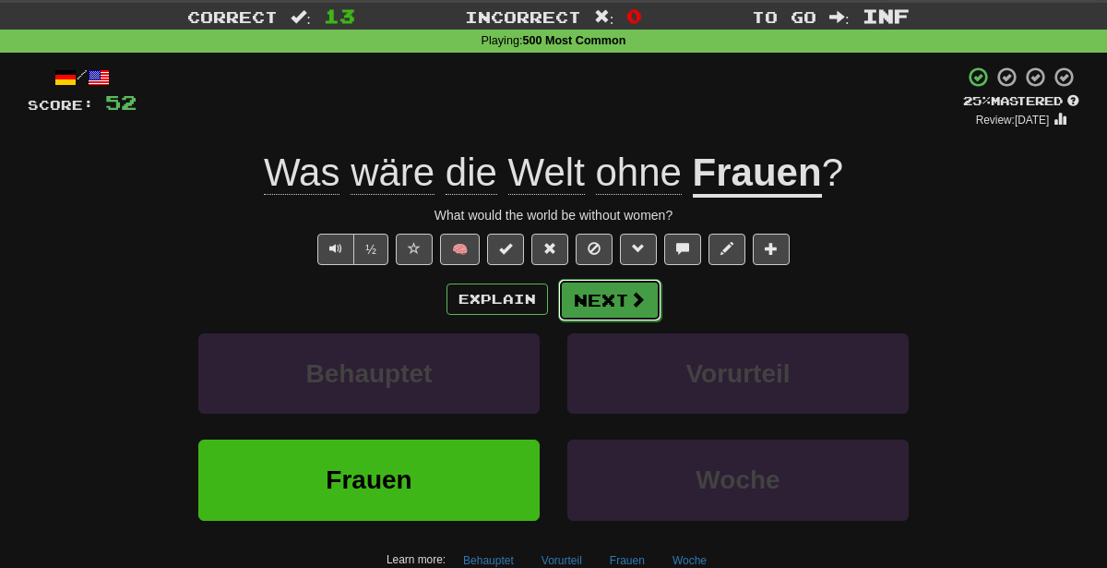
click at [601, 283] on button "Next" at bounding box center [609, 300] width 103 height 42
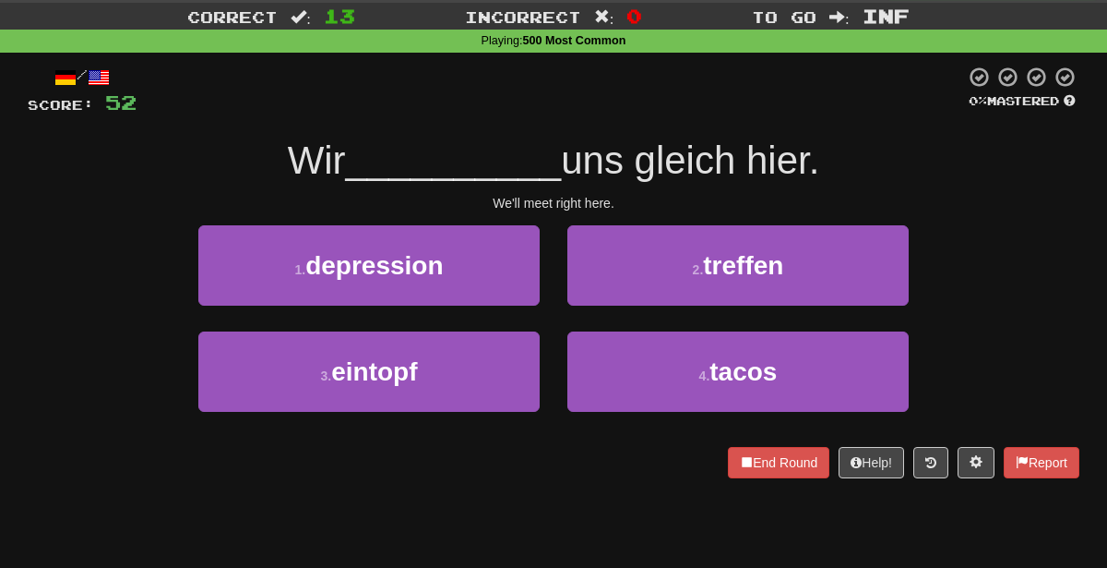
click at [733, 305] on div "2 . treffen" at bounding box center [738, 278] width 369 height 106
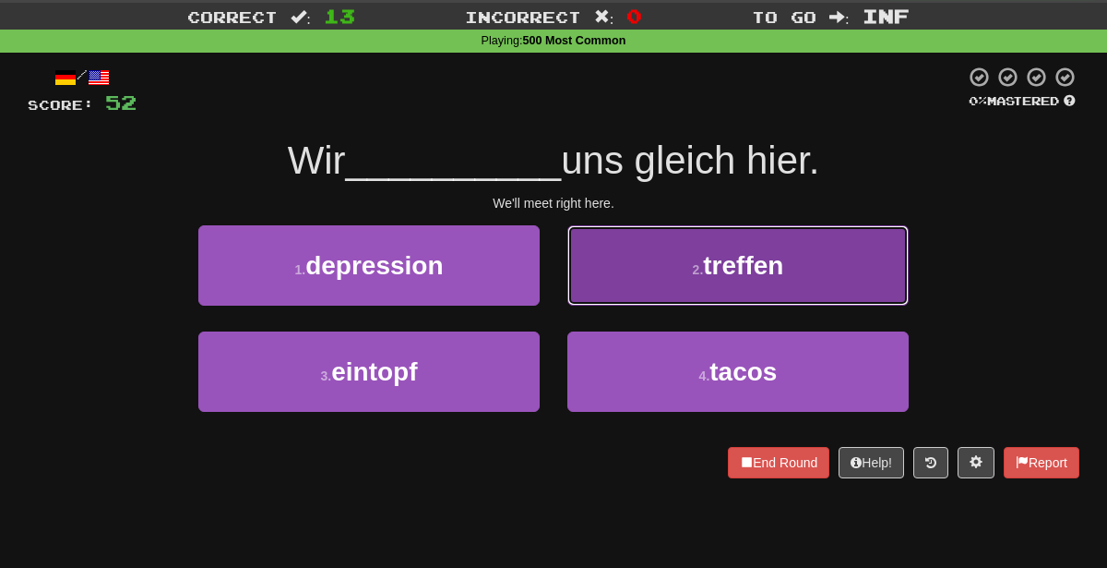
click at [735, 300] on button "2 . treffen" at bounding box center [738, 265] width 341 height 80
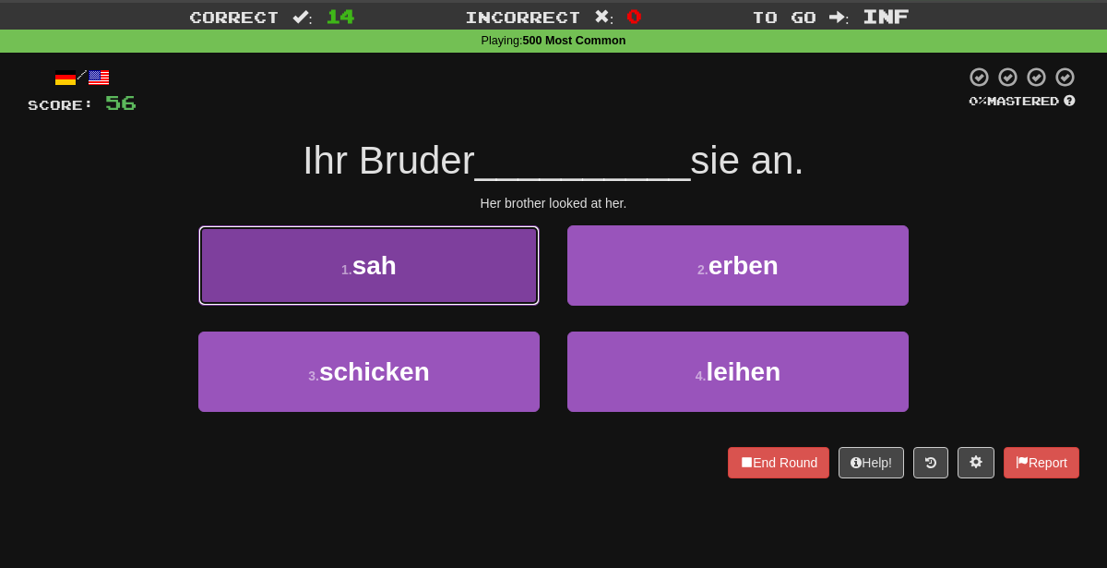
click at [465, 287] on button "1 . sah" at bounding box center [368, 265] width 341 height 80
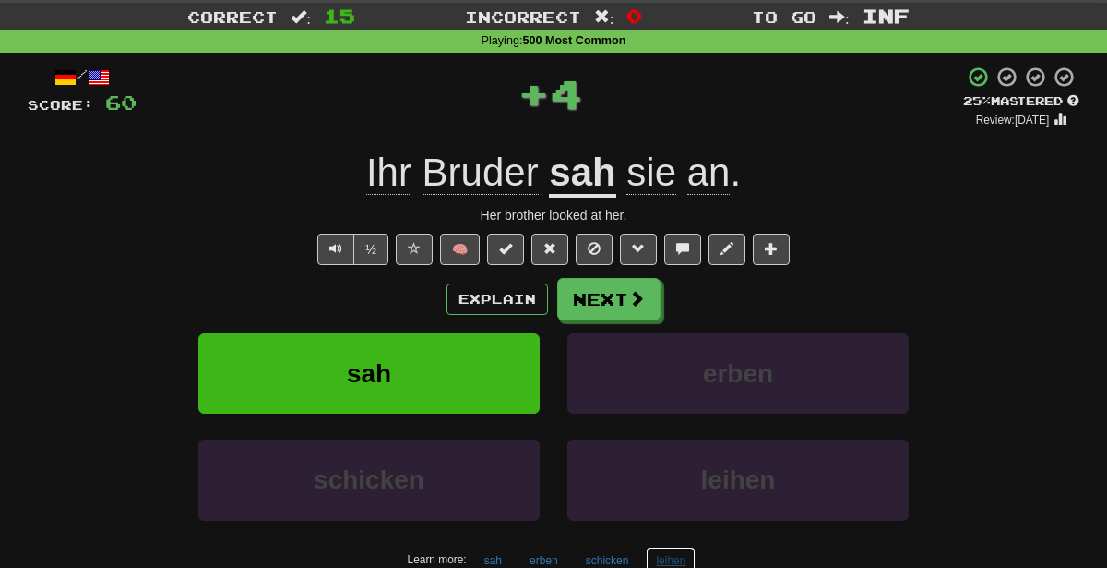
click at [663, 553] on button "leihen" at bounding box center [671, 560] width 50 height 28
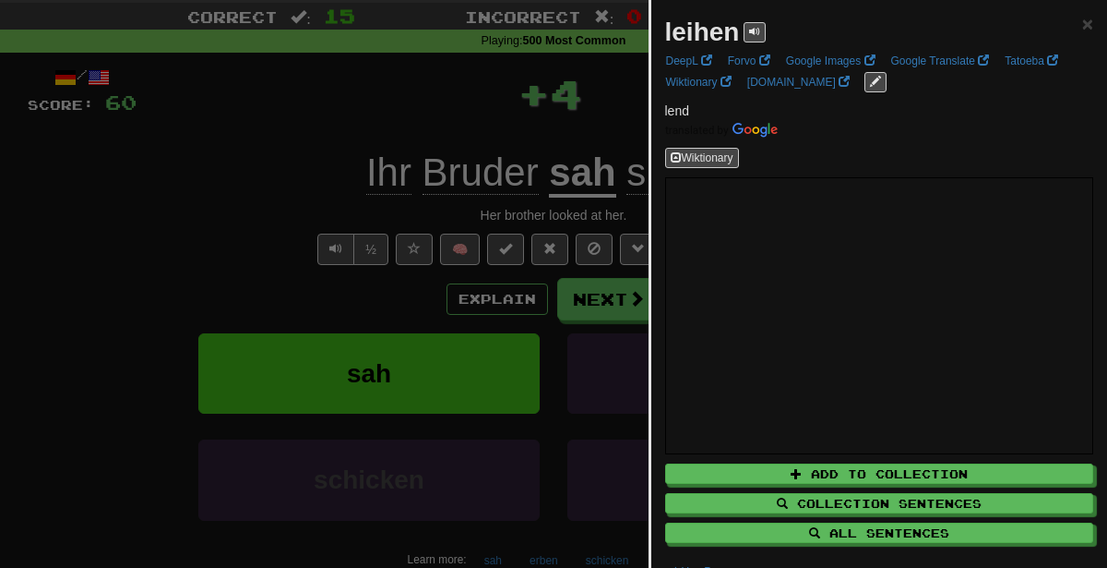
click at [508, 262] on div at bounding box center [553, 284] width 1107 height 568
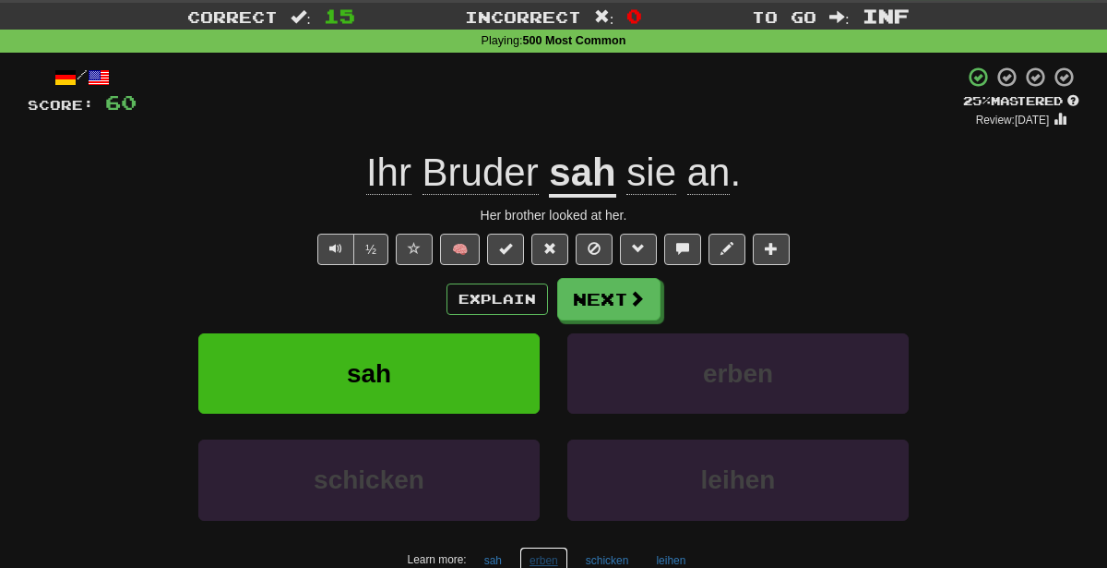
click at [554, 549] on button "erben" at bounding box center [544, 560] width 49 height 28
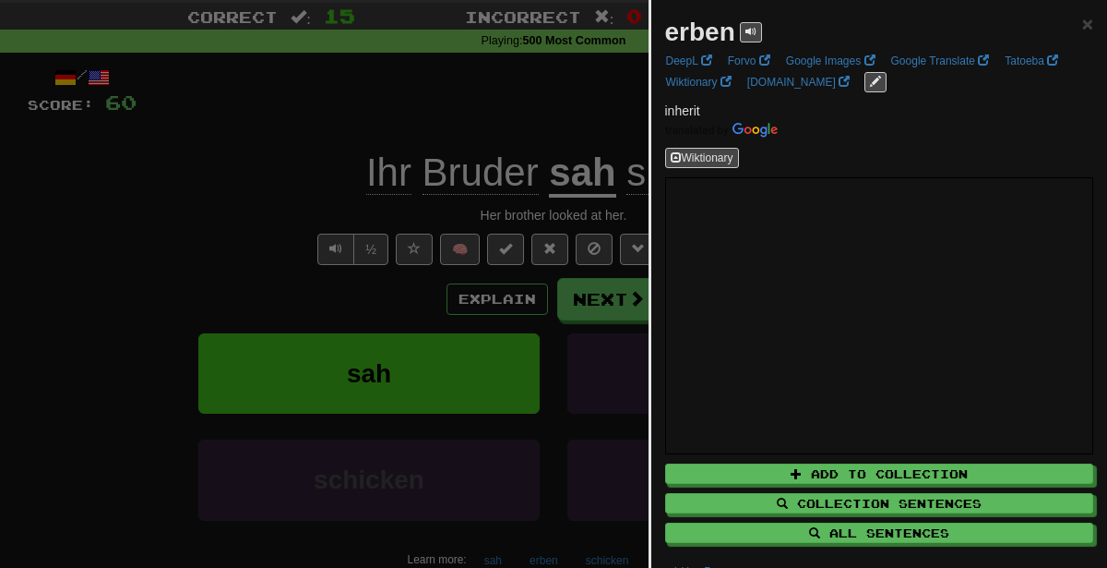
click at [374, 141] on div at bounding box center [553, 284] width 1107 height 568
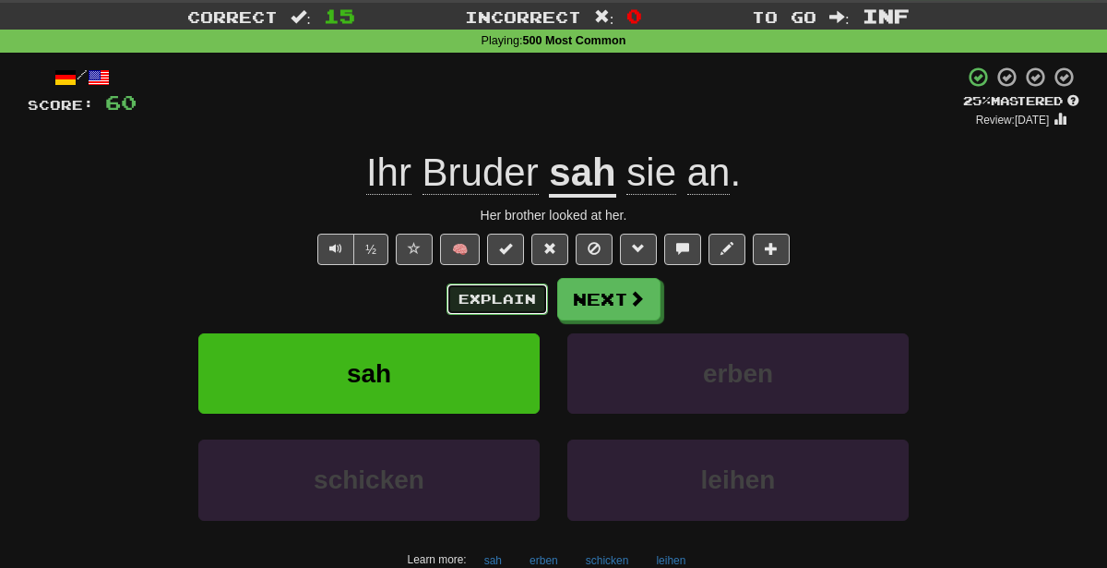
click at [535, 296] on button "Explain" at bounding box center [498, 298] width 102 height 31
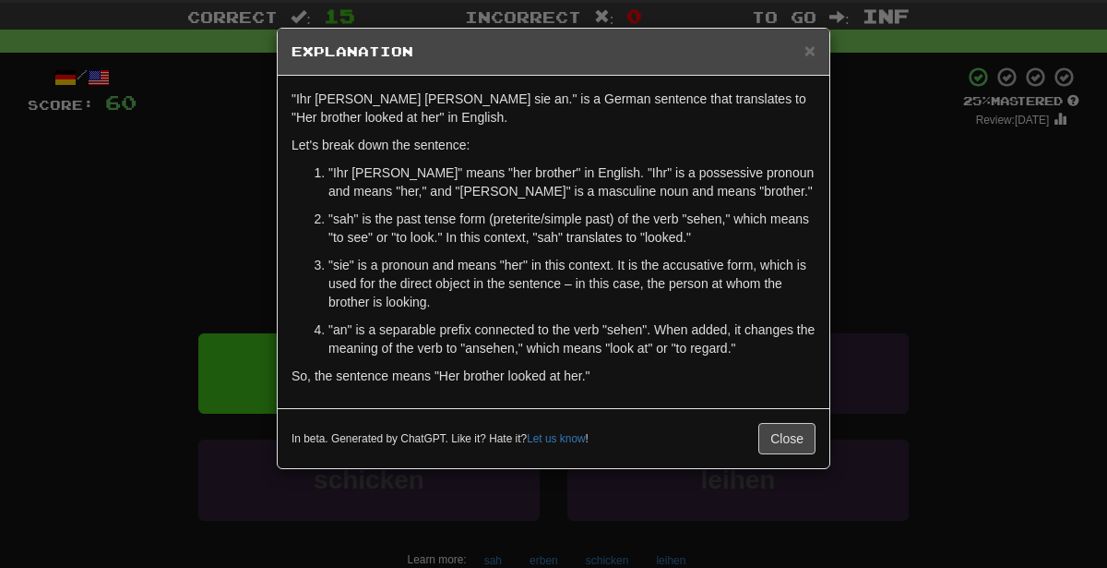
click at [912, 213] on div "× Explanation "Ihr Bruder sah sie an." is a German sentence that translates to …" at bounding box center [553, 284] width 1107 height 568
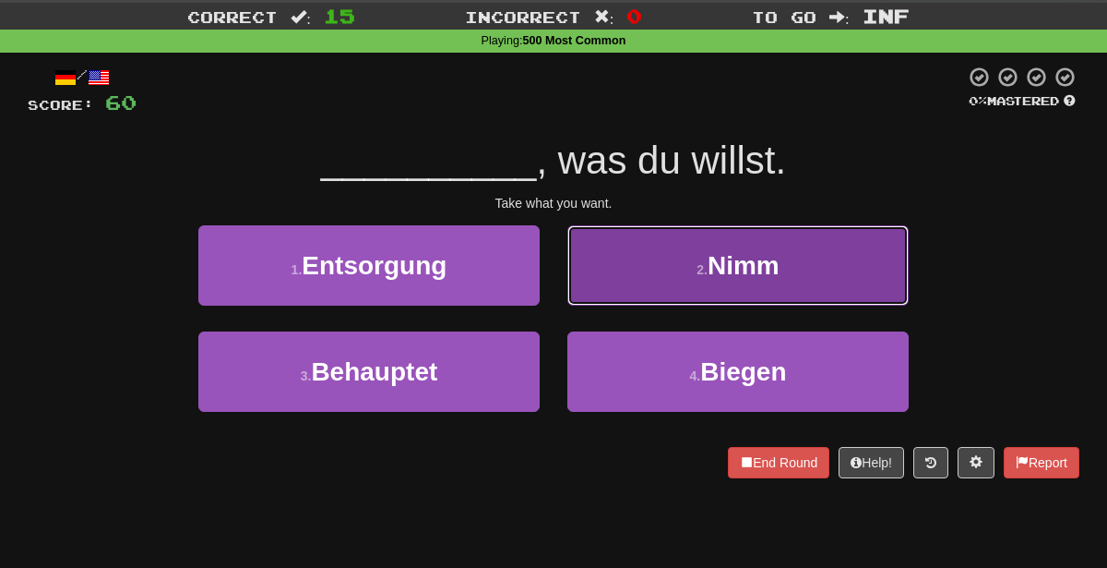
click at [817, 254] on button "2 . Nimm" at bounding box center [738, 265] width 341 height 80
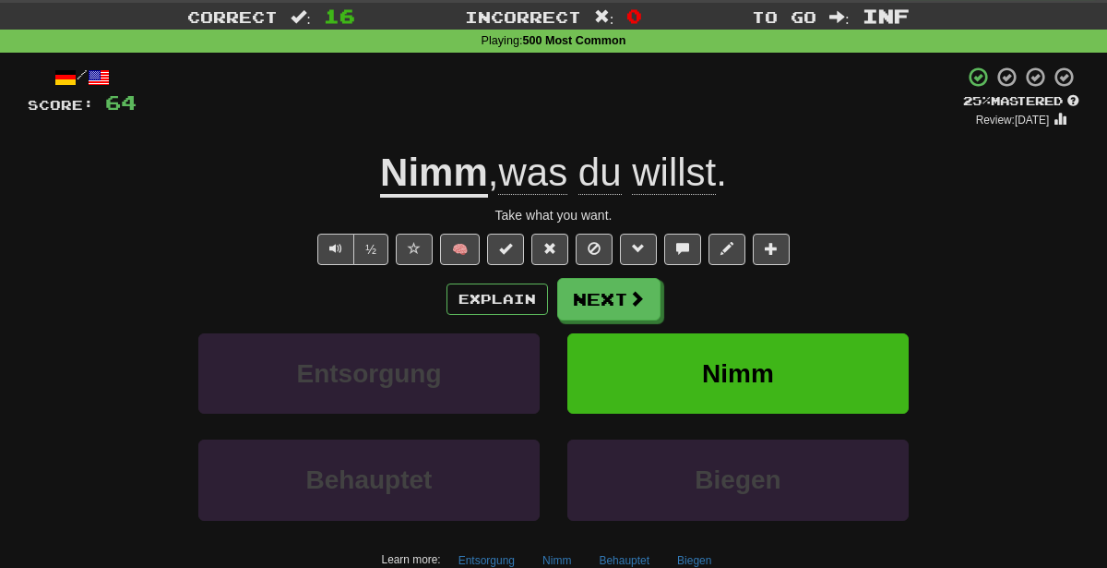
click at [964, 111] on div "Review: 2025-09-22" at bounding box center [1021, 119] width 116 height 18
click at [727, 124] on div "+ 4" at bounding box center [550, 97] width 827 height 63
click at [522, 551] on button "Entsorgung" at bounding box center [486, 560] width 77 height 28
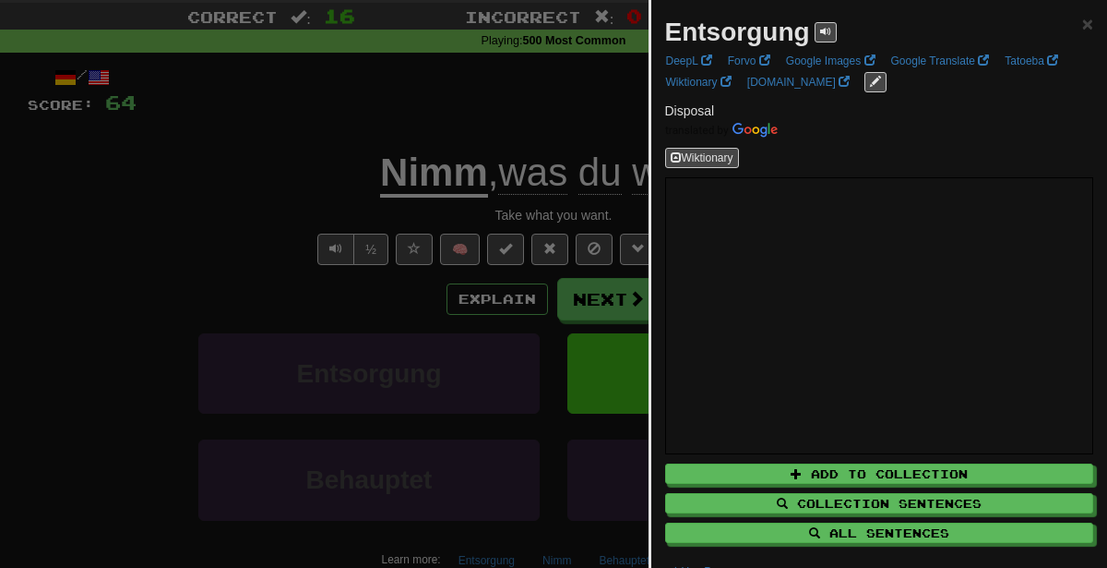
click at [449, 178] on div at bounding box center [553, 284] width 1107 height 568
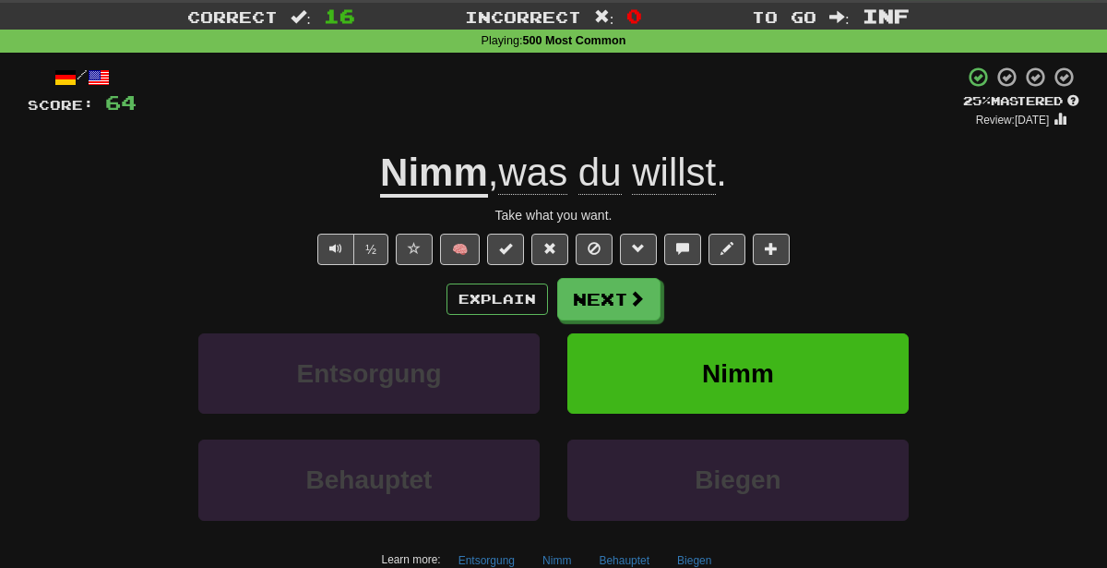
click at [664, 546] on div "Learn more: Entsorgung Nimm Behauptet Biegen" at bounding box center [554, 560] width 1080 height 28
click at [673, 550] on button "Biegen" at bounding box center [694, 560] width 54 height 28
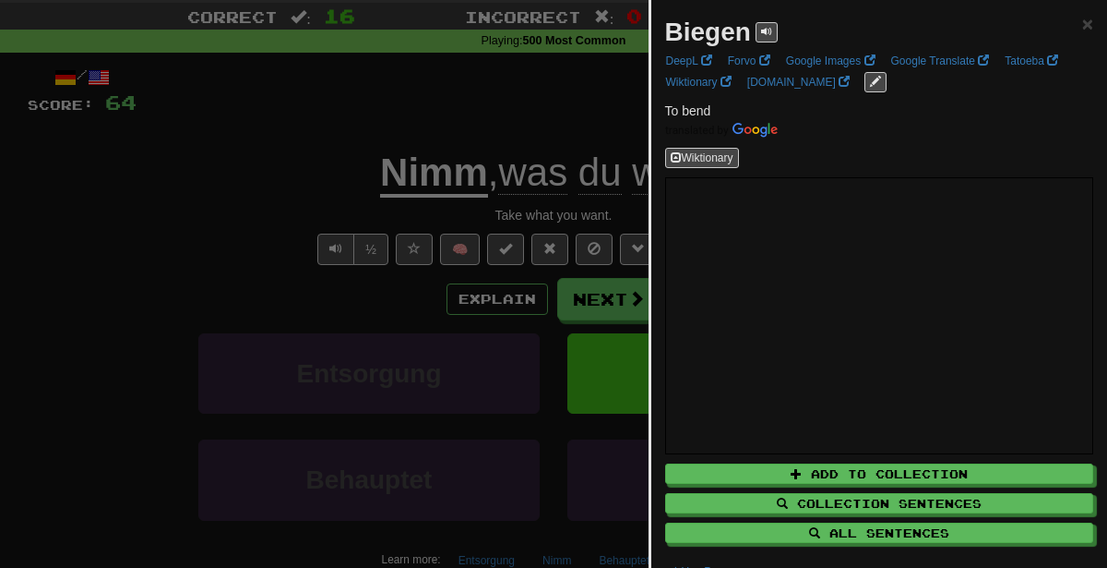
click at [393, 334] on div at bounding box center [553, 284] width 1107 height 568
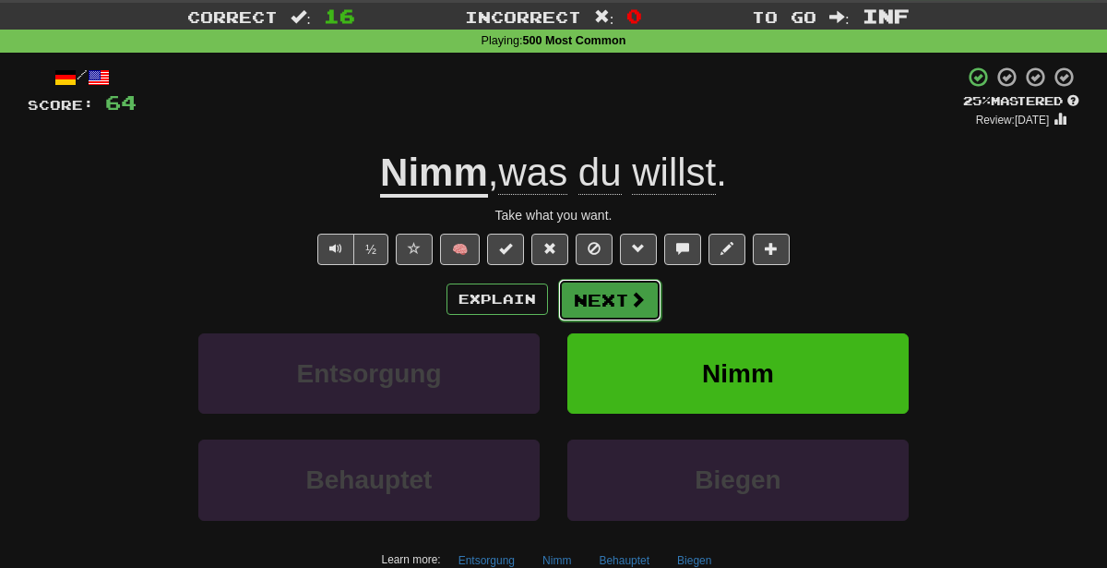
click at [632, 295] on span at bounding box center [637, 299] width 17 height 17
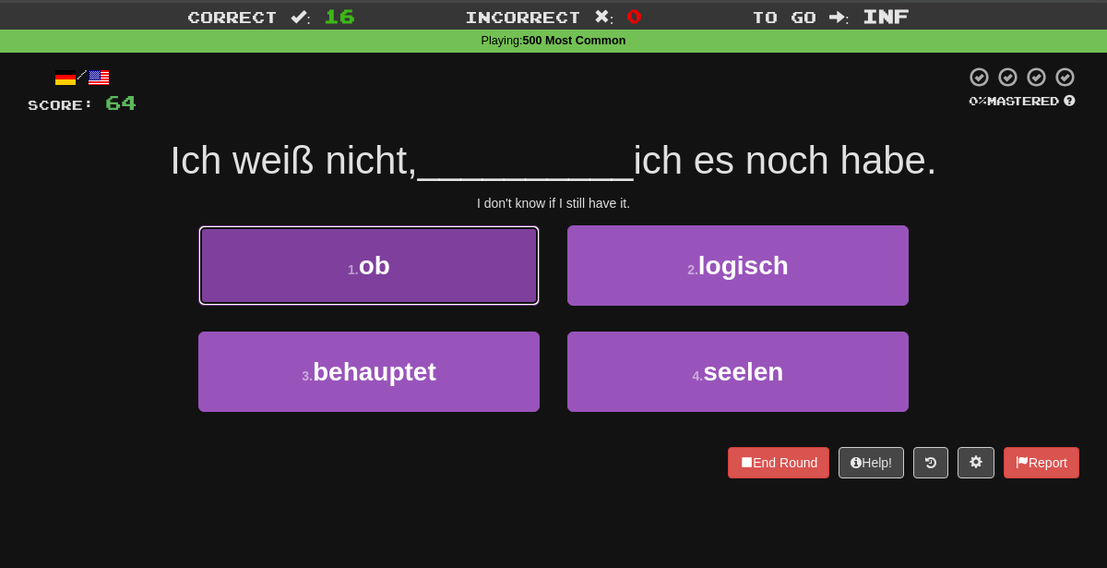
click at [484, 257] on button "1 . ob" at bounding box center [368, 265] width 341 height 80
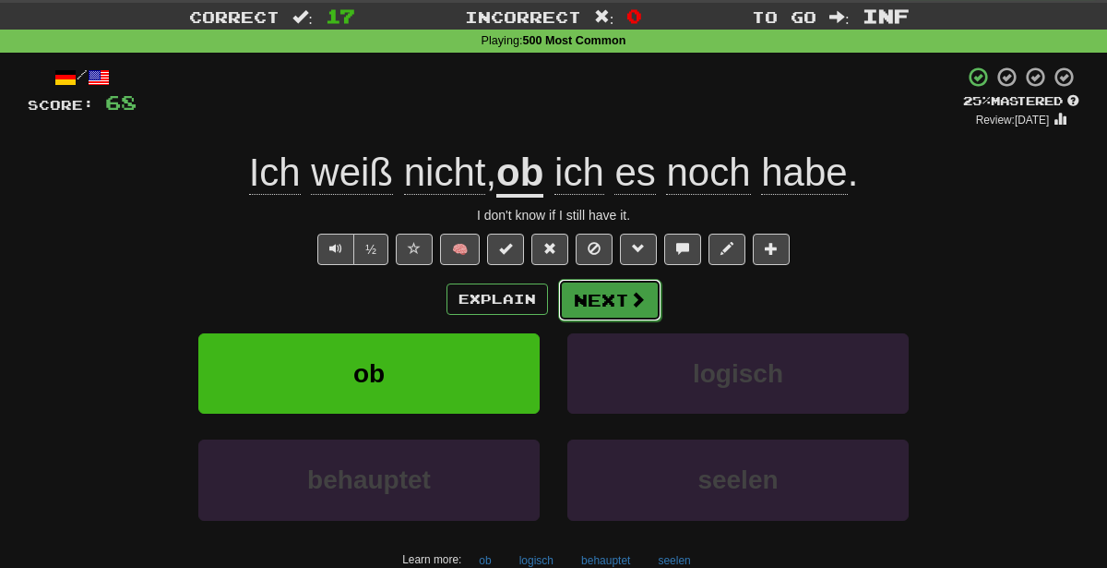
click at [624, 293] on button "Next" at bounding box center [609, 300] width 103 height 42
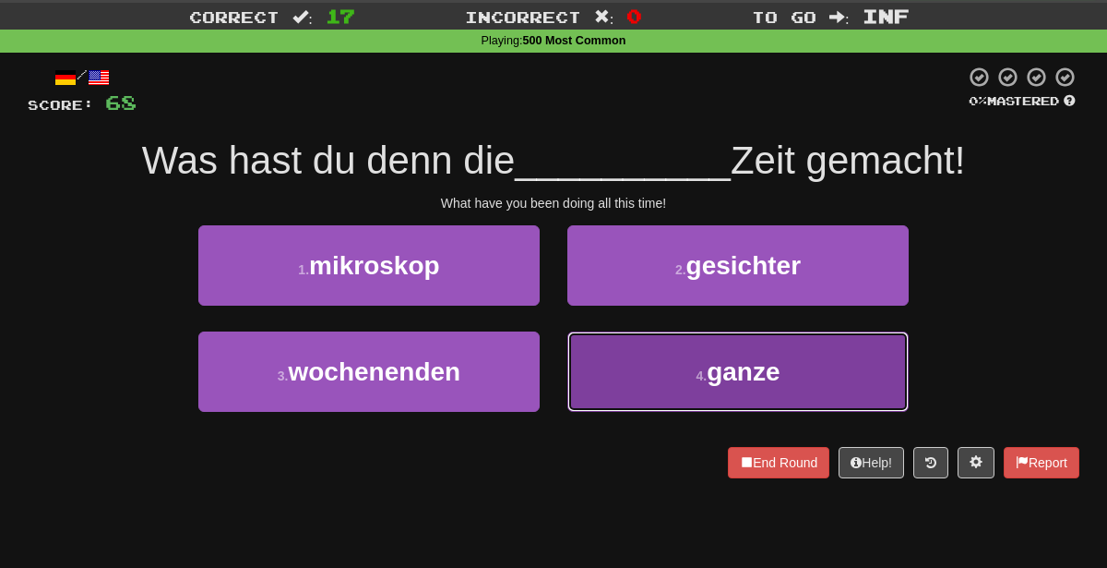
click at [668, 383] on button "4 . ganze" at bounding box center [738, 371] width 341 height 80
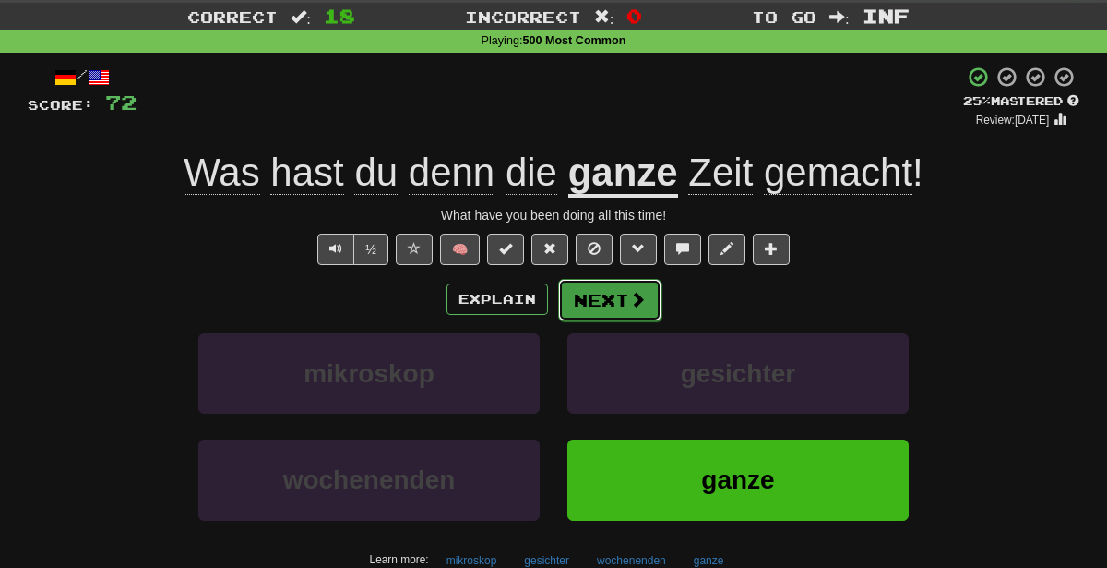
click at [586, 293] on button "Next" at bounding box center [609, 300] width 103 height 42
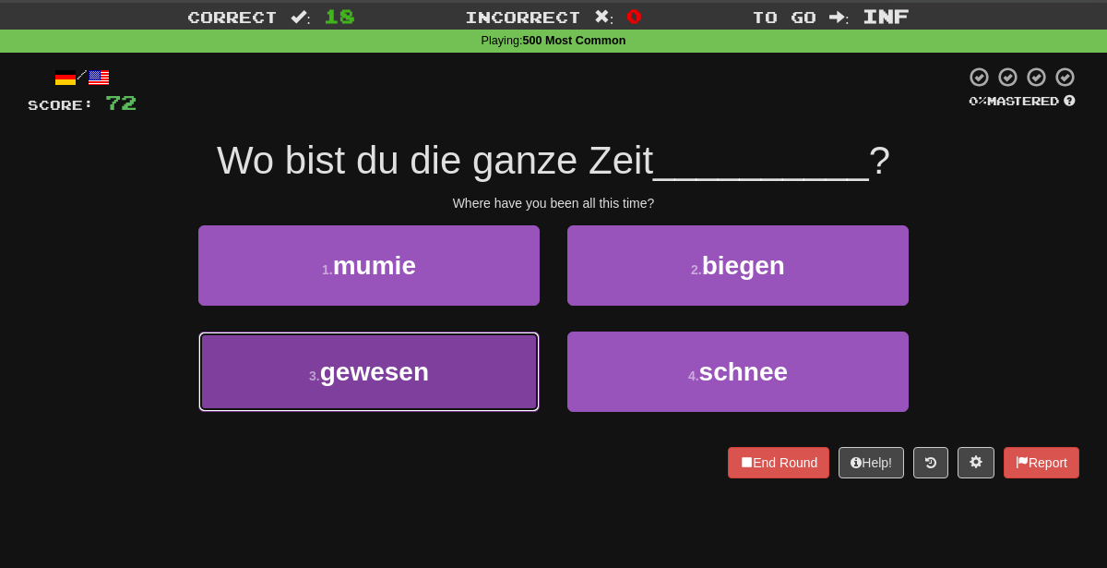
click at [460, 383] on button "3 . gewesen" at bounding box center [368, 371] width 341 height 80
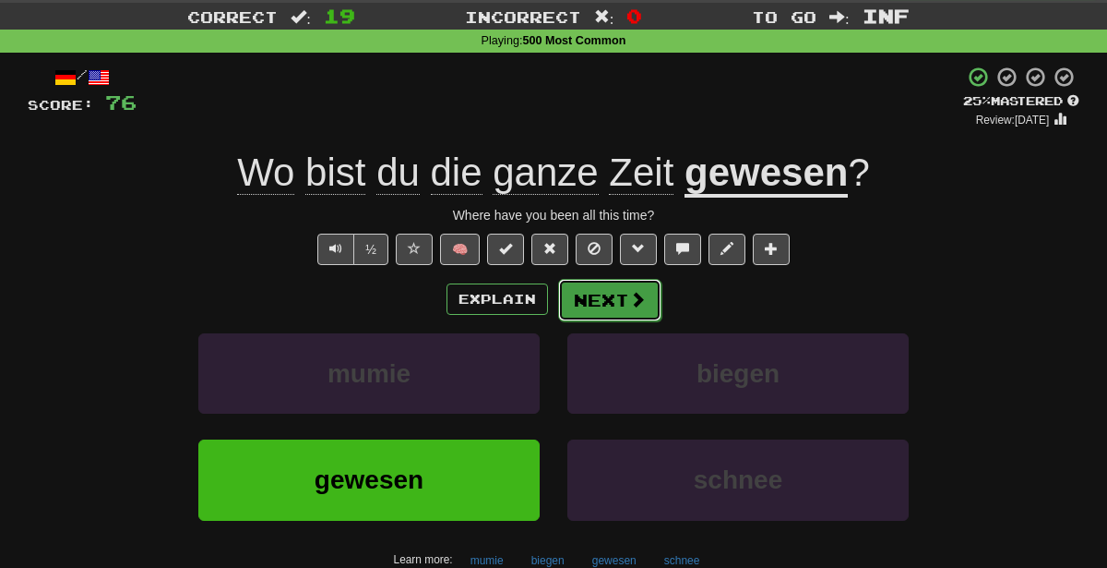
click at [595, 295] on button "Next" at bounding box center [609, 300] width 103 height 42
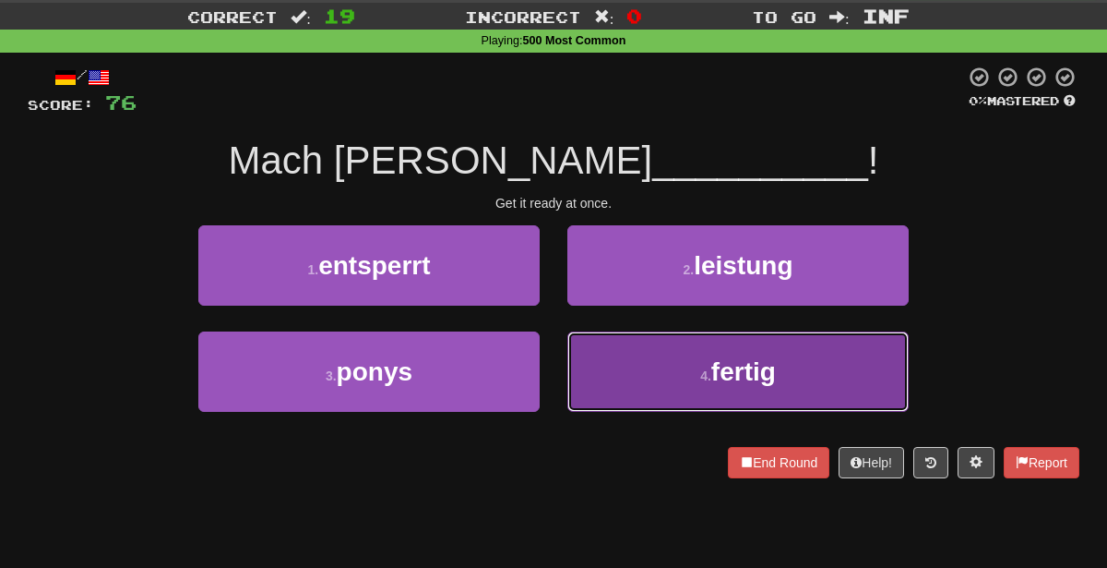
click at [652, 382] on button "4 . fertig" at bounding box center [738, 371] width 341 height 80
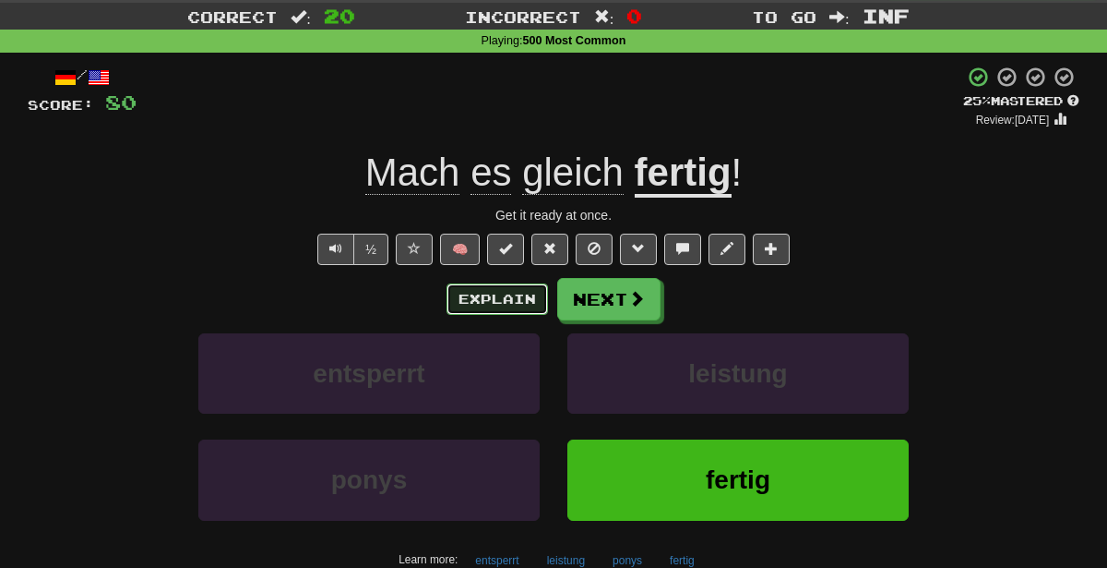
click at [503, 289] on button "Explain" at bounding box center [498, 298] width 102 height 31
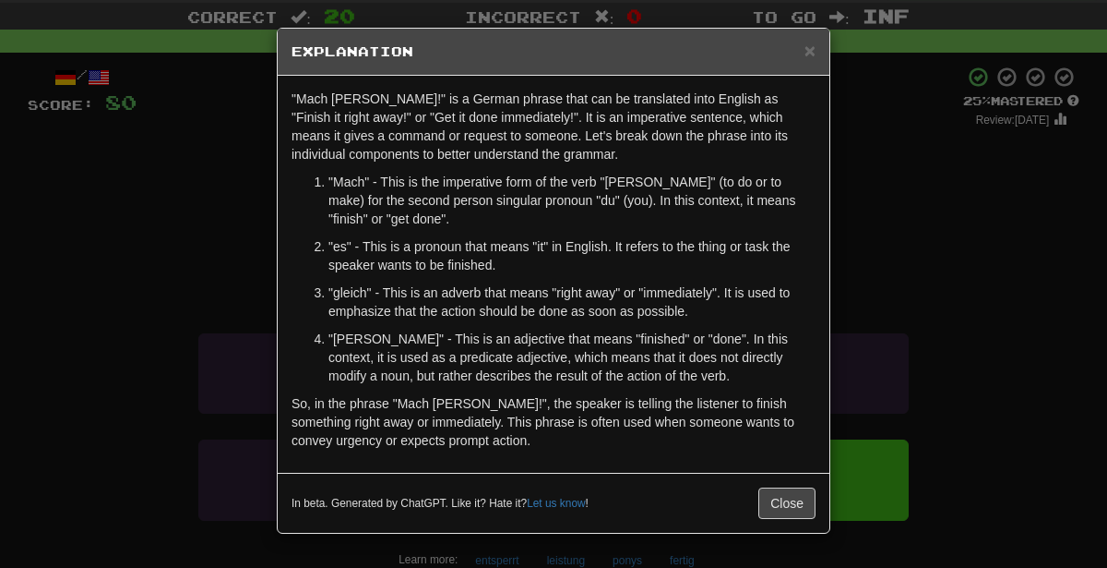
click at [906, 288] on div "× Explanation "Mach es gleich fertig!" is a German phrase that can be translate…" at bounding box center [553, 284] width 1107 height 568
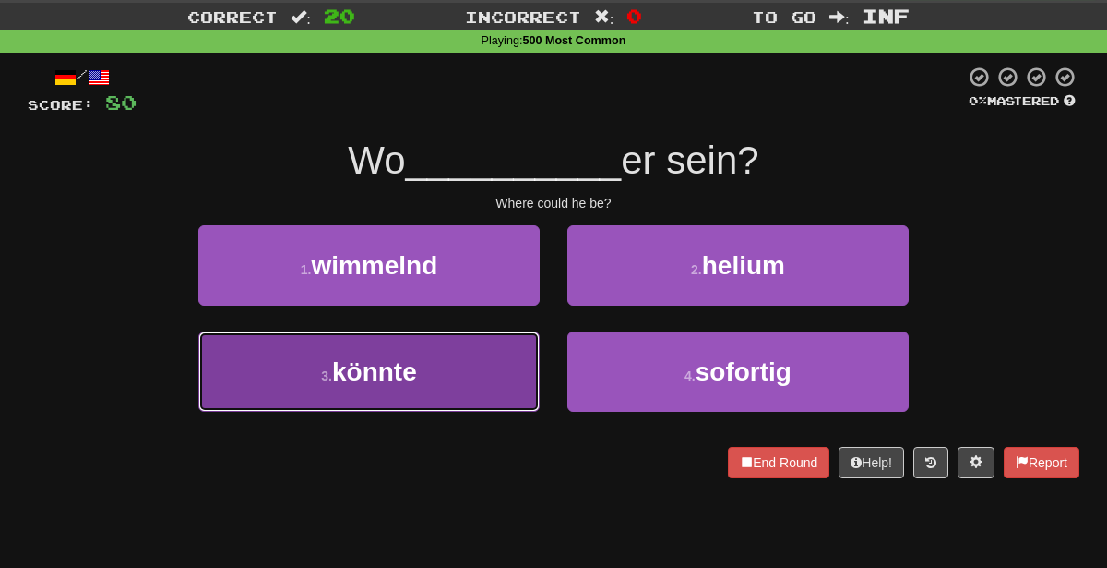
click at [438, 382] on button "3 . könnte" at bounding box center [368, 371] width 341 height 80
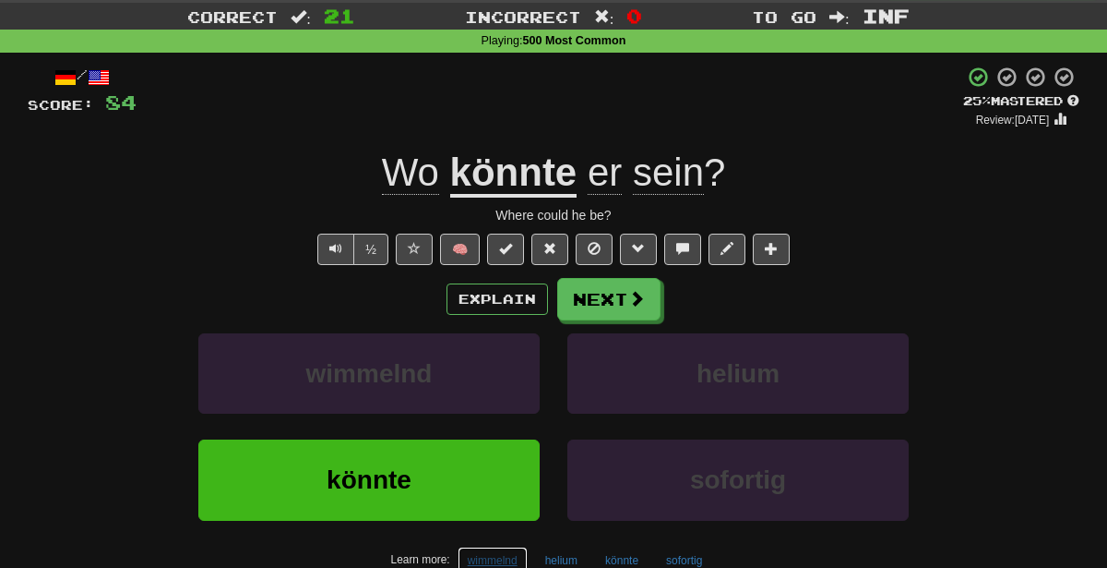
click at [486, 557] on button "wimmelnd" at bounding box center [493, 560] width 70 height 28
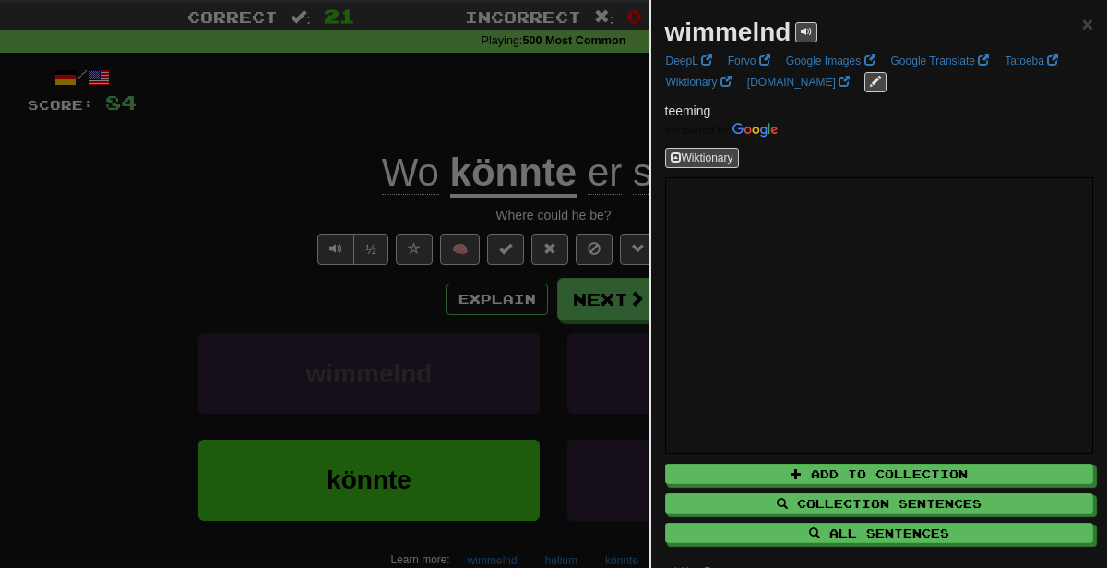
click at [449, 269] on div at bounding box center [553, 284] width 1107 height 568
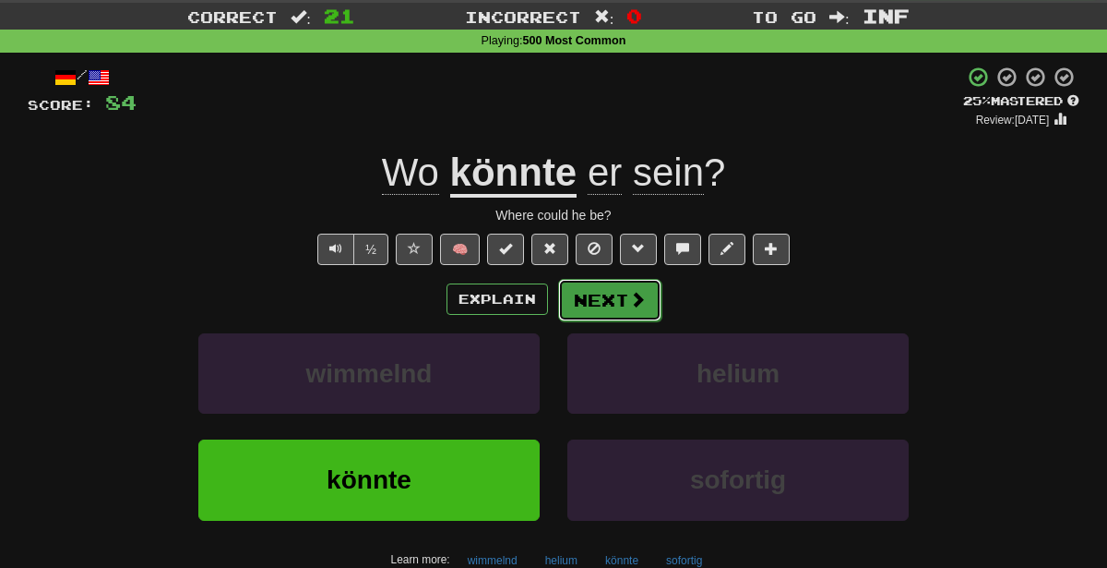
click at [621, 301] on button "Next" at bounding box center [609, 300] width 103 height 42
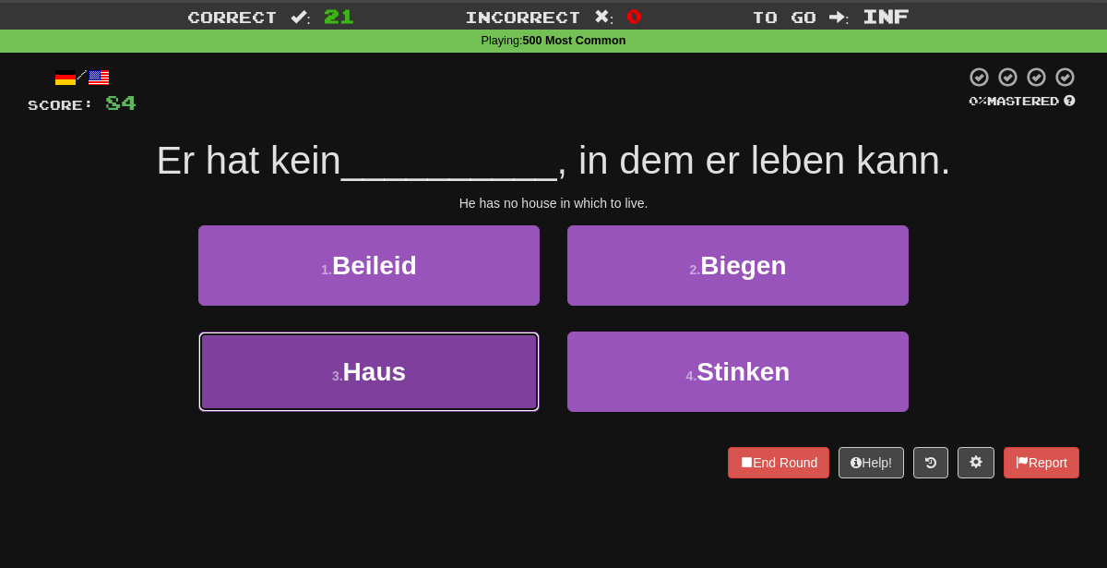
click at [395, 368] on span "Haus" at bounding box center [374, 371] width 63 height 29
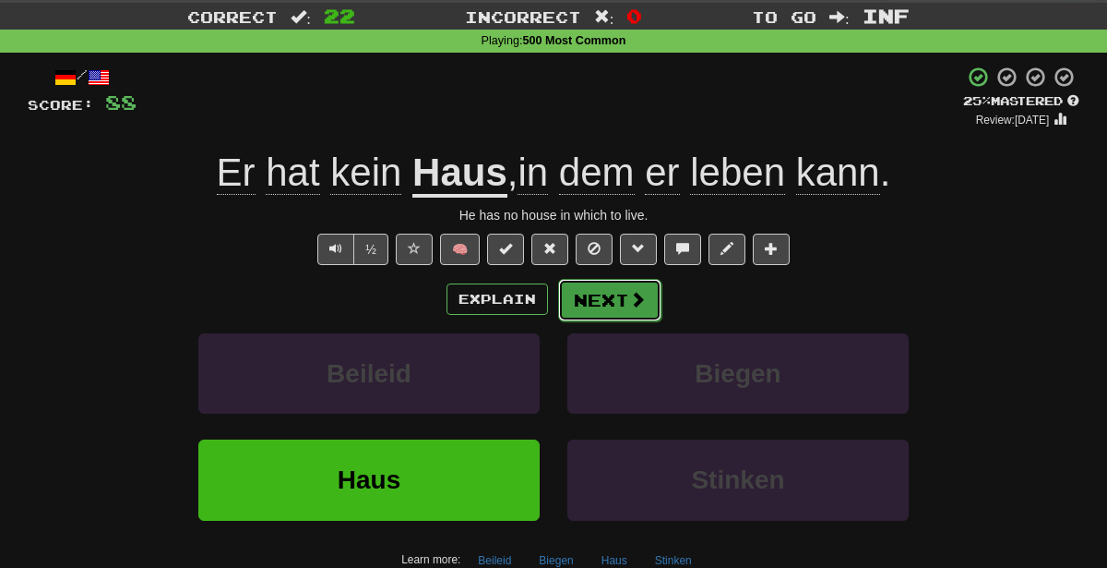
click at [622, 293] on button "Next" at bounding box center [609, 300] width 103 height 42
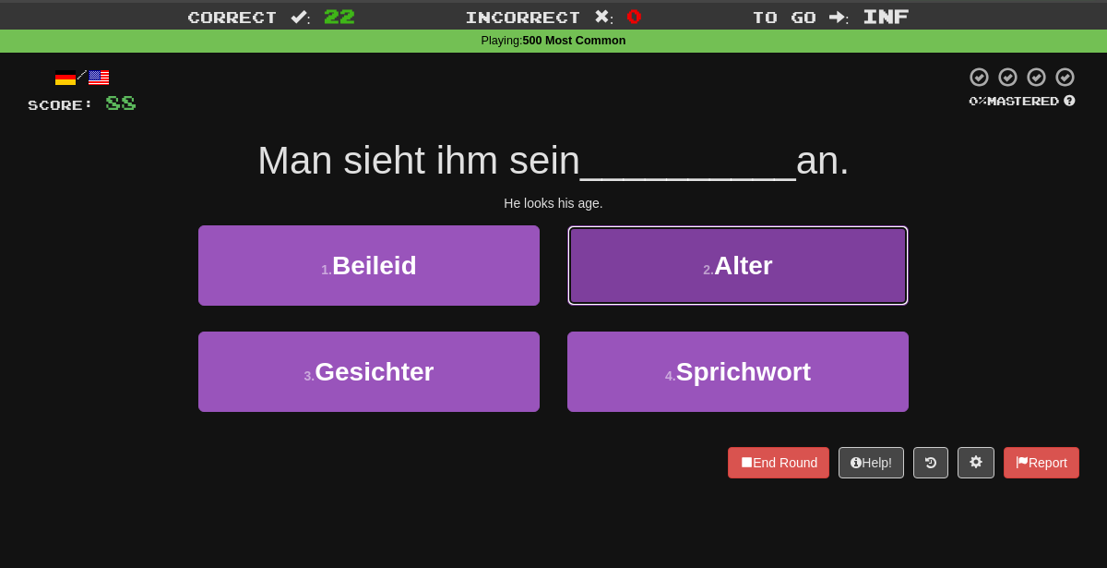
click at [627, 252] on button "2 . Alter" at bounding box center [738, 265] width 341 height 80
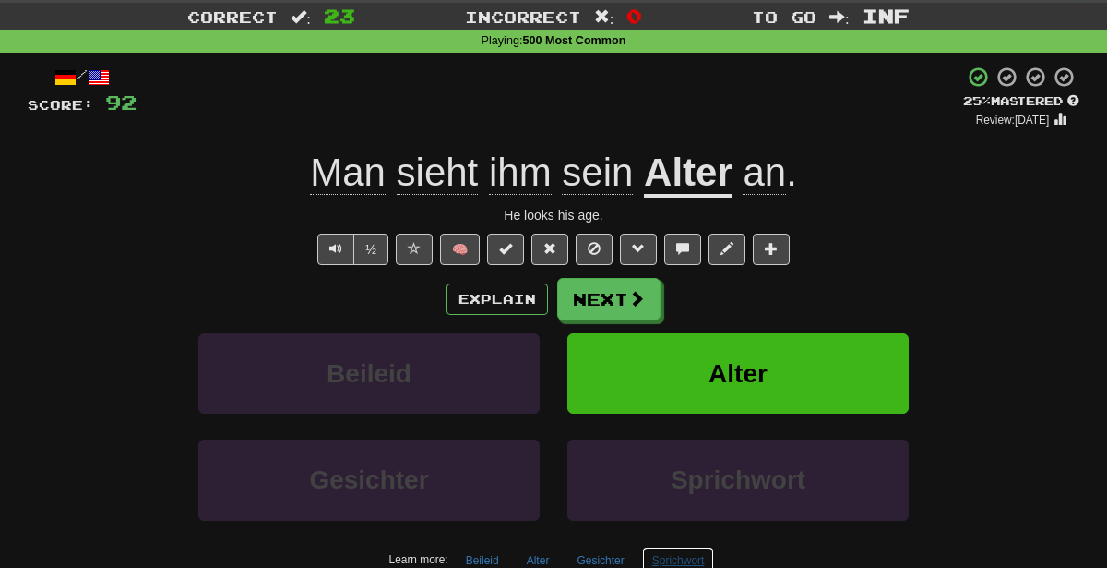
click at [677, 553] on button "Sprichwort" at bounding box center [678, 560] width 73 height 28
